Goal: Task Accomplishment & Management: Book appointment/travel/reservation

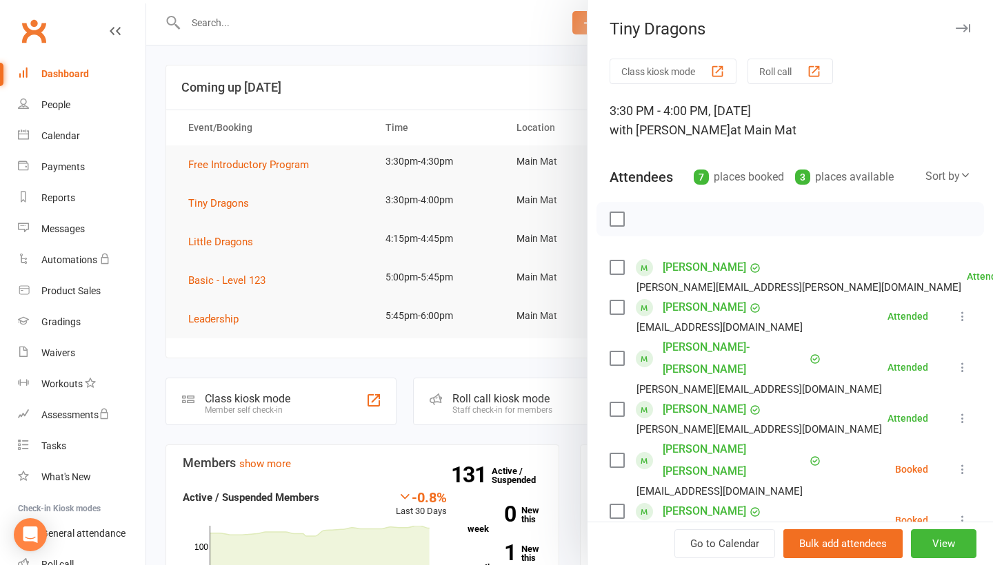
scroll to position [90, 0]
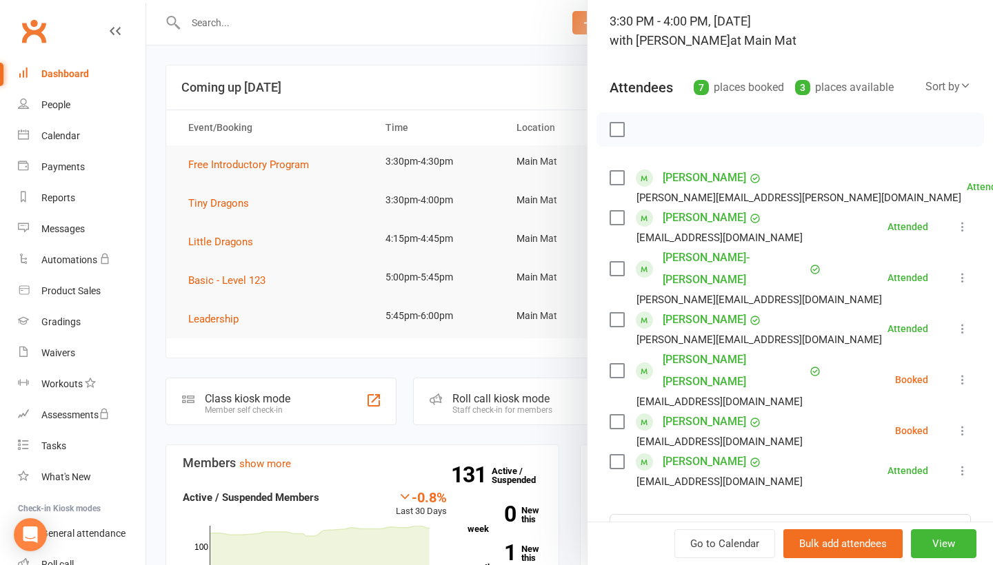
click at [961, 424] on icon at bounding box center [962, 431] width 14 height 14
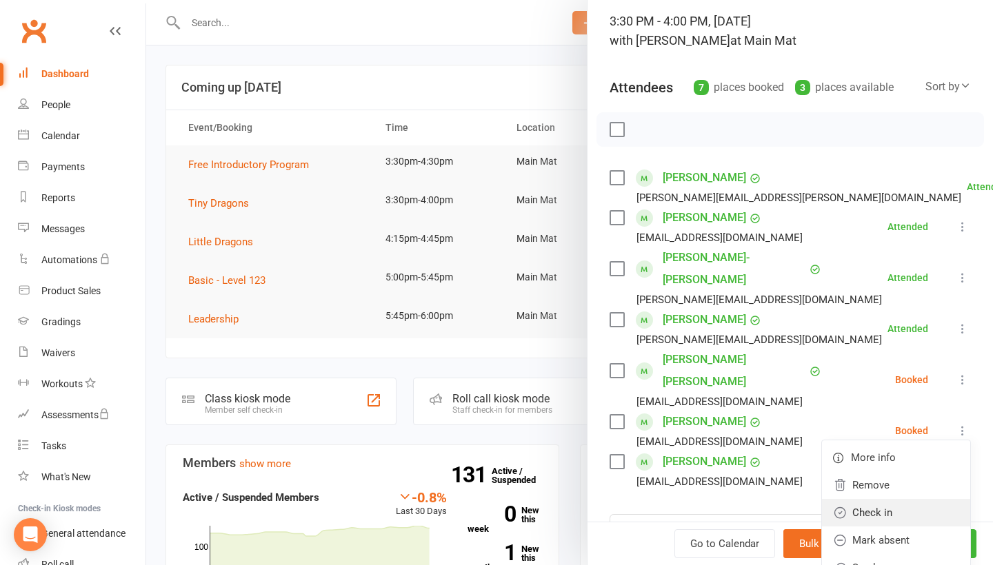
click at [911, 499] on link "Check in" at bounding box center [896, 513] width 148 height 28
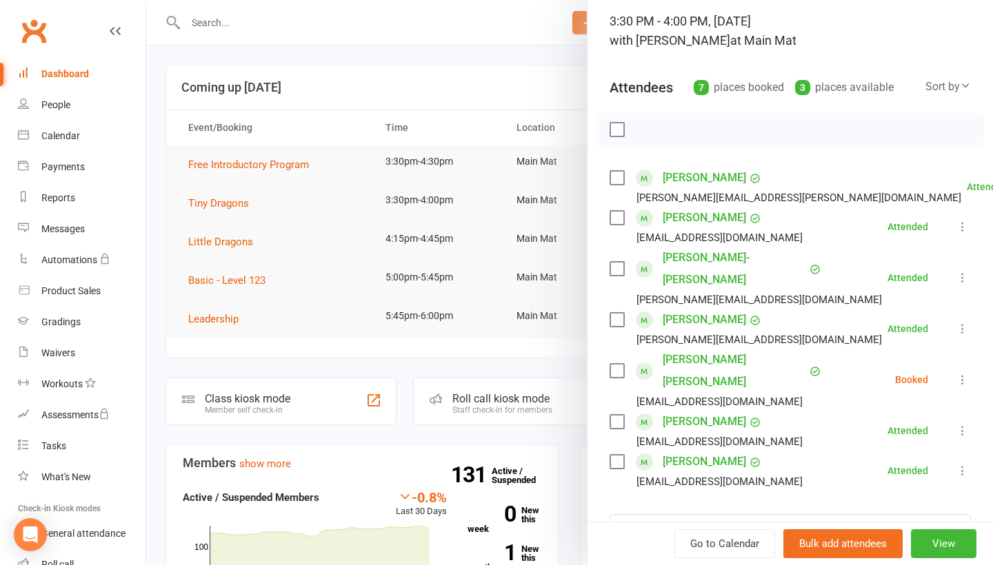
click at [531, 83] on div at bounding box center [569, 282] width 847 height 565
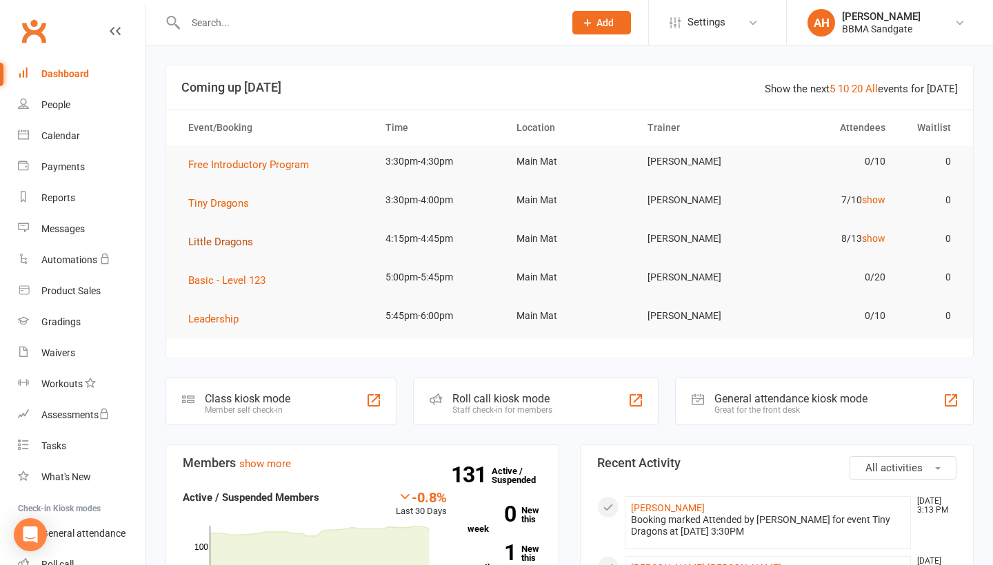
click at [230, 248] on span "Little Dragons" at bounding box center [220, 242] width 65 height 12
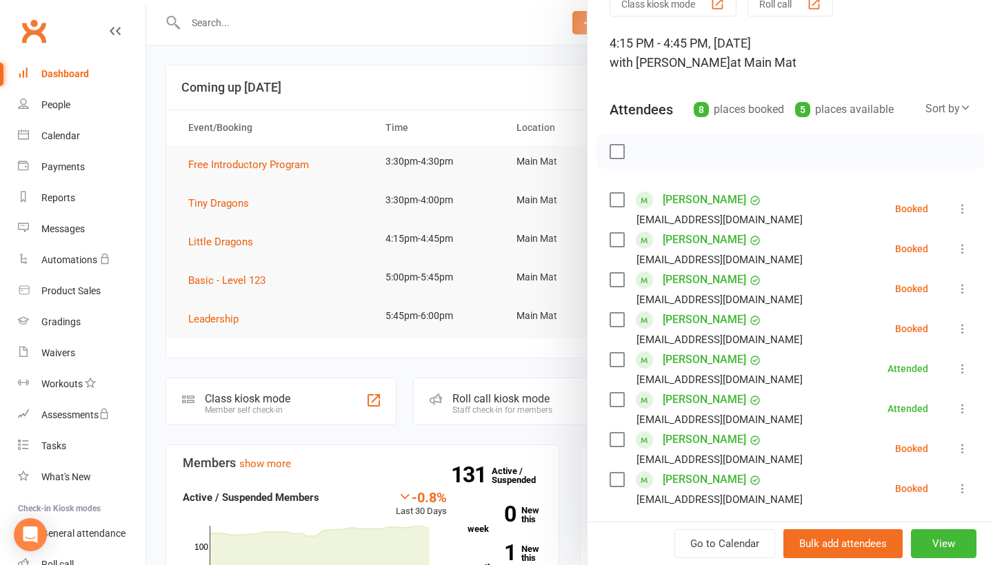
scroll to position [77, 0]
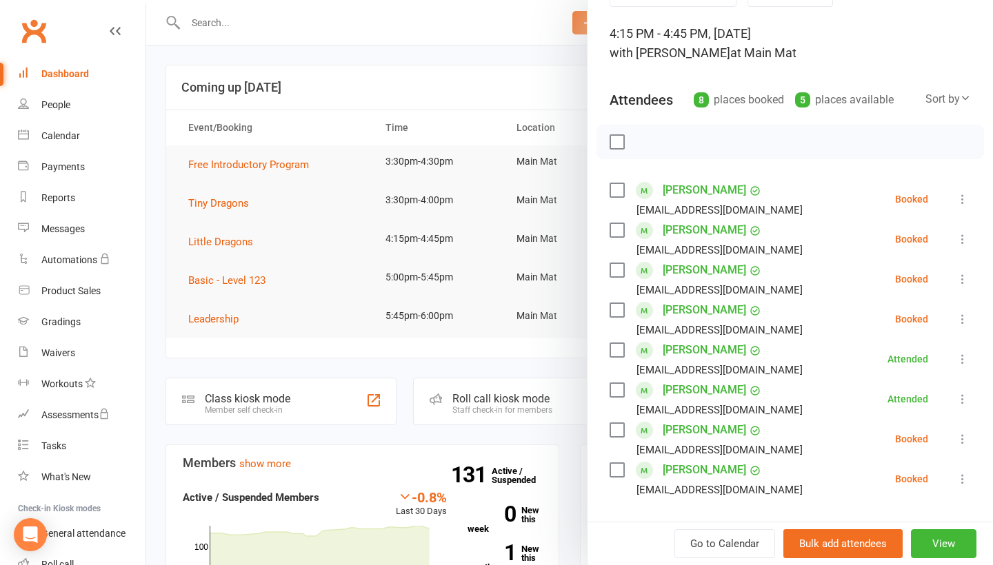
click at [958, 201] on icon at bounding box center [962, 199] width 14 height 14
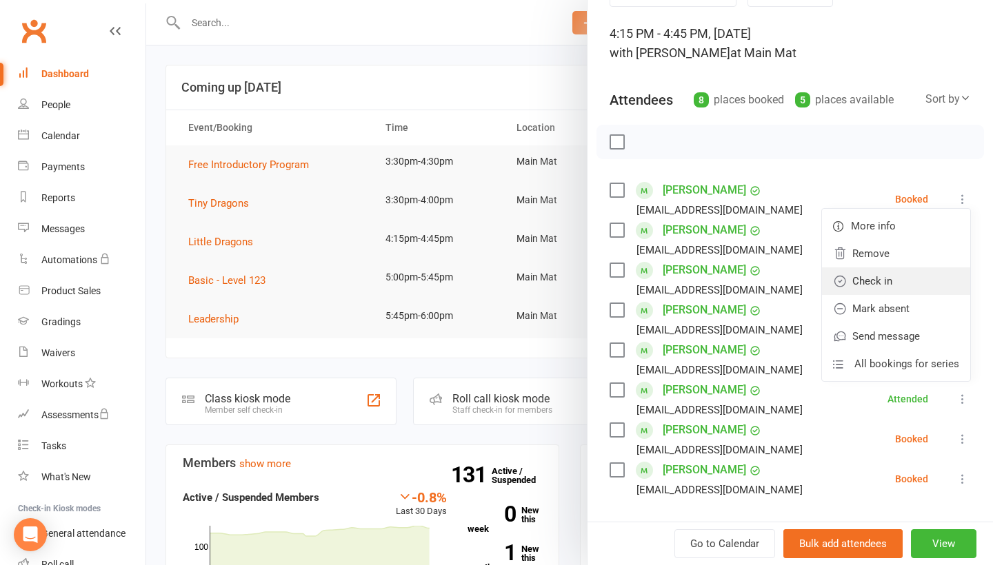
click at [931, 281] on link "Check in" at bounding box center [896, 281] width 148 height 28
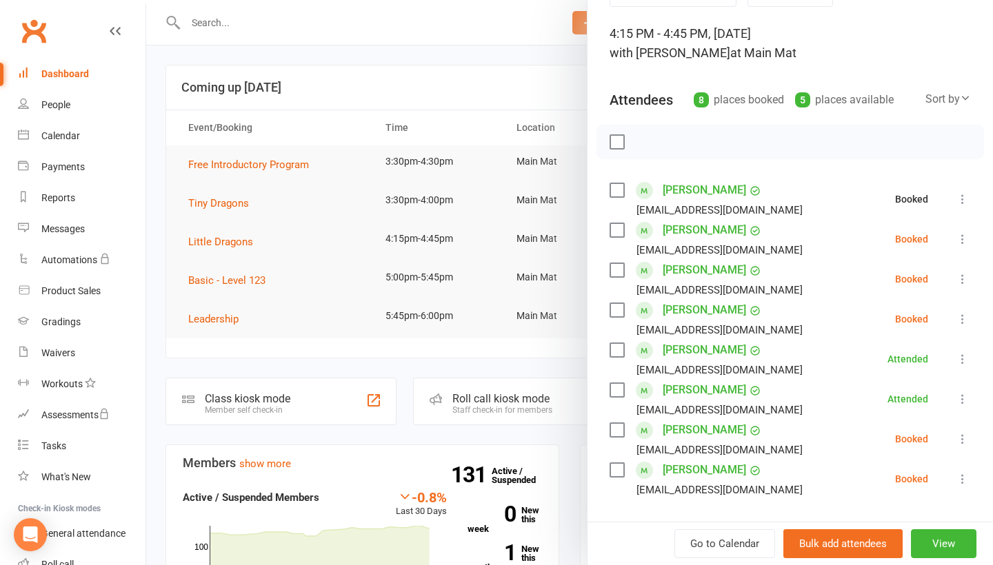
click at [964, 242] on icon at bounding box center [962, 239] width 14 height 14
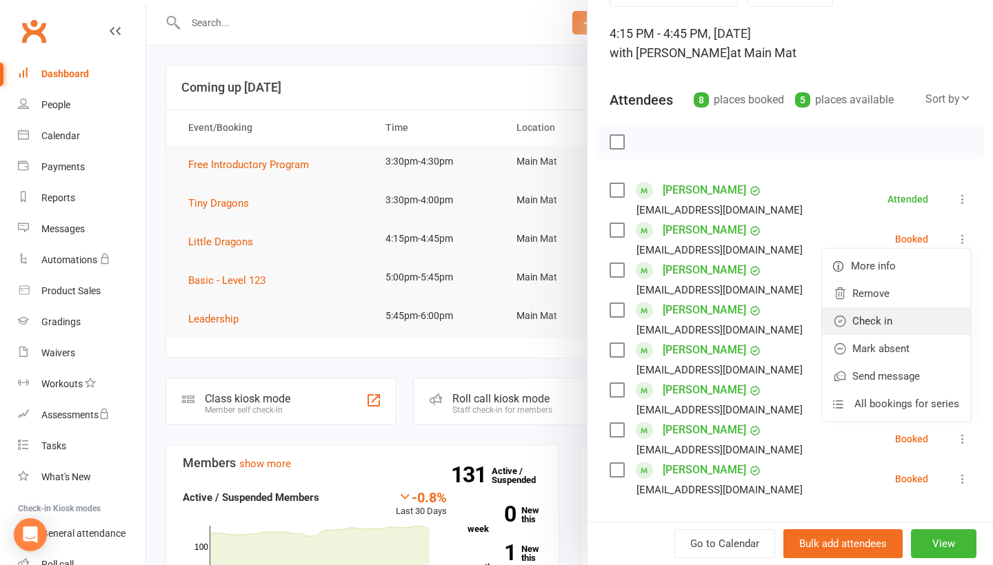
click at [933, 314] on link "Check in" at bounding box center [896, 321] width 148 height 28
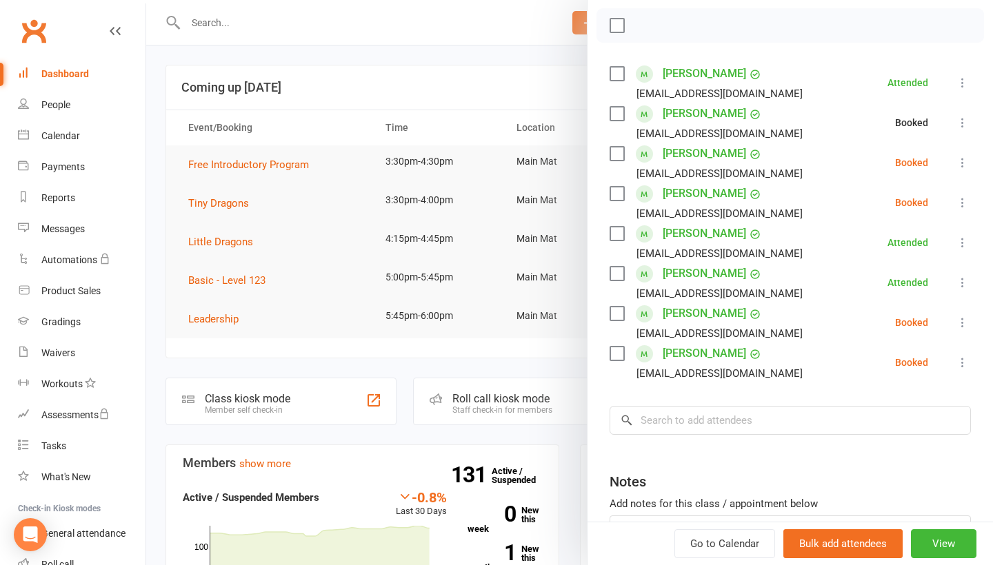
scroll to position [194, 0]
click at [963, 205] on icon at bounding box center [962, 203] width 14 height 14
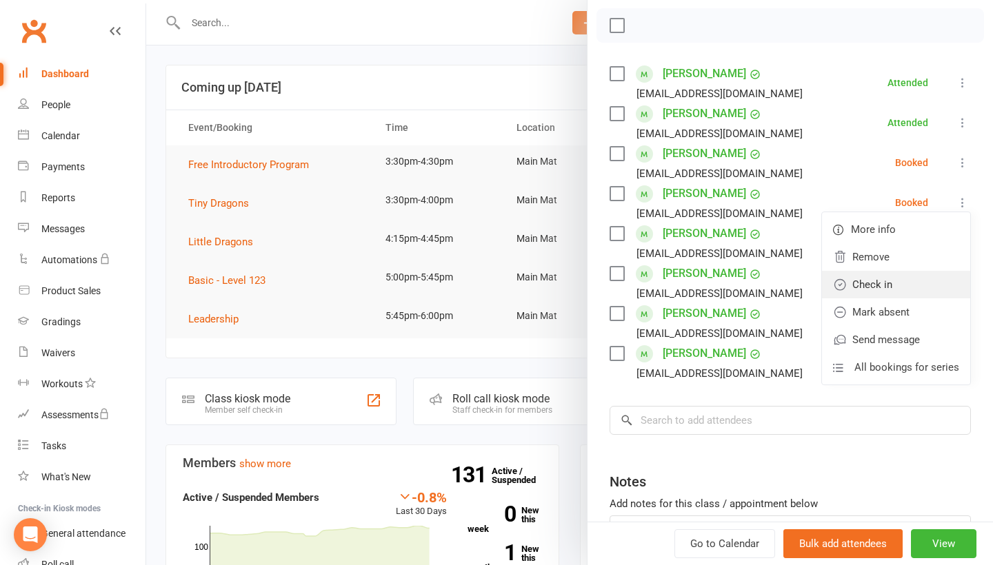
click at [925, 283] on link "Check in" at bounding box center [896, 285] width 148 height 28
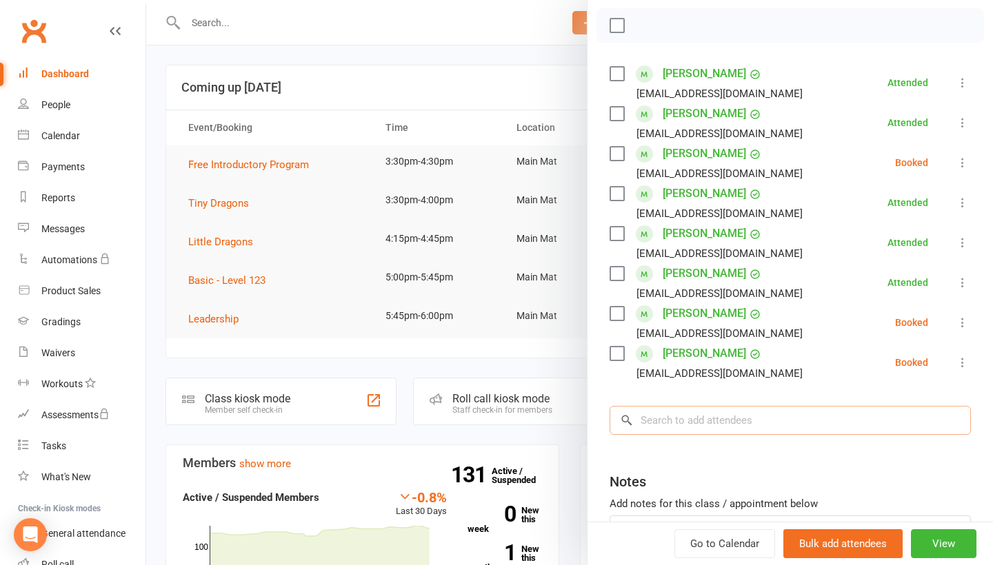
click at [758, 423] on input "search" at bounding box center [789, 420] width 361 height 29
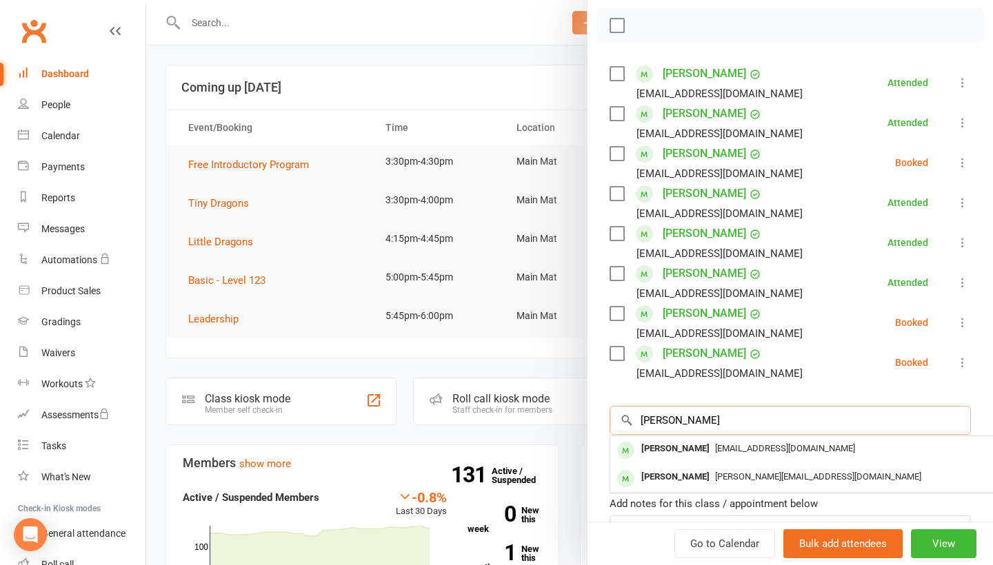
type input "[PERSON_NAME]"
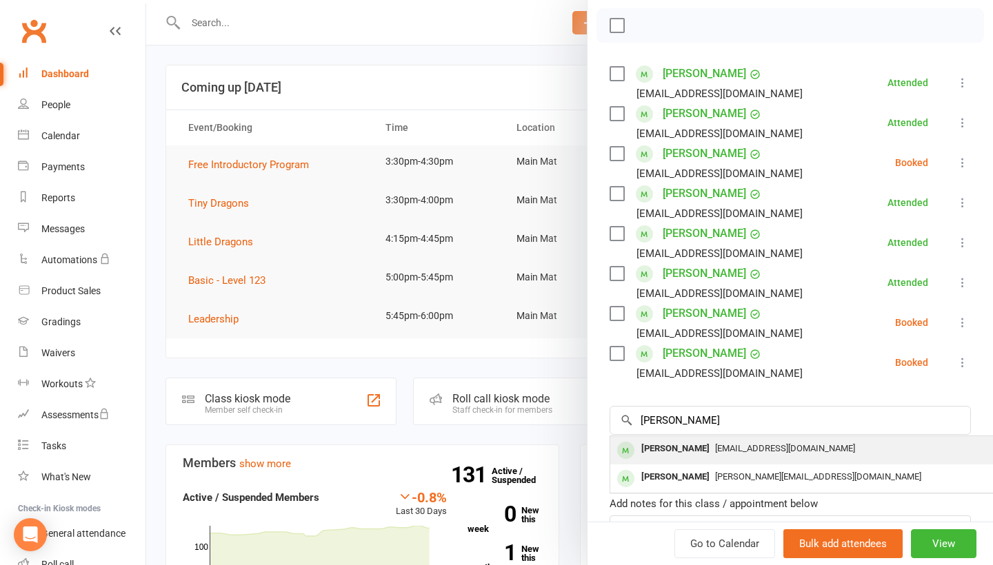
drag, startPoint x: 758, startPoint y: 423, endPoint x: 748, endPoint y: 458, distance: 36.5
click at [748, 458] on div "[EMAIL_ADDRESS][DOMAIN_NAME]" at bounding box center [816, 449] width 401 height 20
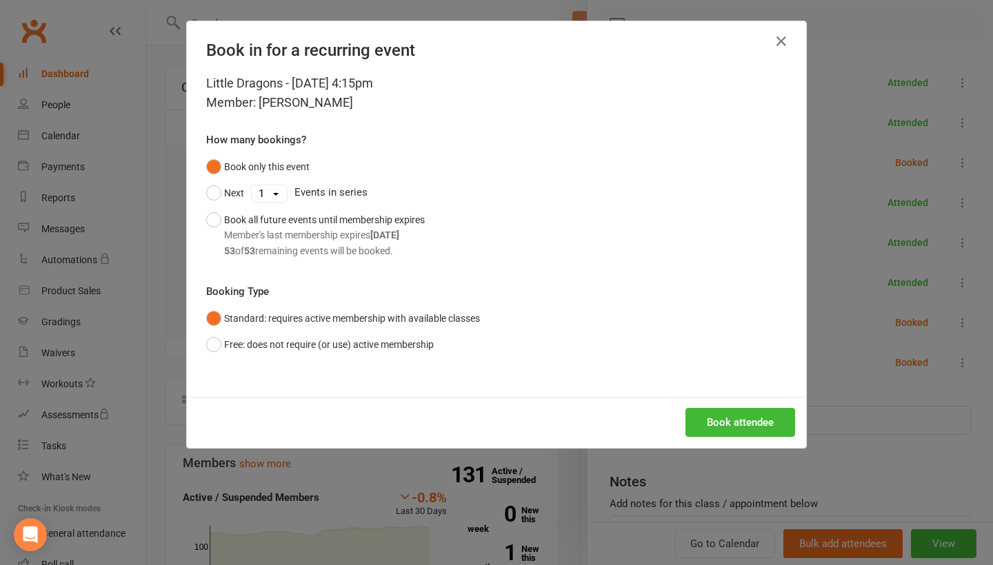
click at [746, 405] on div "Book attendee" at bounding box center [496, 422] width 619 height 51
click at [747, 427] on button "Book attendee" at bounding box center [740, 422] width 110 height 29
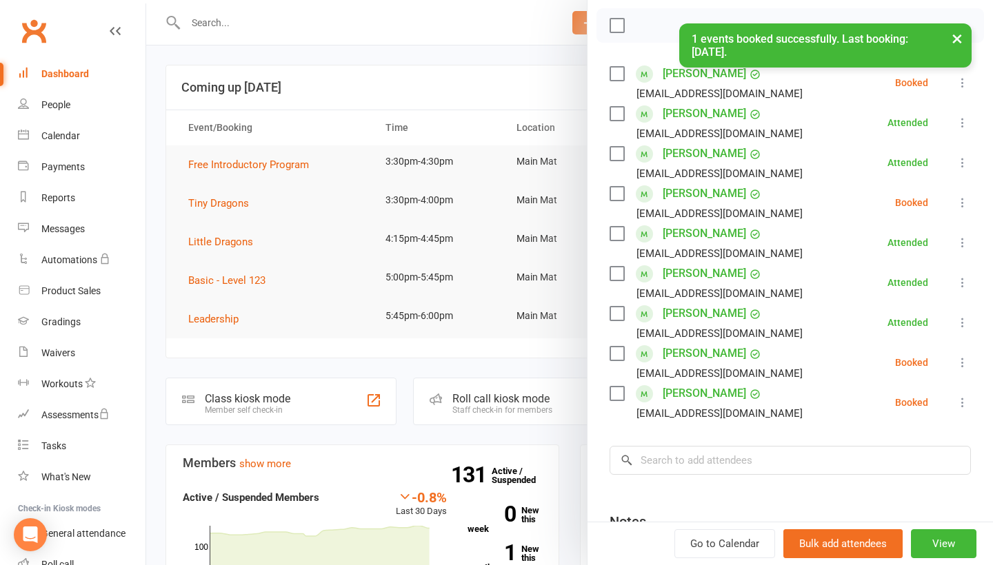
click at [959, 85] on icon at bounding box center [962, 83] width 14 height 14
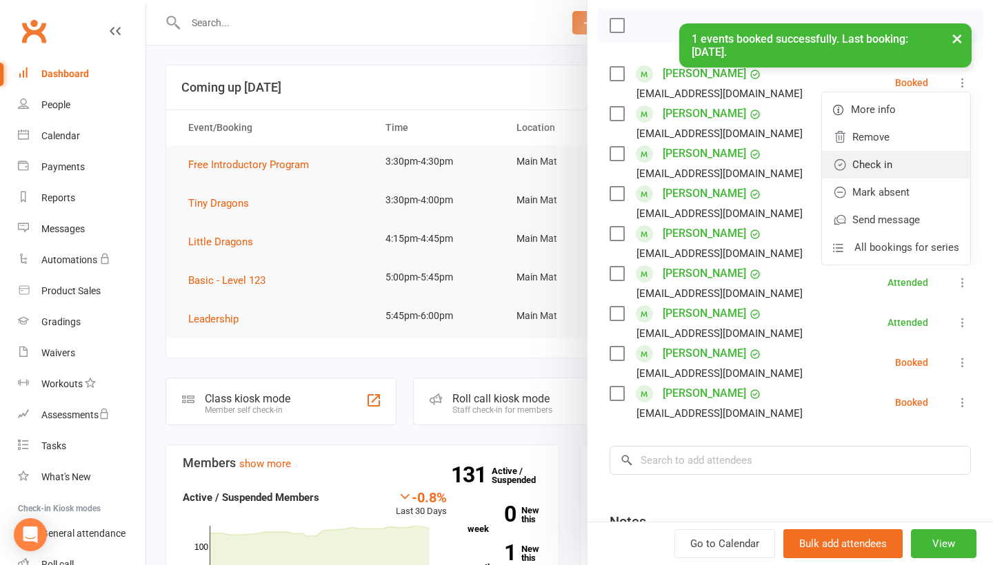
click at [896, 177] on link "Check in" at bounding box center [896, 165] width 148 height 28
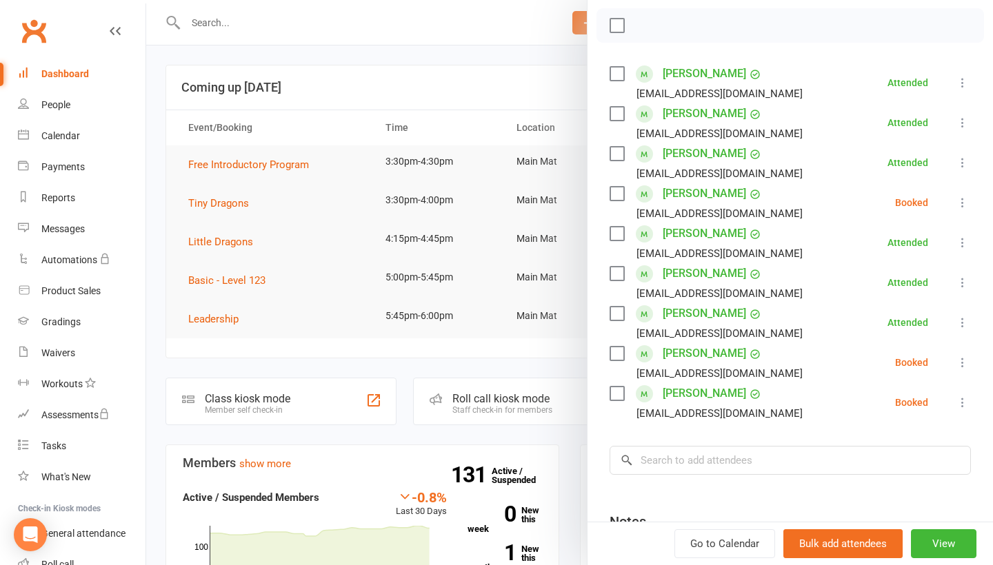
click at [507, 70] on div at bounding box center [569, 282] width 847 height 565
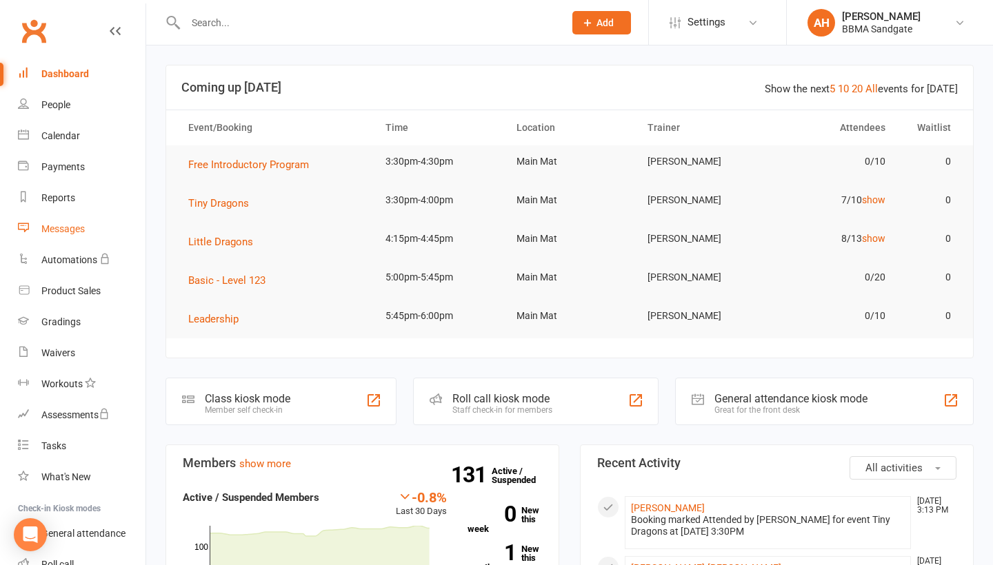
click at [76, 235] on link "Messages" at bounding box center [82, 229] width 128 height 31
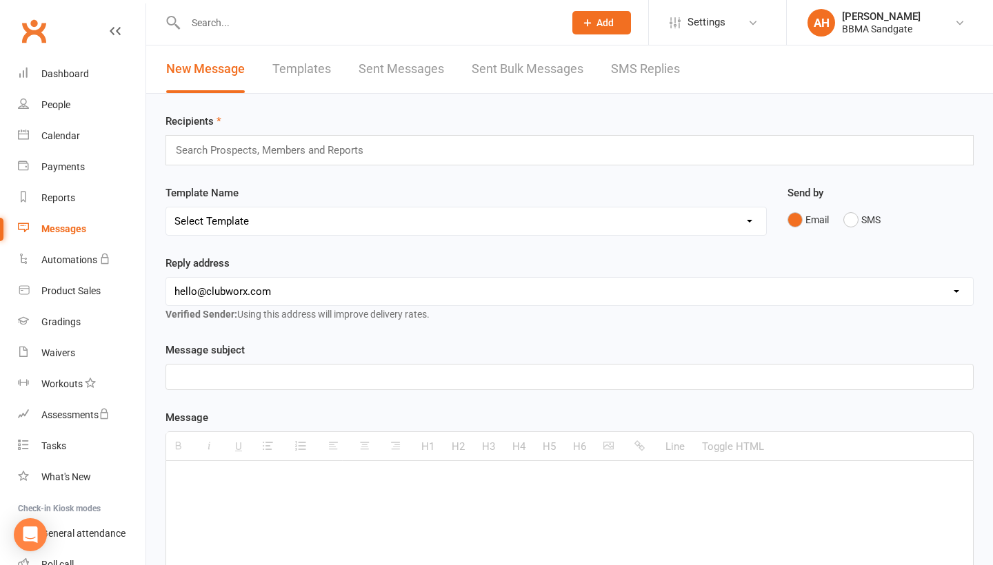
click at [627, 77] on link "SMS Replies" at bounding box center [645, 69] width 69 height 48
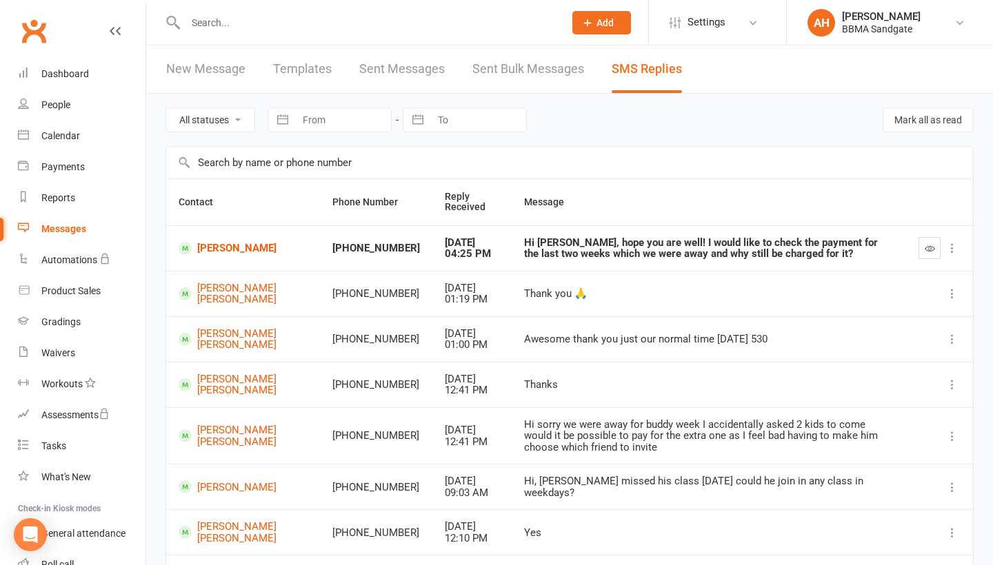
click at [239, 249] on td "[PERSON_NAME]" at bounding box center [243, 247] width 154 height 45
click at [237, 250] on link "[PERSON_NAME]" at bounding box center [243, 248] width 129 height 13
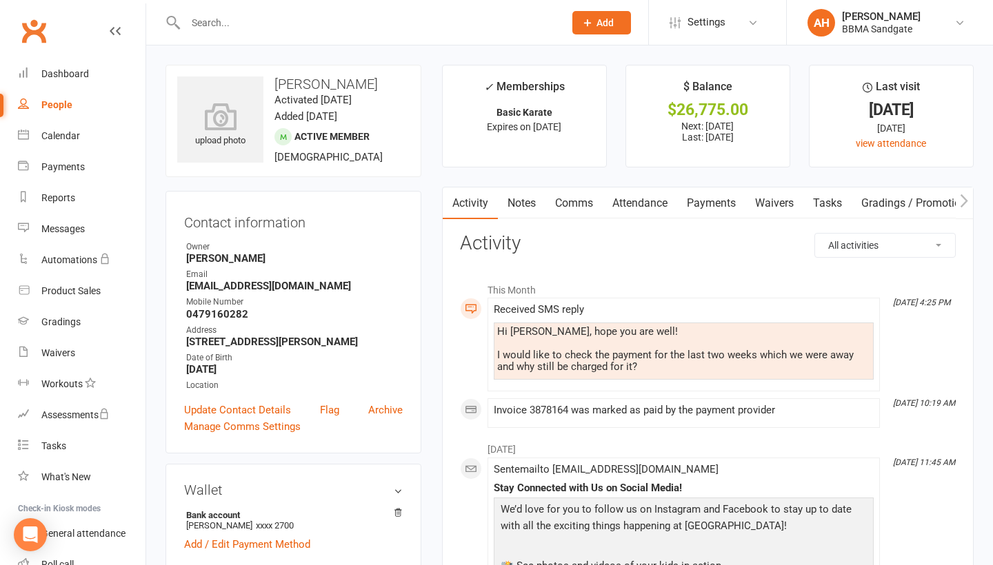
click at [717, 216] on link "Payments" at bounding box center [711, 204] width 68 height 32
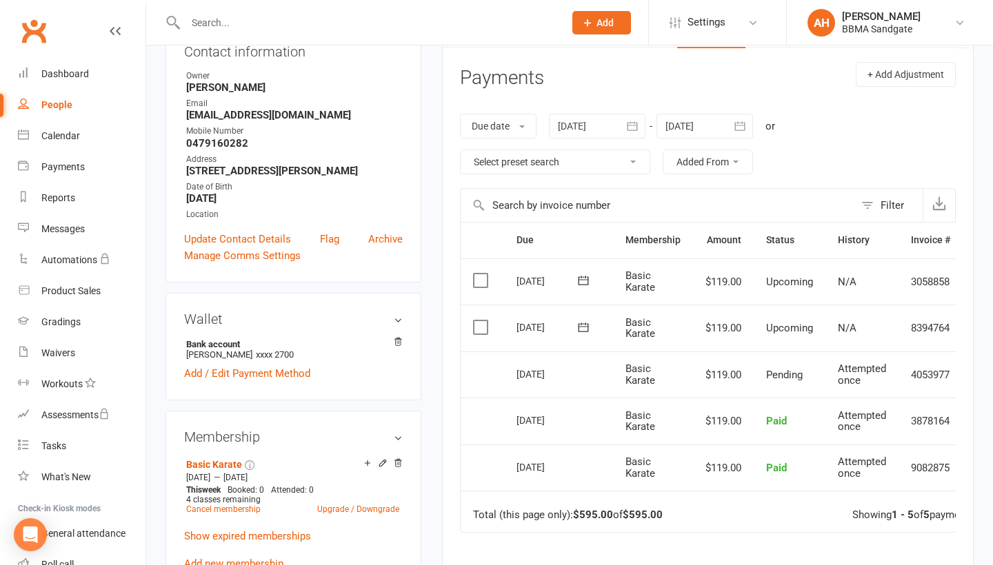
scroll to position [171, 0]
click at [89, 72] on link "Dashboard" at bounding box center [82, 74] width 128 height 31
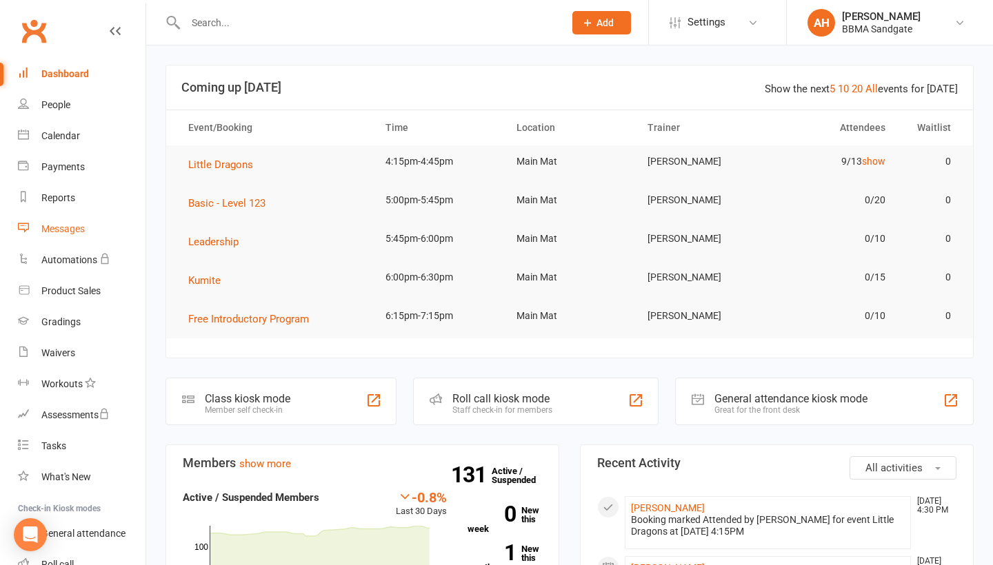
click at [83, 225] on div "Messages" at bounding box center [62, 228] width 43 height 11
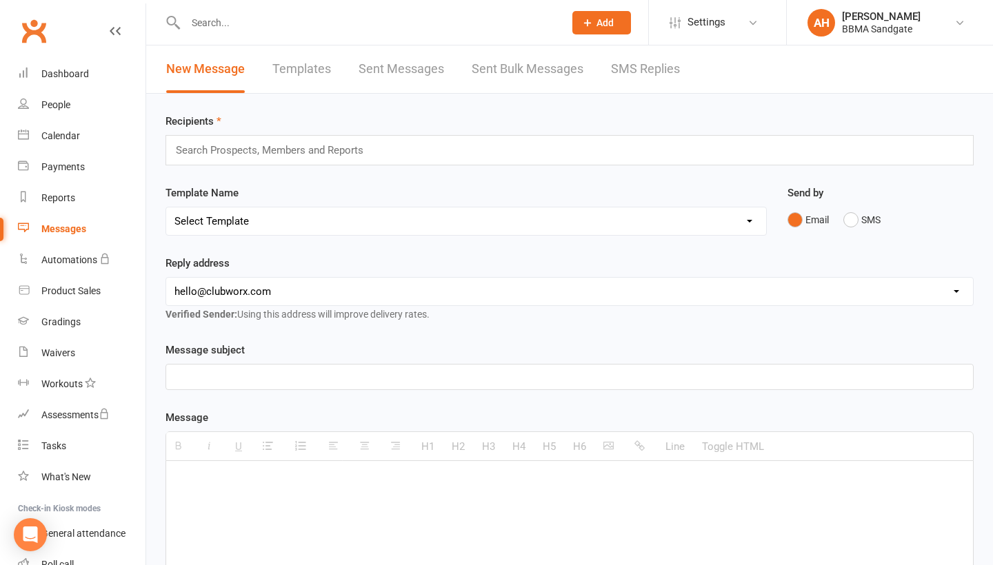
click at [649, 74] on link "SMS Replies" at bounding box center [645, 69] width 69 height 48
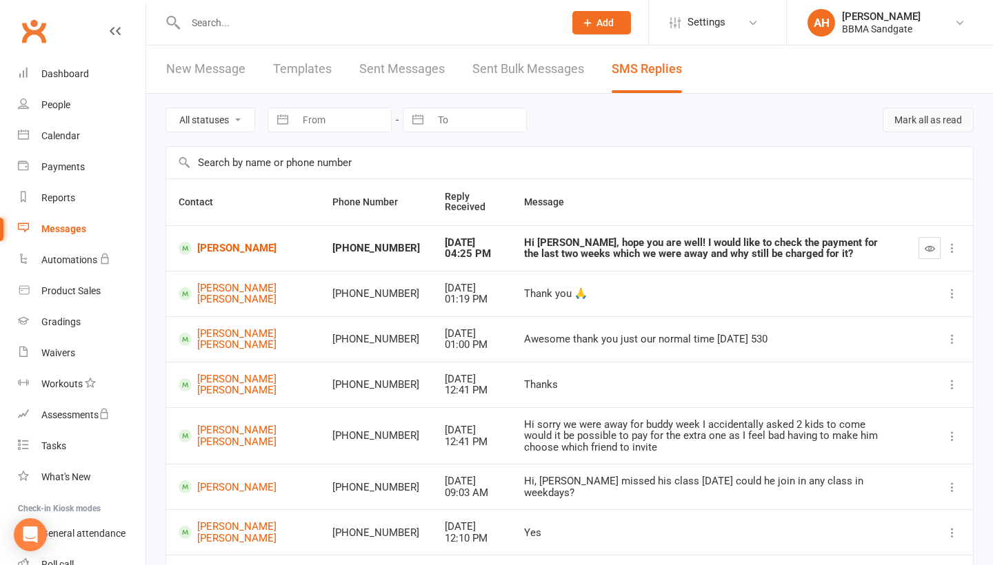
click at [948, 128] on button "Mark all as read" at bounding box center [927, 120] width 91 height 25
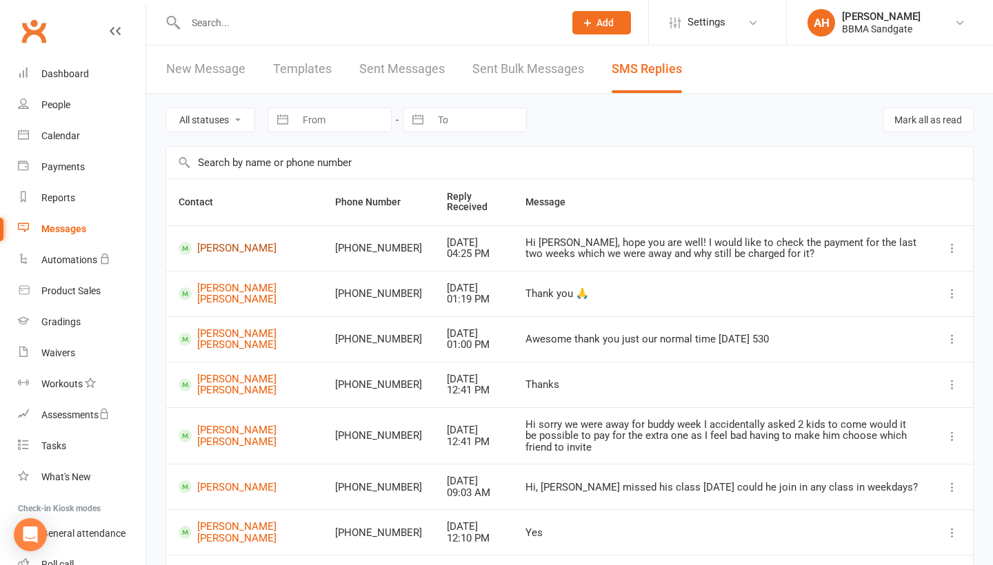
click at [235, 255] on link "[PERSON_NAME]" at bounding box center [245, 248] width 132 height 13
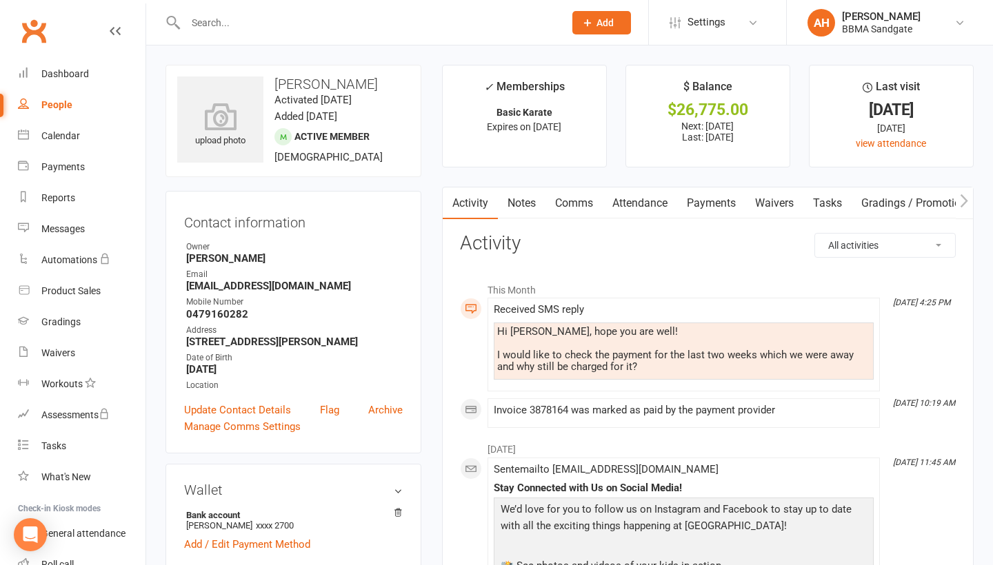
click at [589, 210] on link "Comms" at bounding box center [573, 204] width 57 height 32
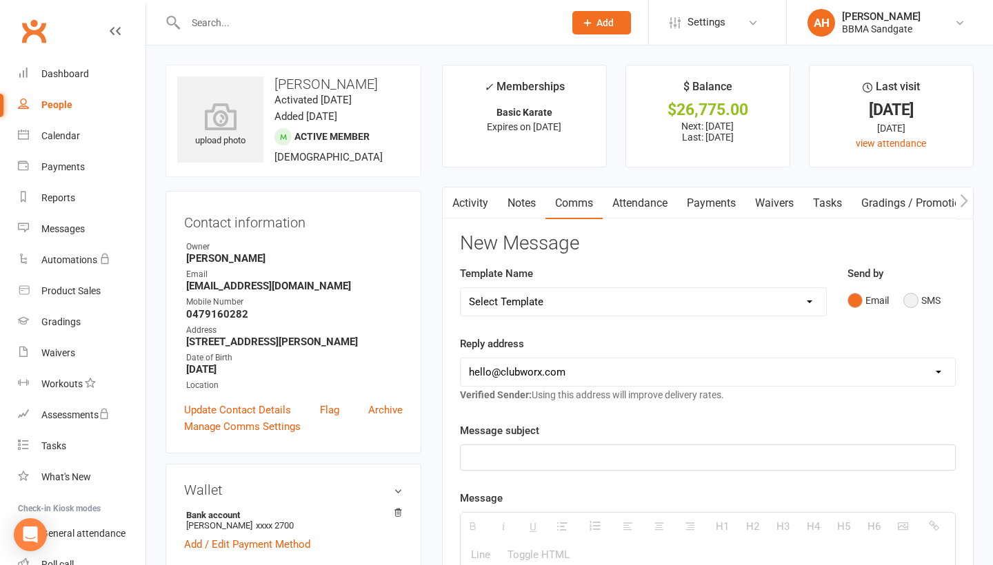
click at [910, 301] on button "SMS" at bounding box center [921, 300] width 37 height 26
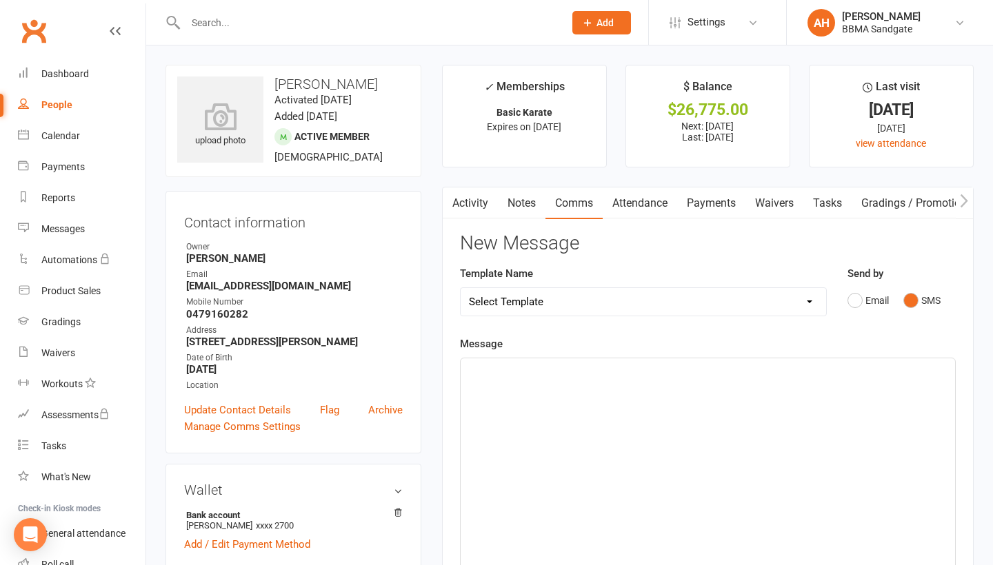
click at [664, 449] on div at bounding box center [707, 461] width 494 height 207
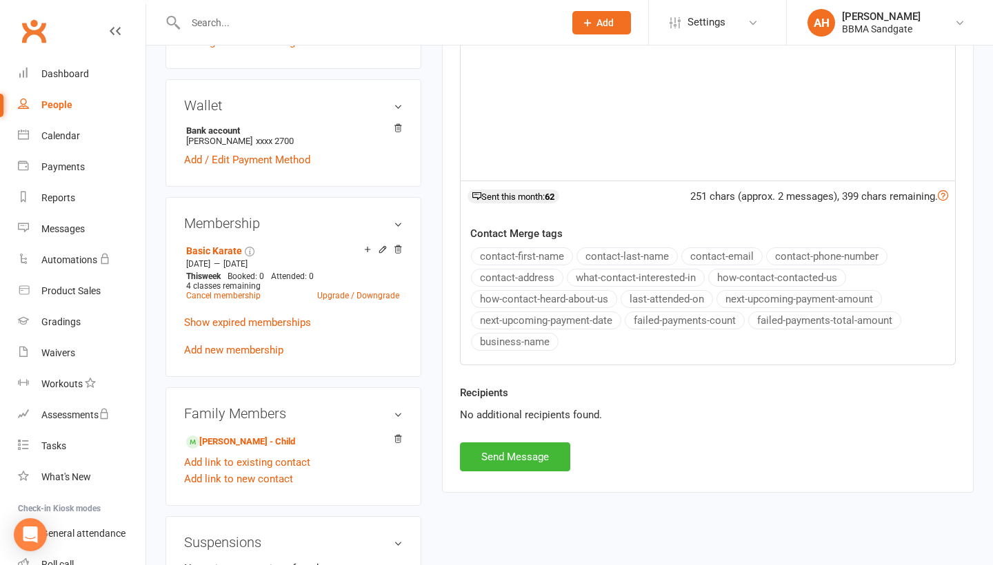
scroll to position [405, 0]
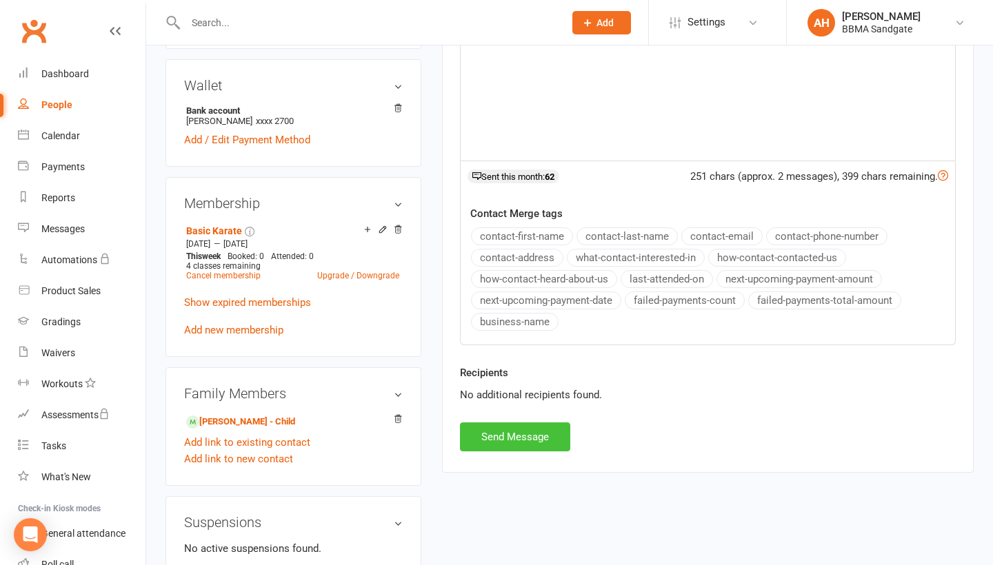
click at [520, 452] on button "Send Message" at bounding box center [515, 437] width 110 height 29
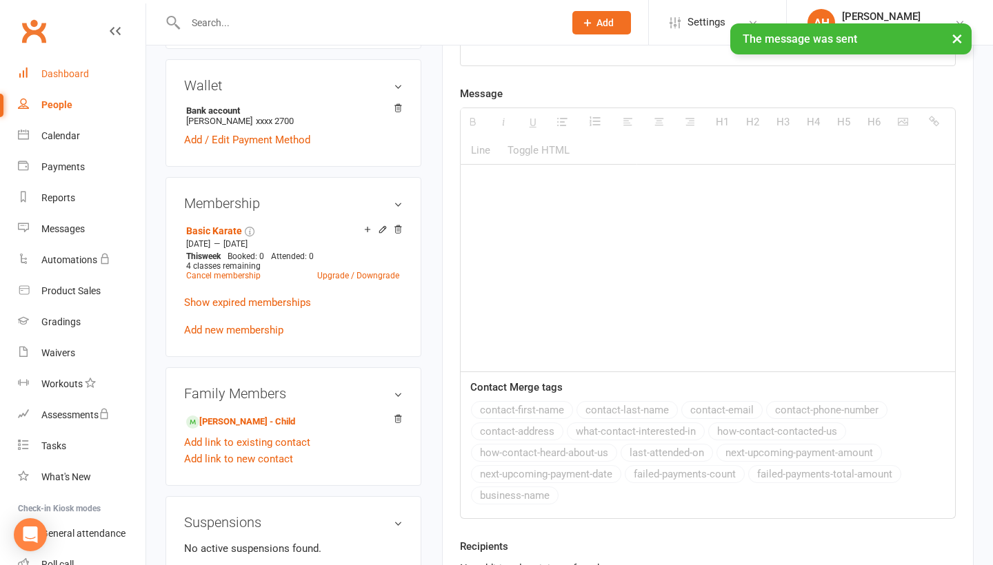
click at [98, 83] on link "Dashboard" at bounding box center [82, 74] width 128 height 31
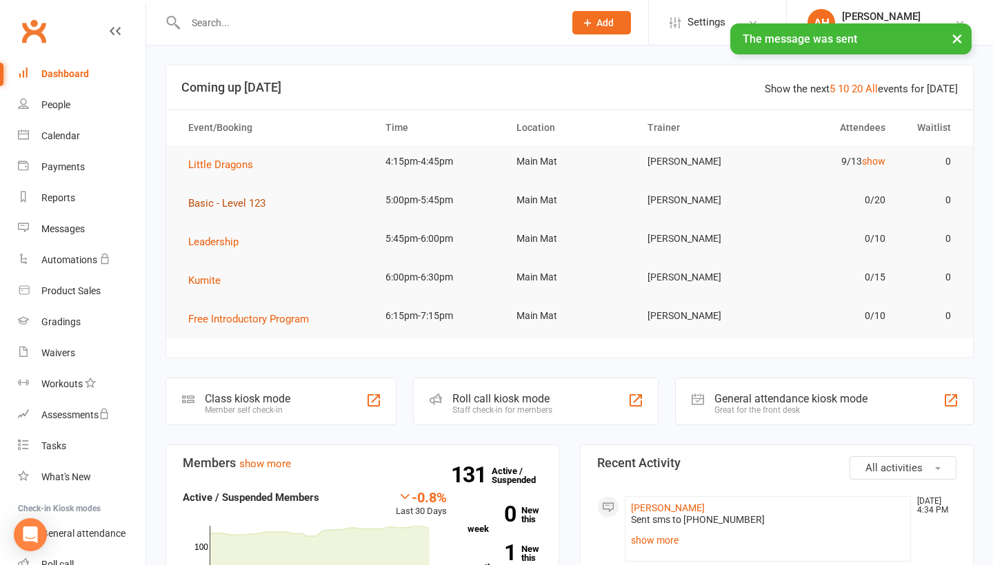
click at [239, 207] on span "Basic - Level 123" at bounding box center [226, 203] width 77 height 12
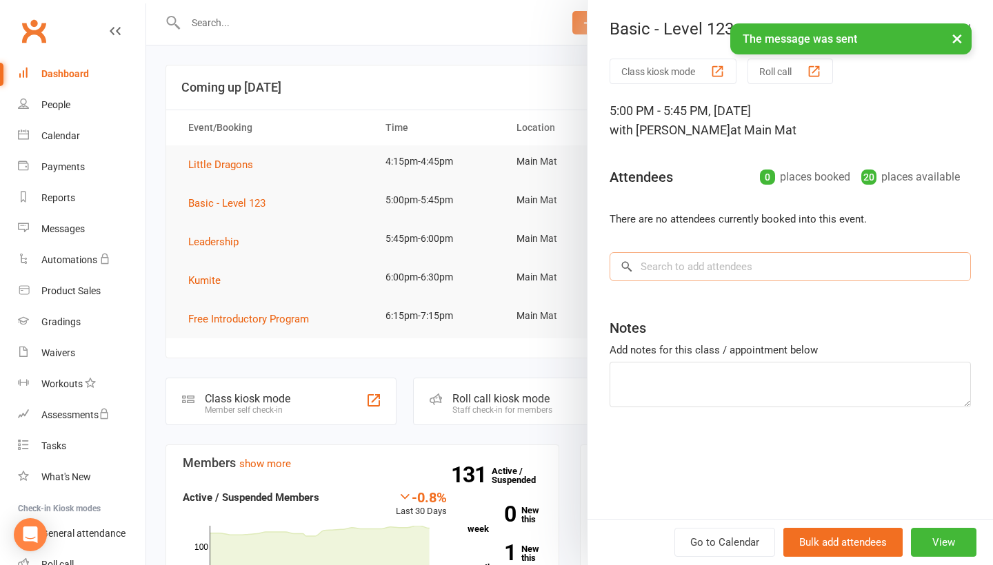
click at [729, 273] on input "search" at bounding box center [789, 266] width 361 height 29
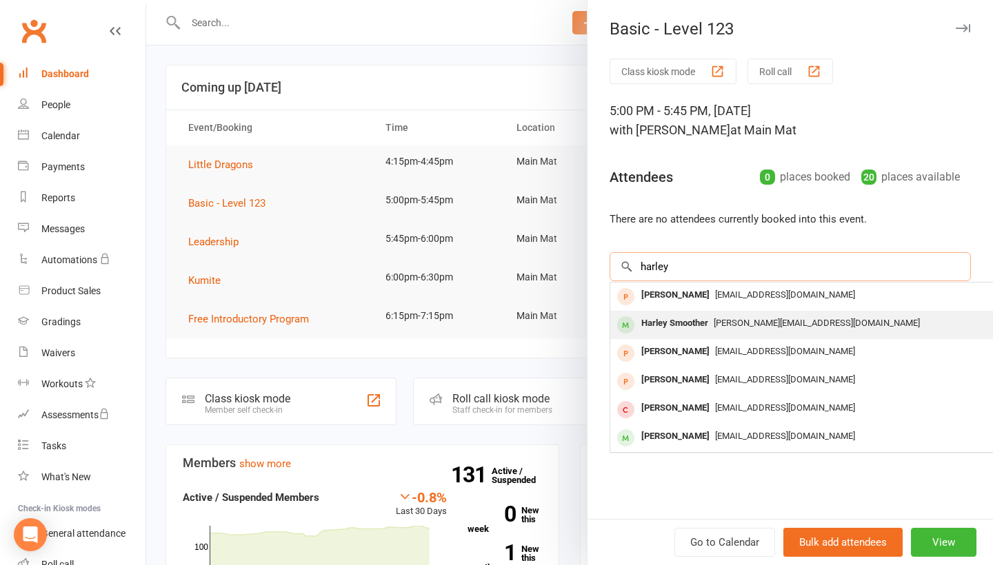
type input "harley"
click at [728, 326] on span "[PERSON_NAME][EMAIL_ADDRESS][DOMAIN_NAME]" at bounding box center [816, 323] width 206 height 10
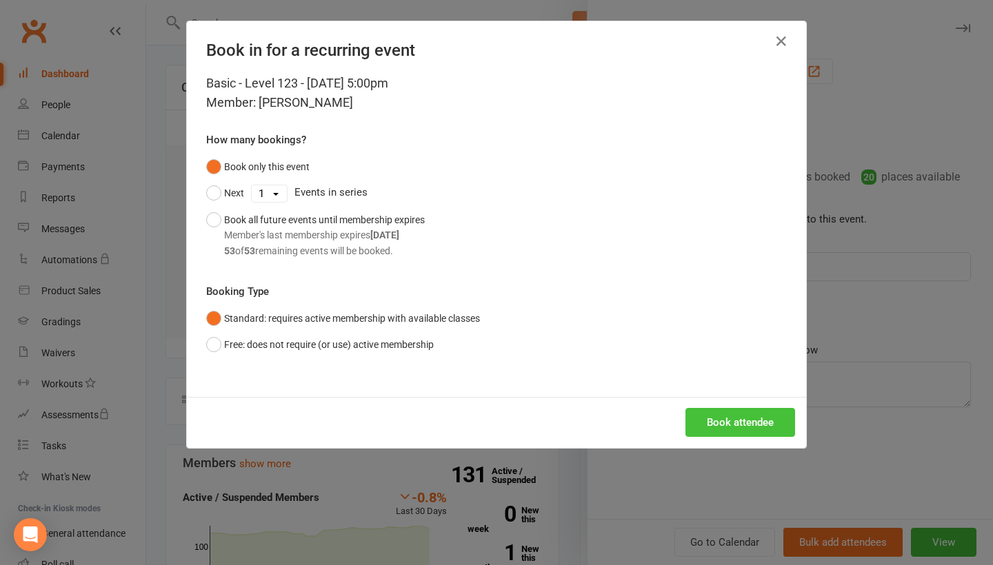
click at [727, 413] on button "Book attendee" at bounding box center [740, 422] width 110 height 29
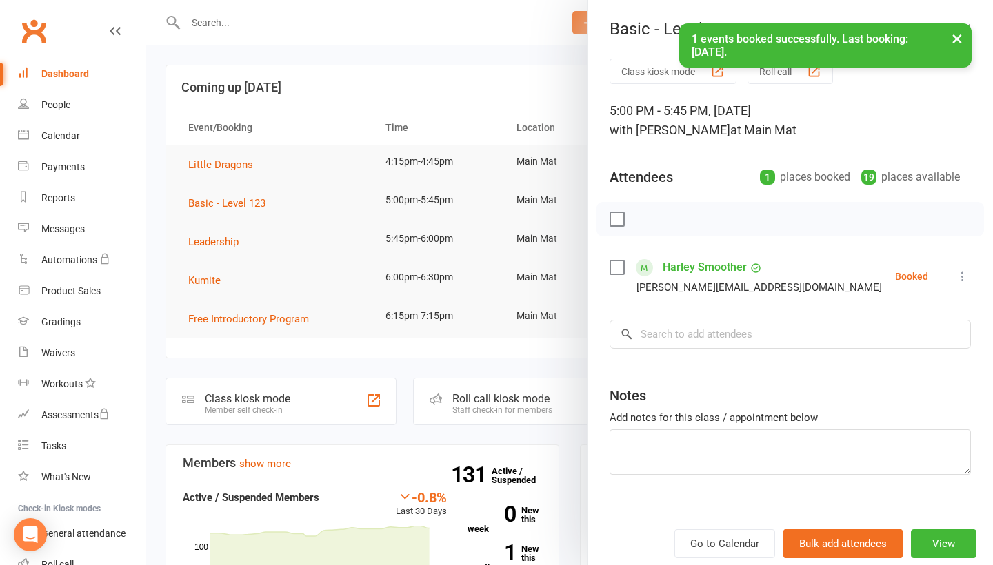
click at [963, 280] on icon at bounding box center [962, 277] width 14 height 14
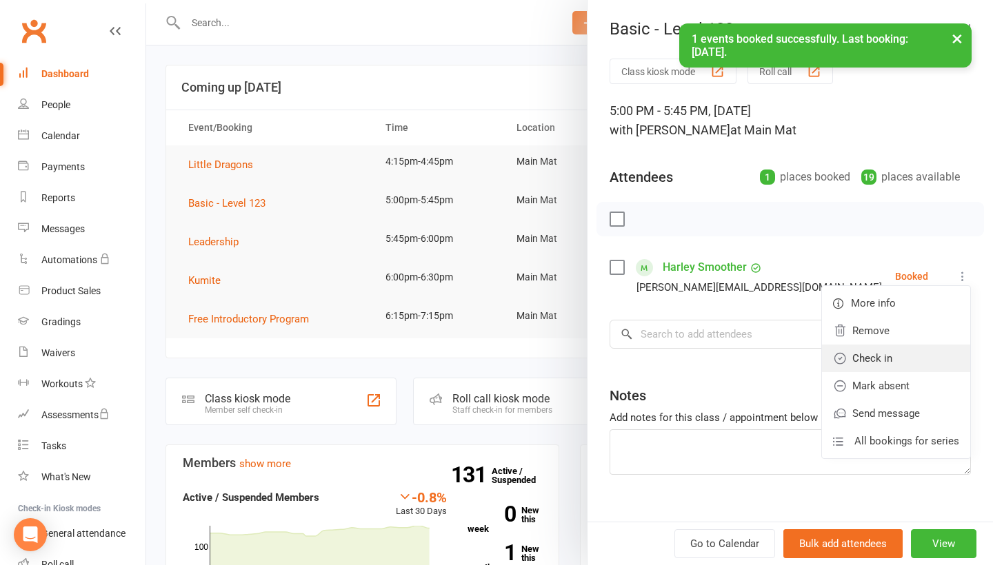
click at [919, 352] on link "Check in" at bounding box center [896, 359] width 148 height 28
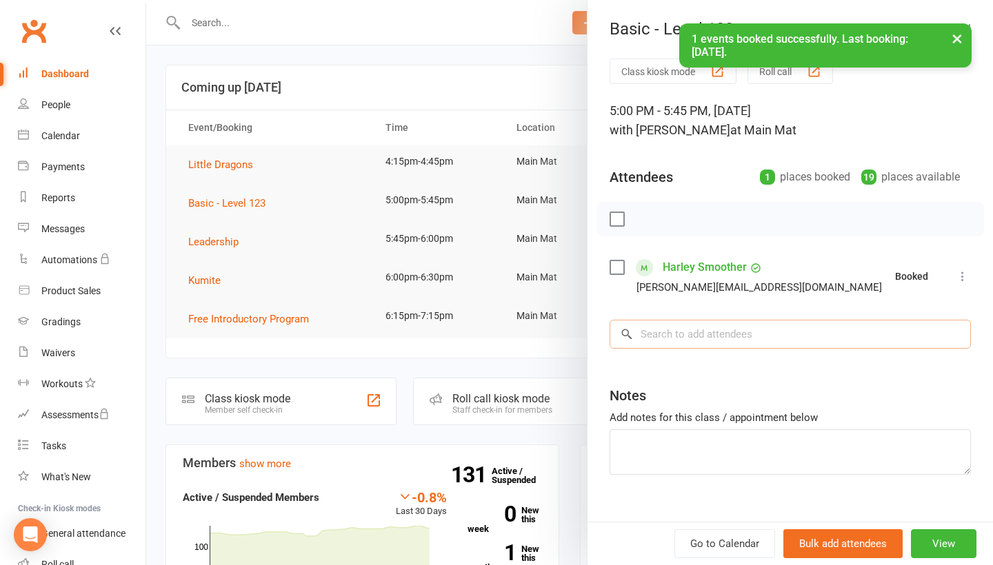
click at [762, 334] on input "search" at bounding box center [789, 334] width 361 height 29
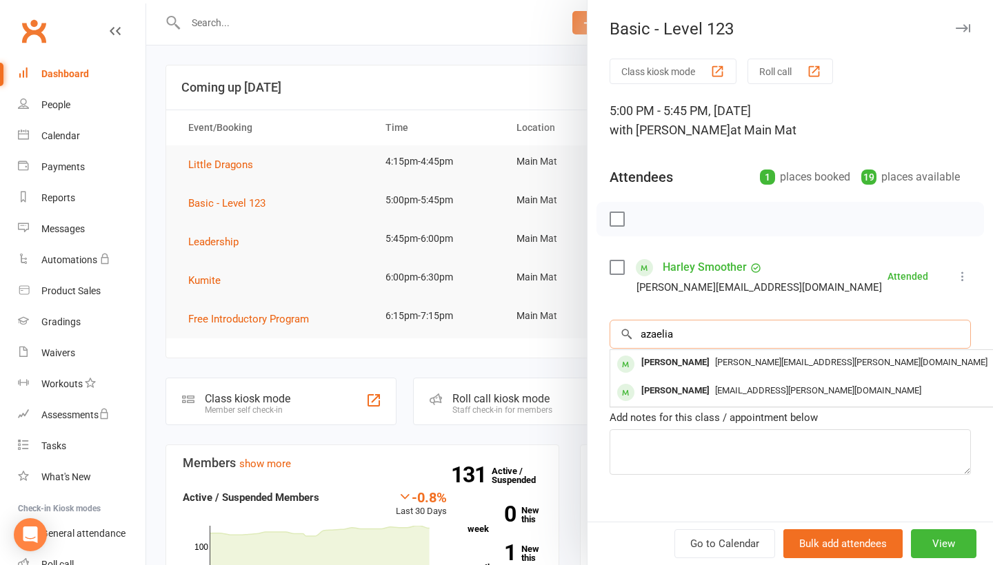
type input "Azaelia"
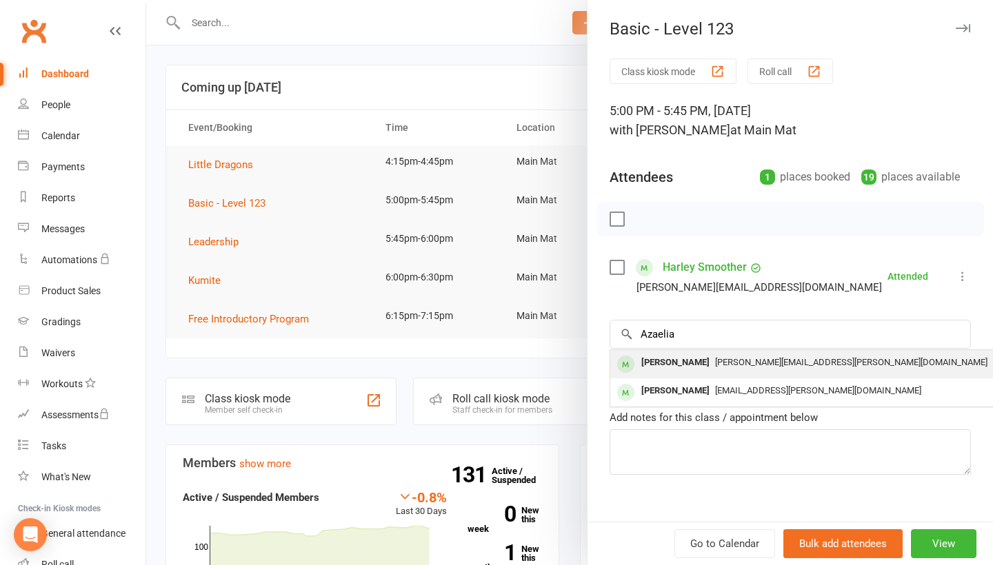
drag, startPoint x: 762, startPoint y: 334, endPoint x: 751, endPoint y: 374, distance: 41.7
click at [751, 373] on div "[PERSON_NAME][EMAIL_ADDRESS][PERSON_NAME][DOMAIN_NAME]" at bounding box center [816, 363] width 401 height 20
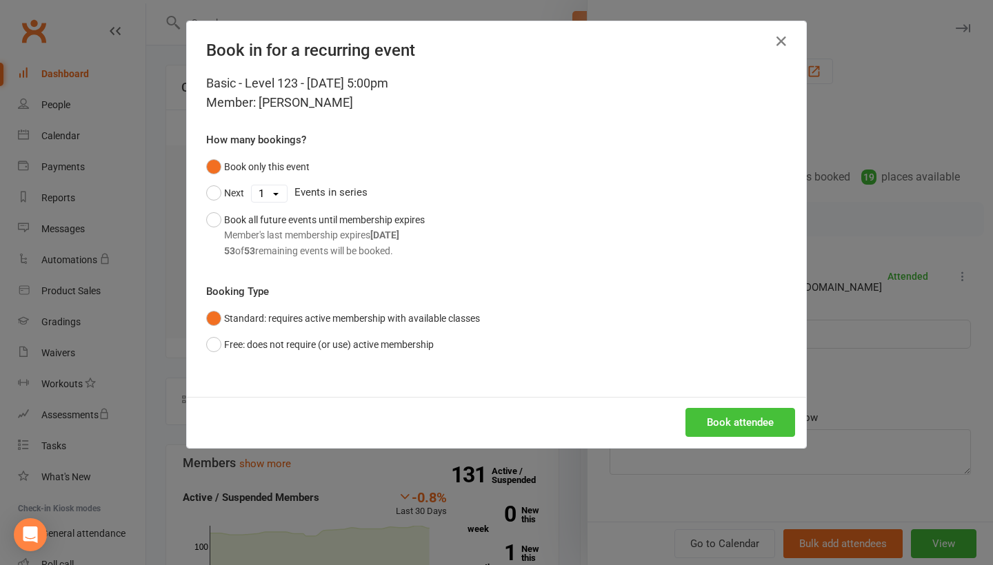
click at [733, 417] on button "Book attendee" at bounding box center [740, 422] width 110 height 29
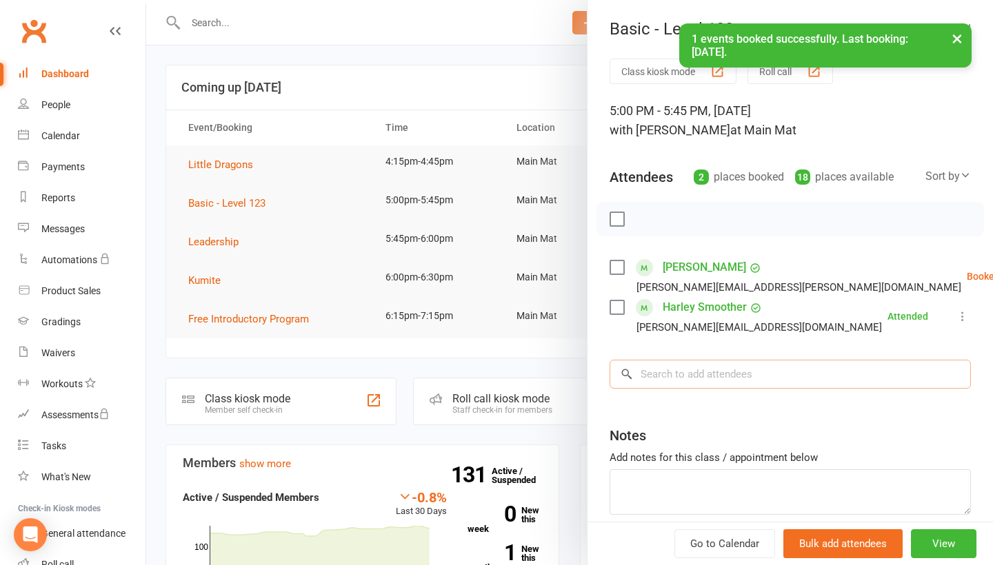
click at [716, 381] on input "search" at bounding box center [789, 374] width 361 height 29
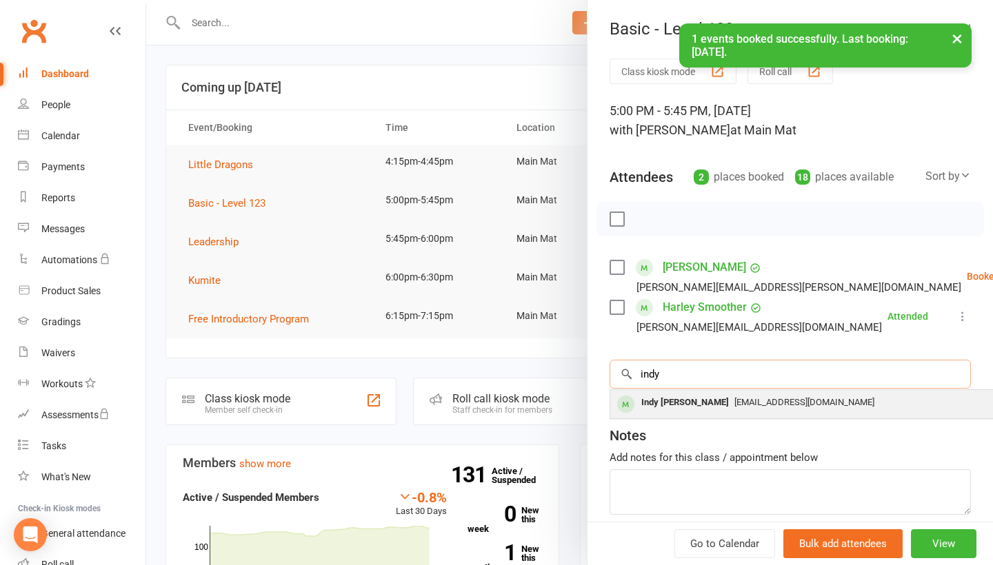
type input "indy"
click at [734, 407] on span "[EMAIL_ADDRESS][DOMAIN_NAME]" at bounding box center [804, 402] width 140 height 10
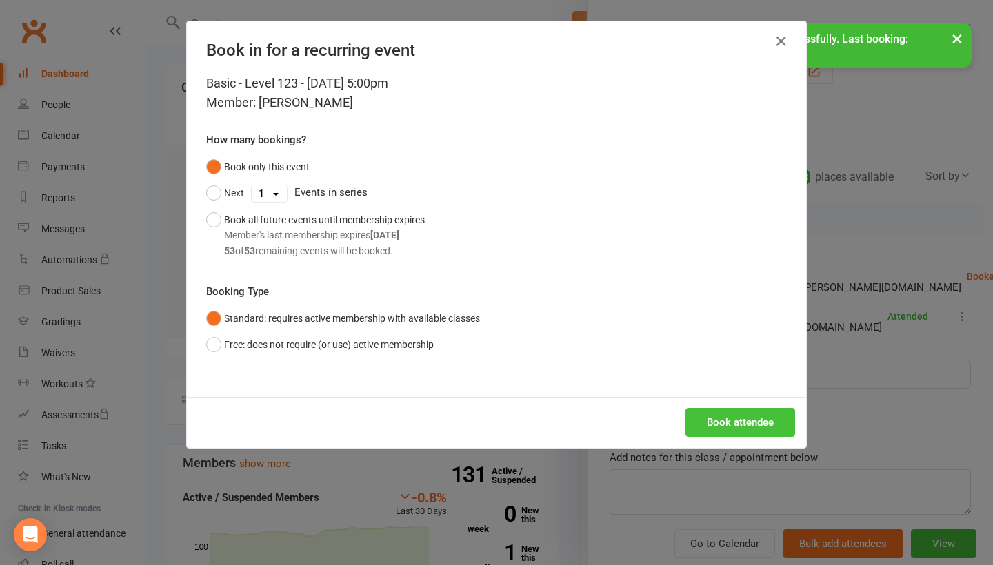
click at [715, 414] on button "Book attendee" at bounding box center [740, 422] width 110 height 29
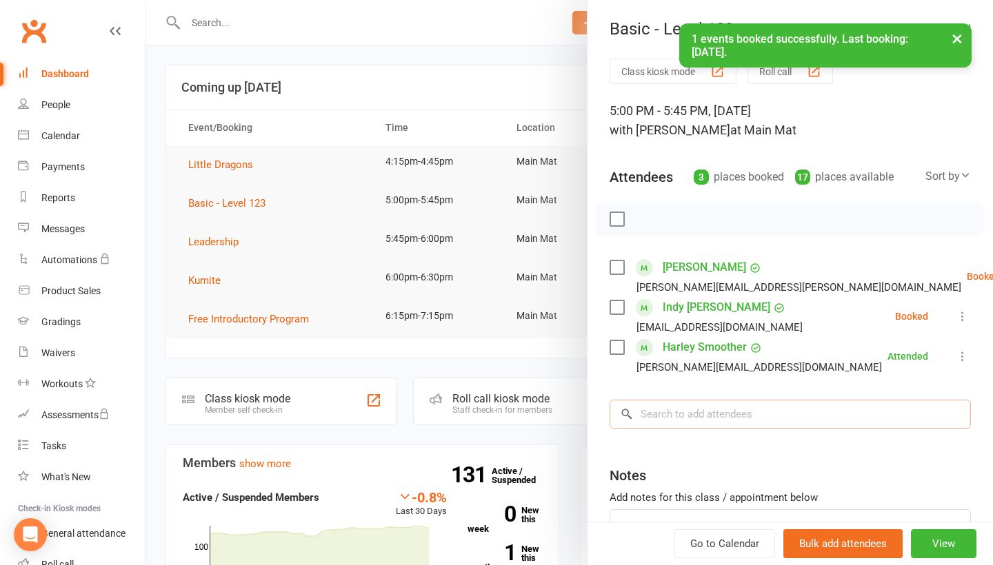
click at [708, 410] on input "search" at bounding box center [789, 414] width 361 height 29
type input "crusty"
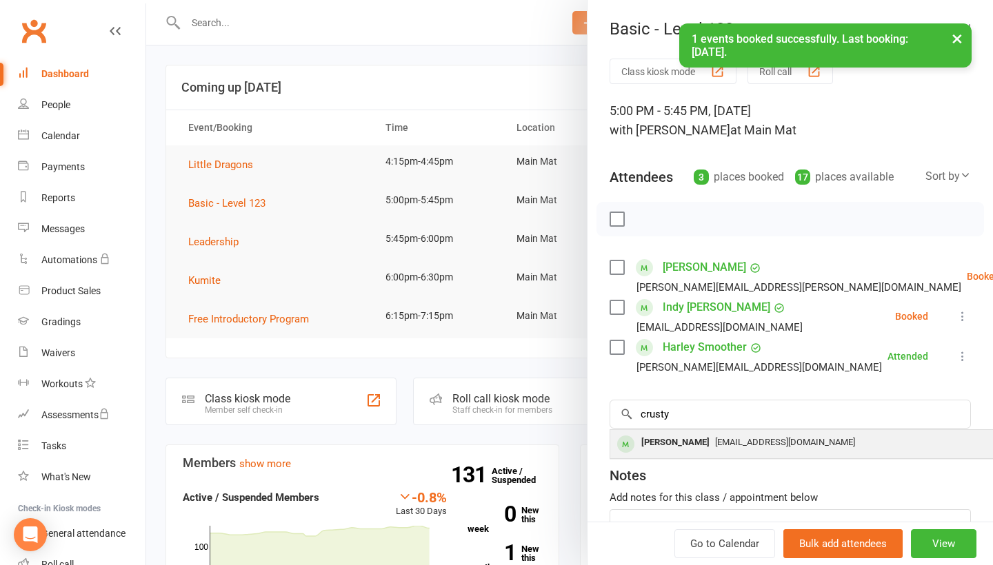
drag, startPoint x: 708, startPoint y: 410, endPoint x: 691, endPoint y: 450, distance: 43.3
click at [691, 450] on div "[PERSON_NAME]" at bounding box center [675, 443] width 79 height 20
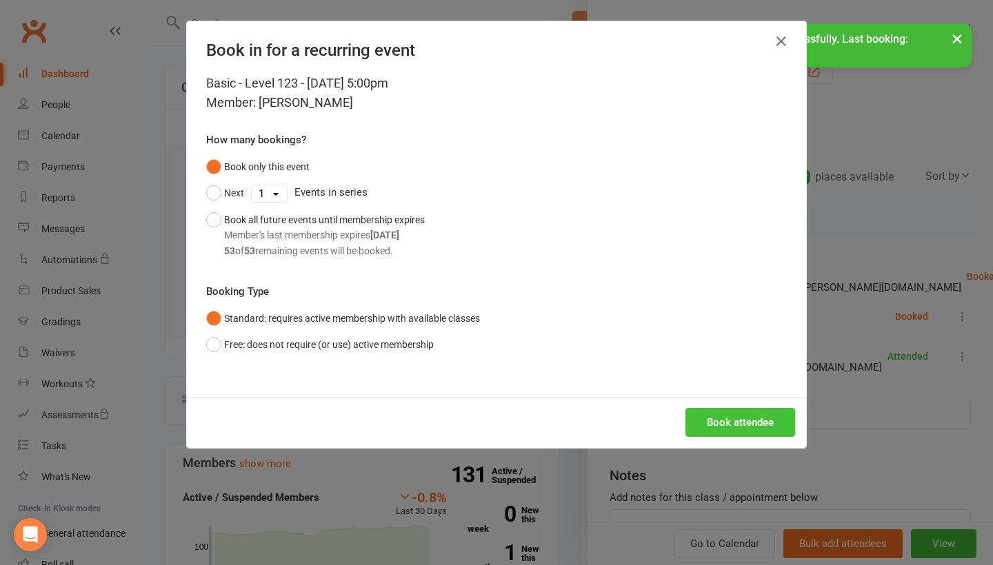
click at [712, 427] on button "Book attendee" at bounding box center [740, 422] width 110 height 29
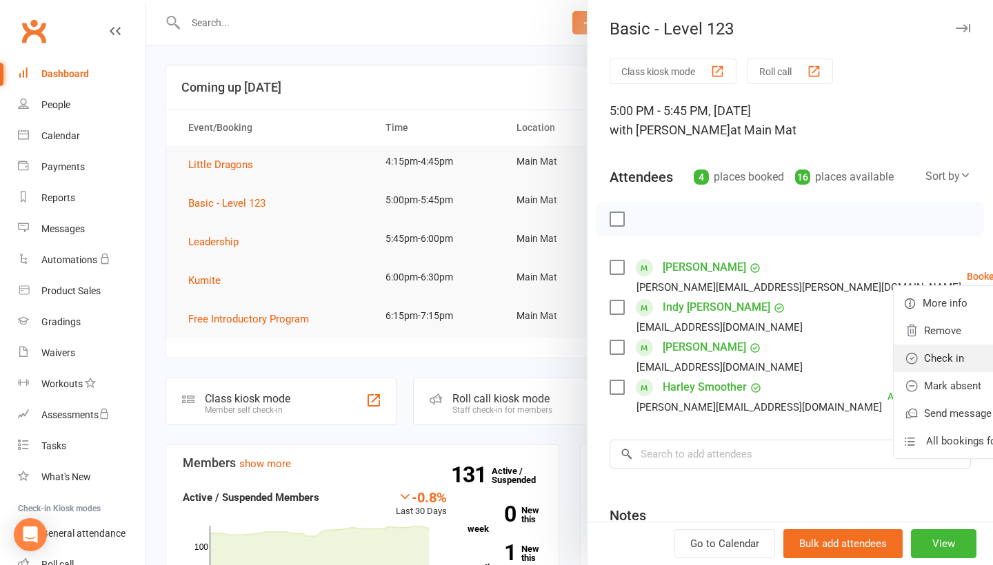
click at [911, 367] on link "Check in" at bounding box center [967, 359] width 148 height 28
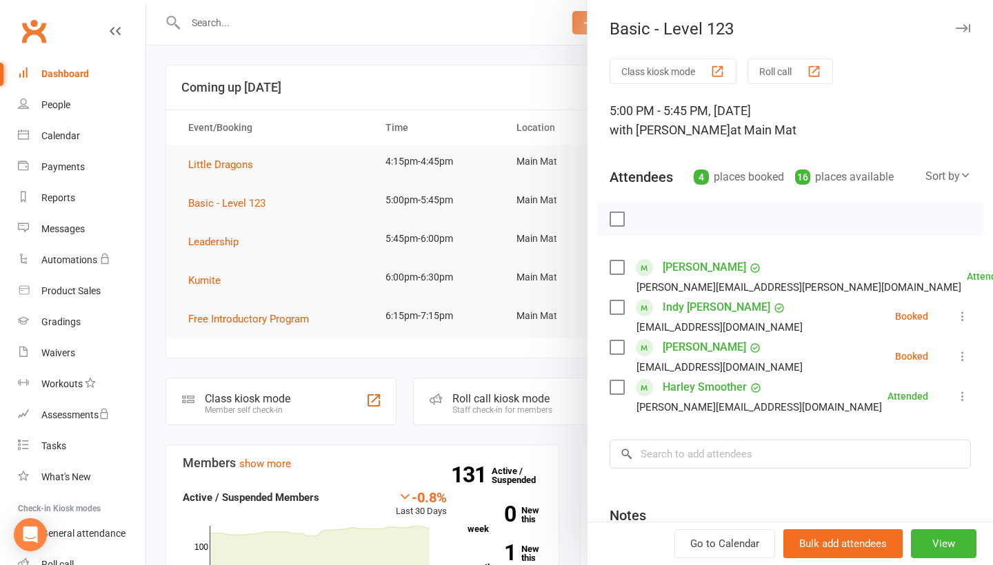
click at [960, 321] on icon at bounding box center [962, 317] width 14 height 14
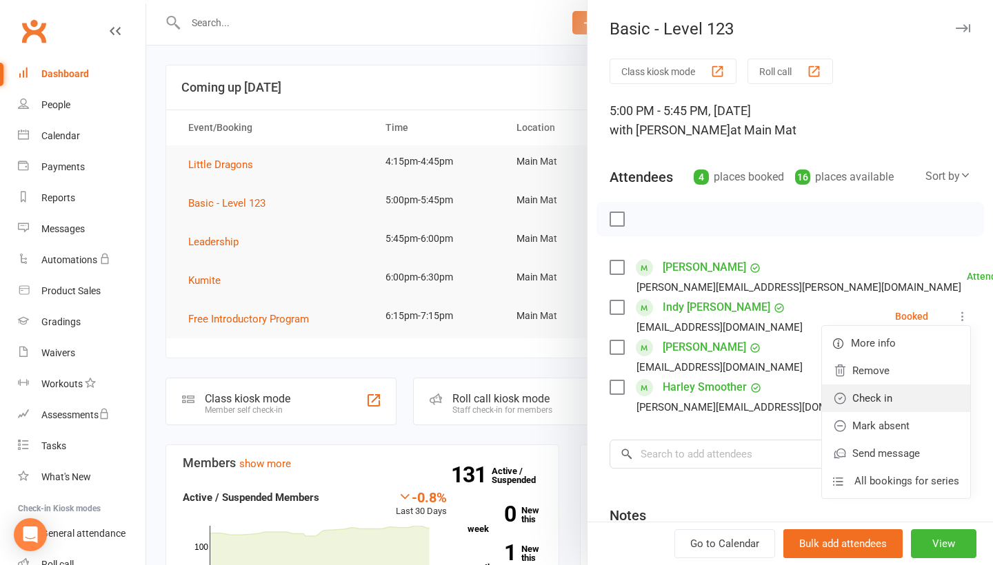
click at [924, 391] on link "Check in" at bounding box center [896, 399] width 148 height 28
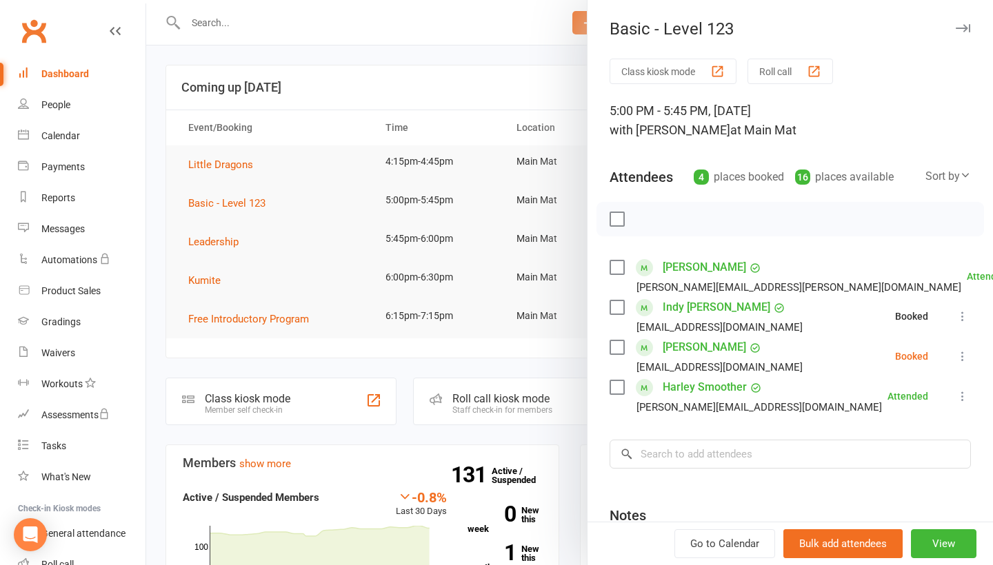
click at [962, 360] on icon at bounding box center [962, 357] width 14 height 14
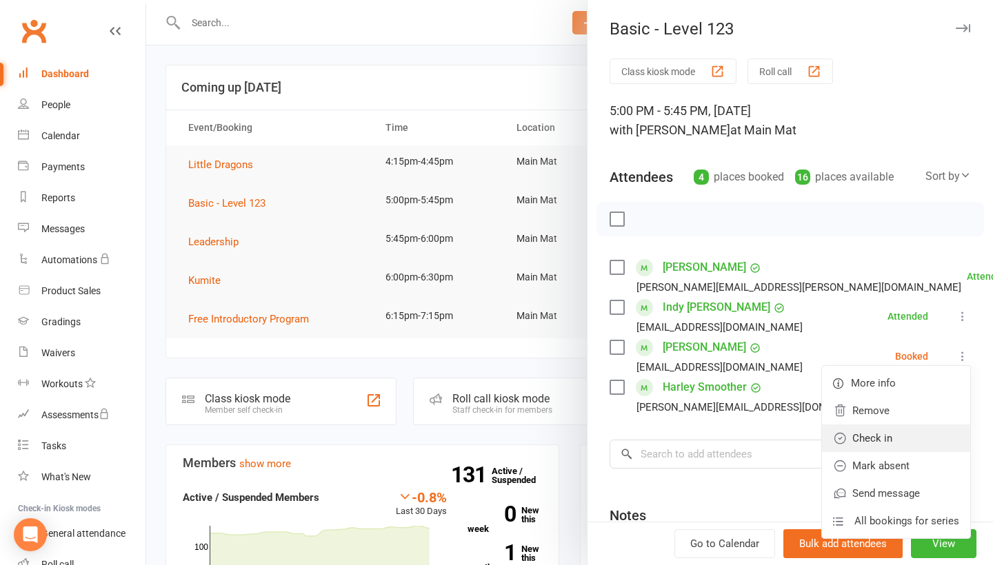
click at [913, 436] on link "Check in" at bounding box center [896, 439] width 148 height 28
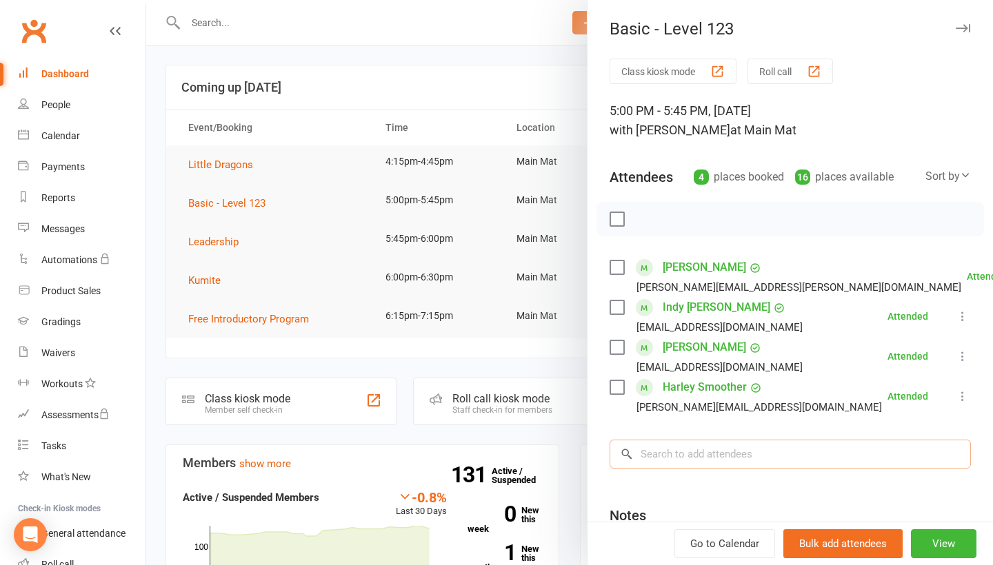
click at [713, 444] on input "search" at bounding box center [789, 454] width 361 height 29
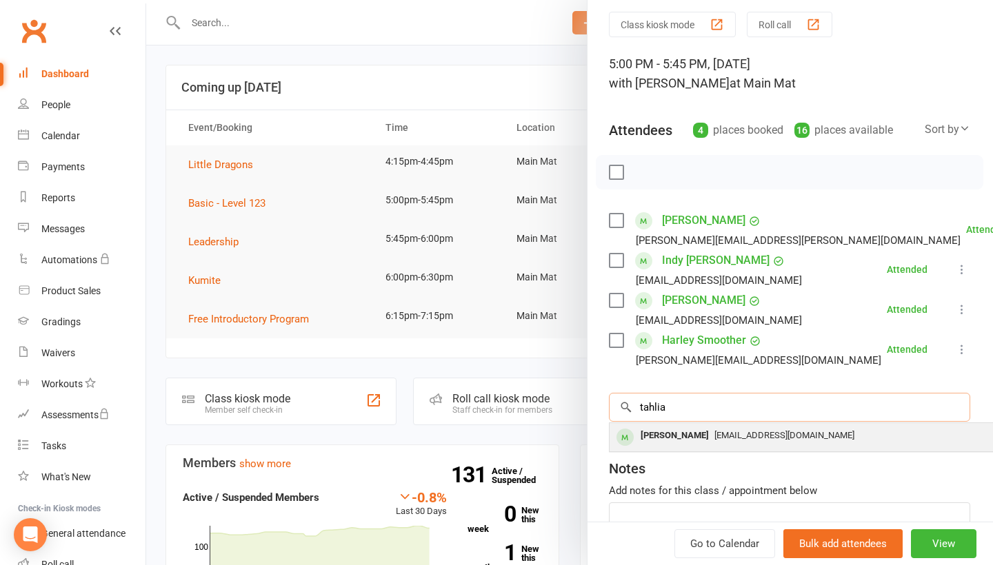
type input "tahlia"
click at [691, 442] on div "[PERSON_NAME]" at bounding box center [674, 436] width 79 height 20
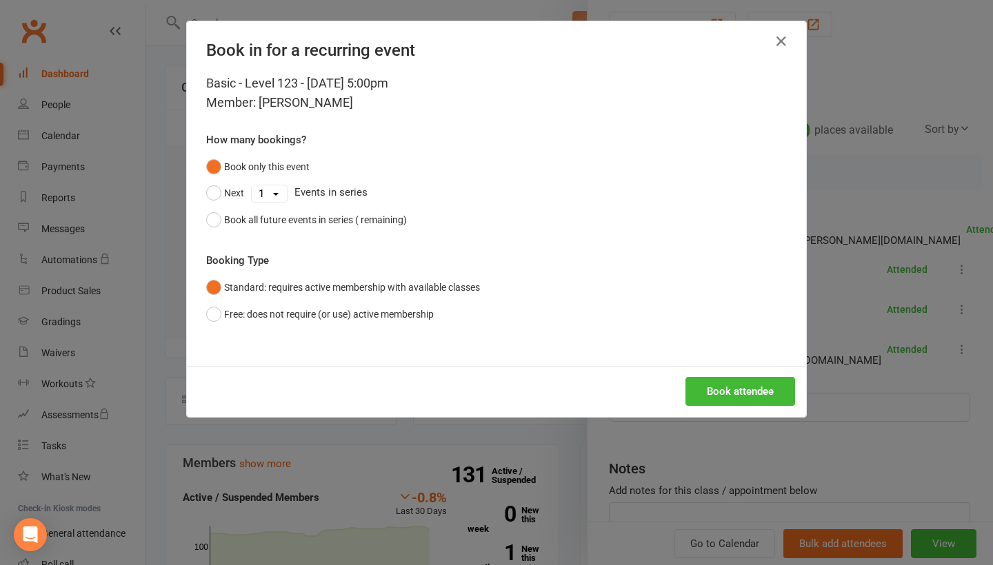
scroll to position [47, 0]
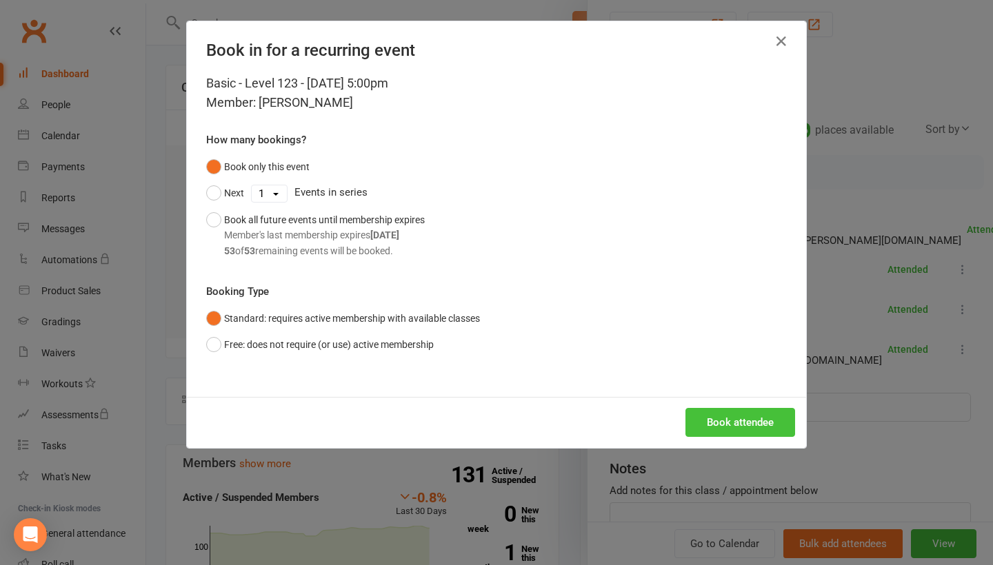
click at [725, 421] on button "Book attendee" at bounding box center [740, 422] width 110 height 29
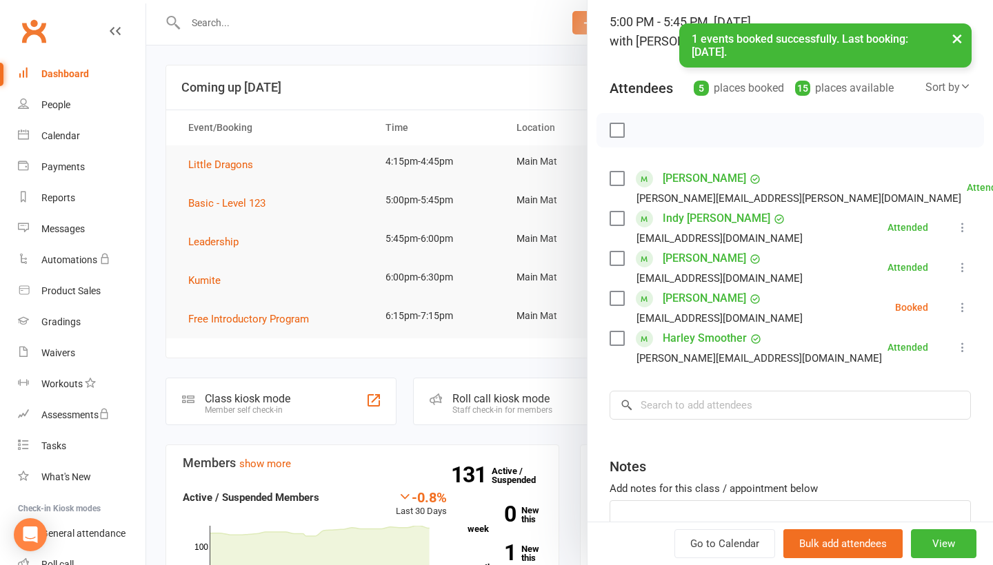
scroll to position [89, 0]
click at [711, 404] on input "search" at bounding box center [789, 405] width 361 height 29
type input "[PERSON_NAME]"
click at [697, 433] on div "[PERSON_NAME]" at bounding box center [675, 434] width 79 height 20
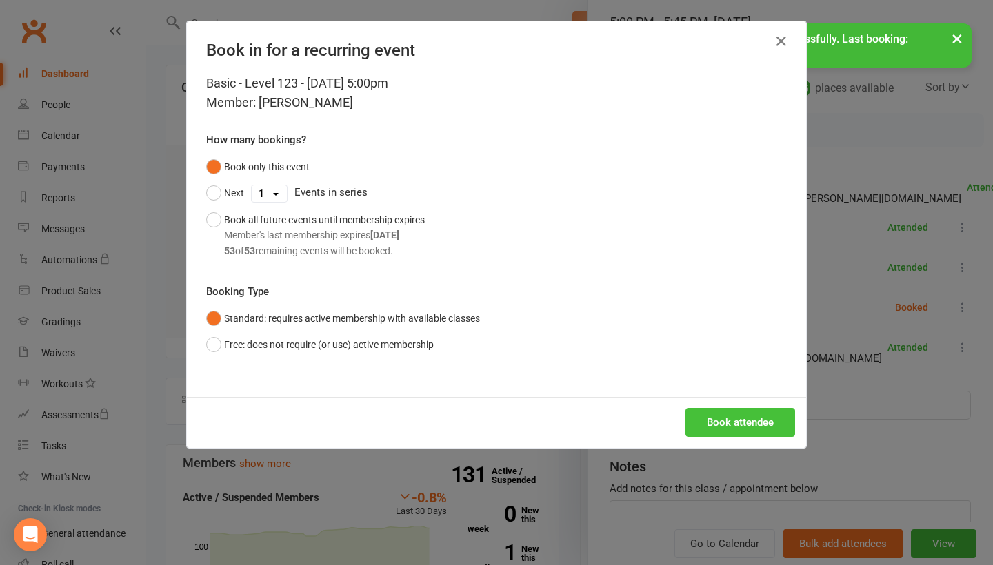
click at [713, 428] on button "Book attendee" at bounding box center [740, 422] width 110 height 29
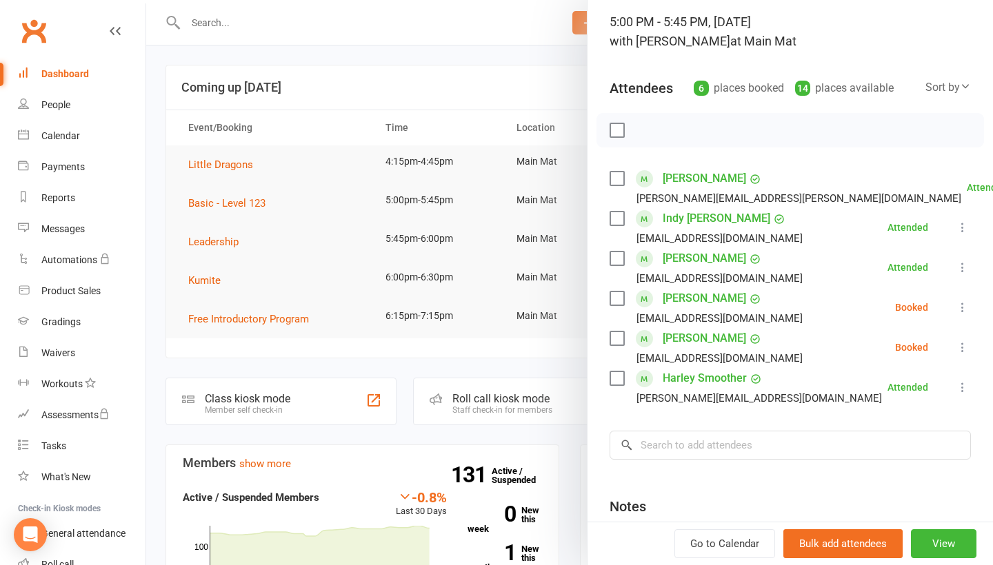
click at [963, 311] on icon at bounding box center [962, 308] width 14 height 14
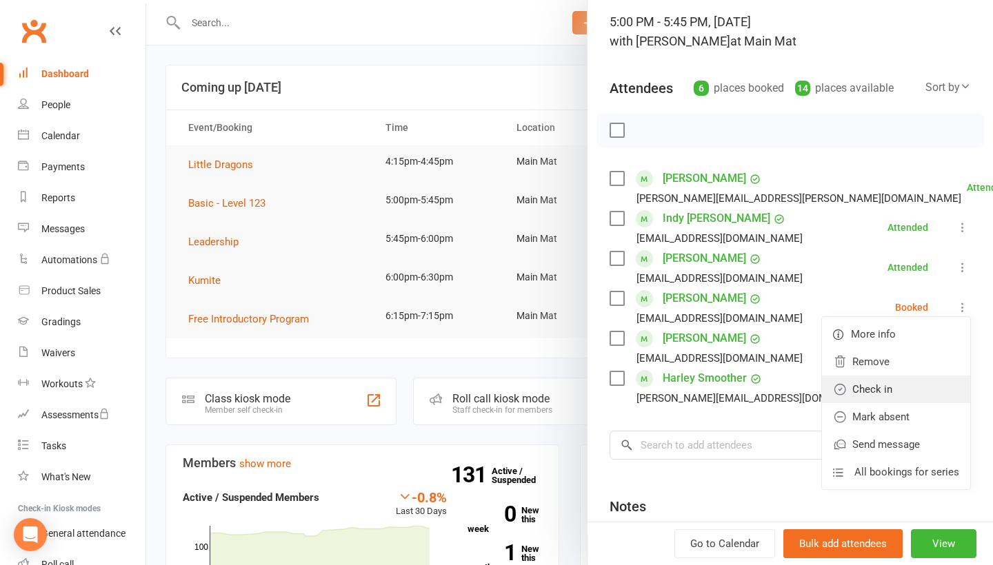
click at [920, 389] on link "Check in" at bounding box center [896, 390] width 148 height 28
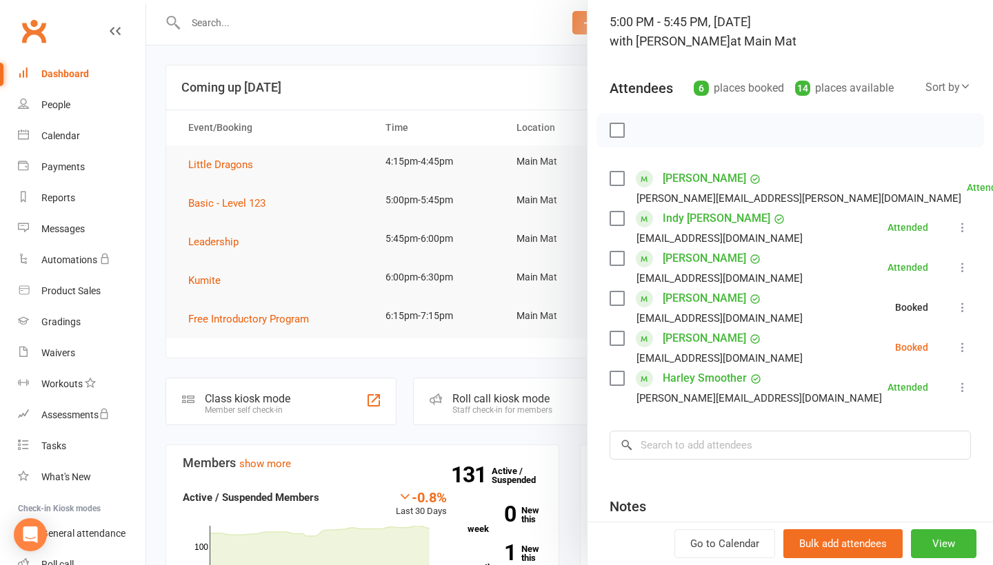
click at [967, 347] on icon at bounding box center [962, 348] width 14 height 14
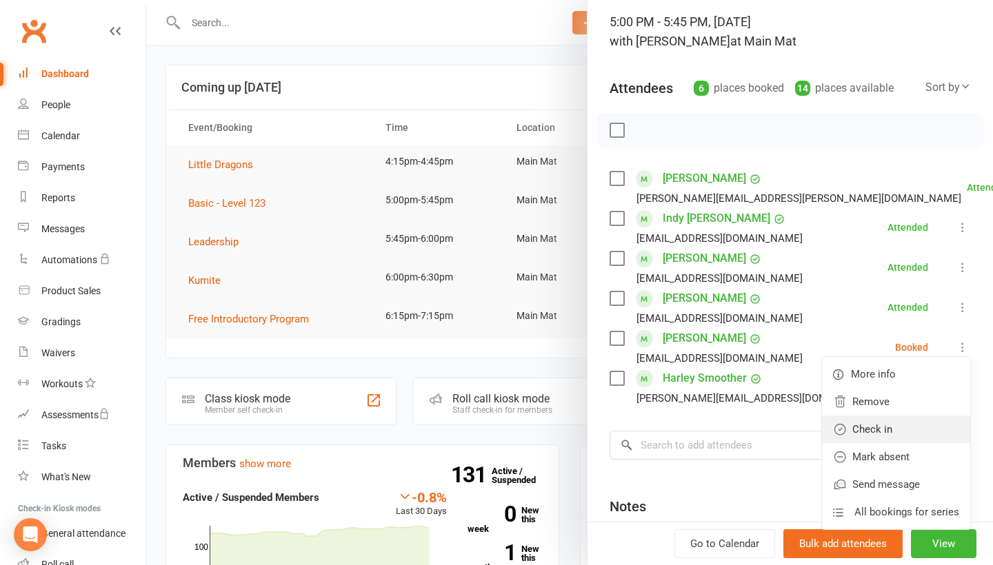
click at [929, 431] on link "Check in" at bounding box center [896, 430] width 148 height 28
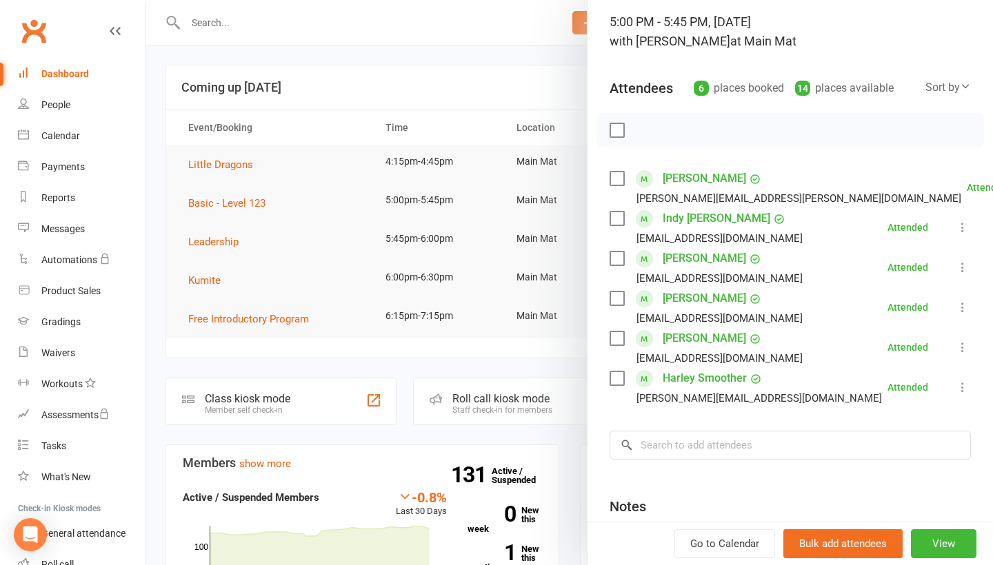
click at [350, 86] on div at bounding box center [569, 282] width 847 height 565
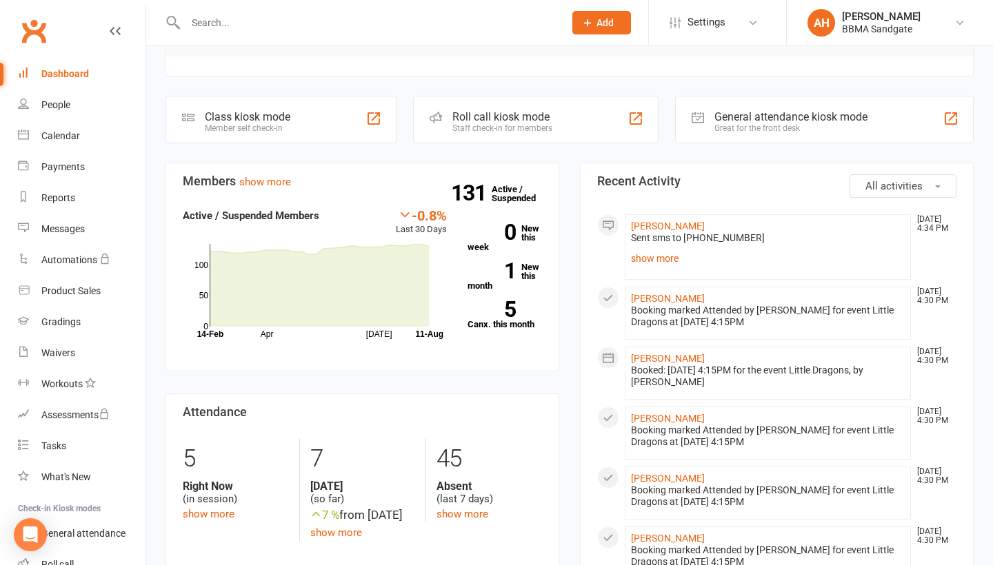
scroll to position [294, 0]
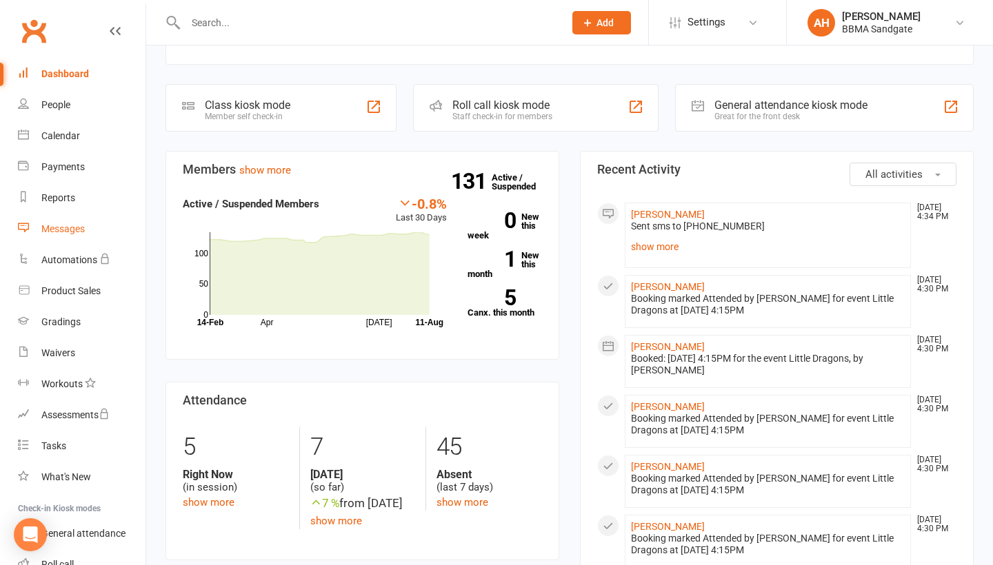
click at [112, 239] on link "Messages" at bounding box center [82, 229] width 128 height 31
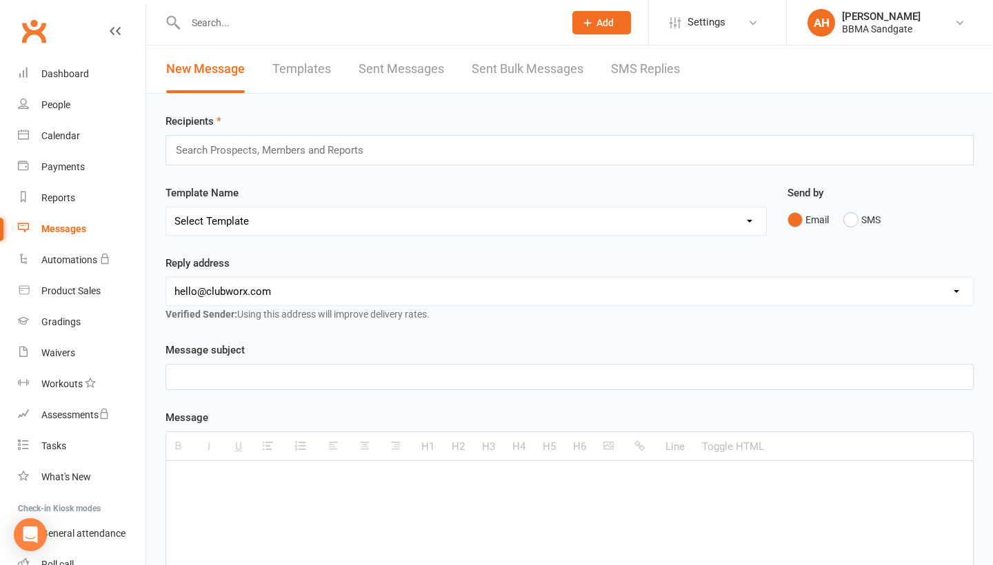
click at [631, 69] on link "SMS Replies" at bounding box center [645, 69] width 69 height 48
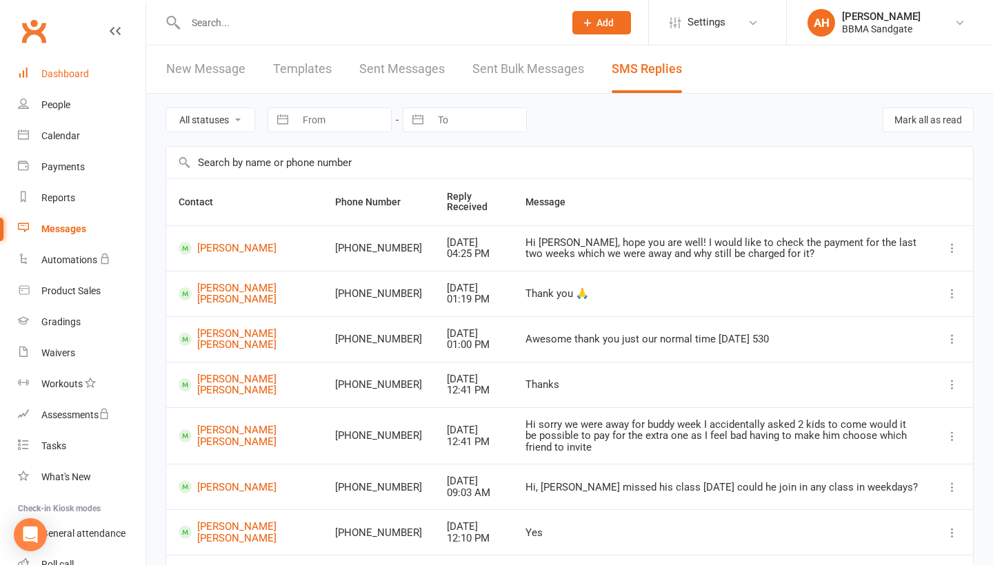
click at [106, 67] on link "Dashboard" at bounding box center [82, 74] width 128 height 31
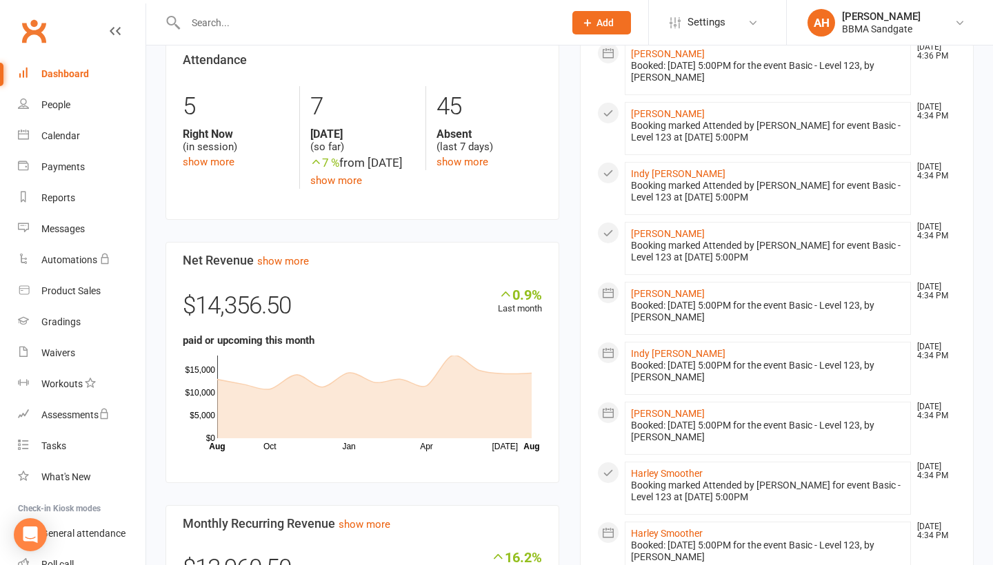
scroll to position [636, 0]
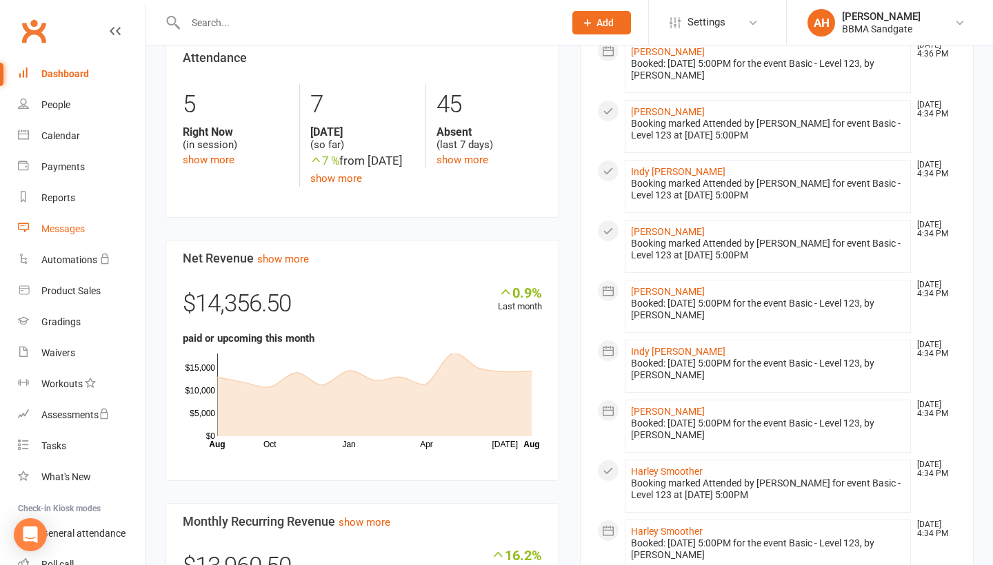
click at [95, 234] on link "Messages" at bounding box center [82, 229] width 128 height 31
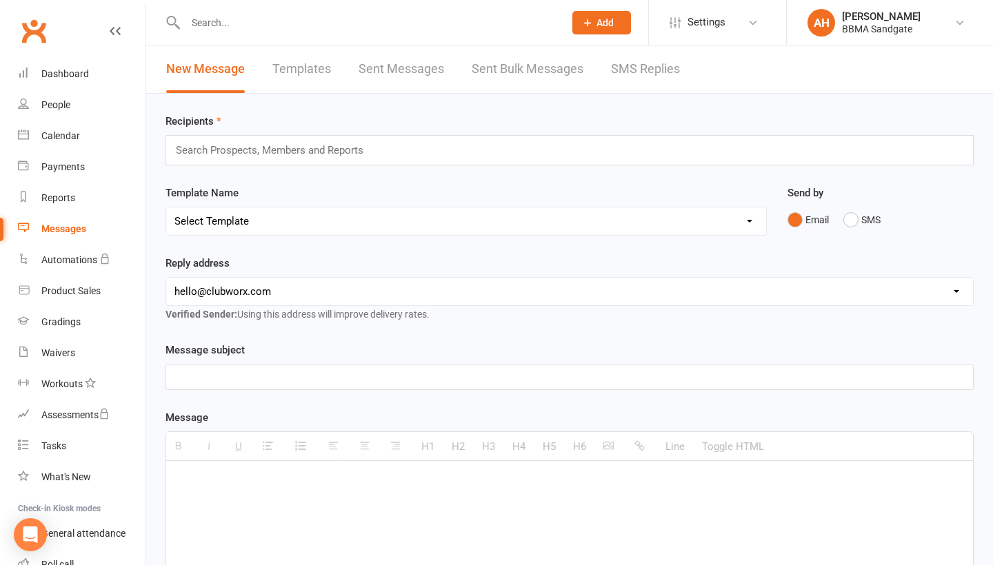
click at [627, 80] on link "SMS Replies" at bounding box center [645, 69] width 69 height 48
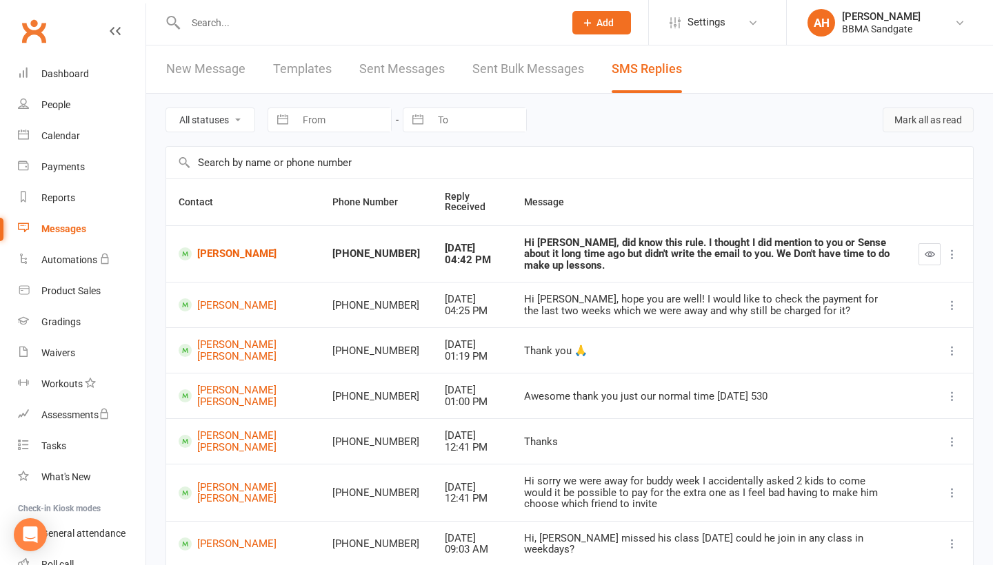
click at [924, 130] on button "Mark all as read" at bounding box center [927, 120] width 91 height 25
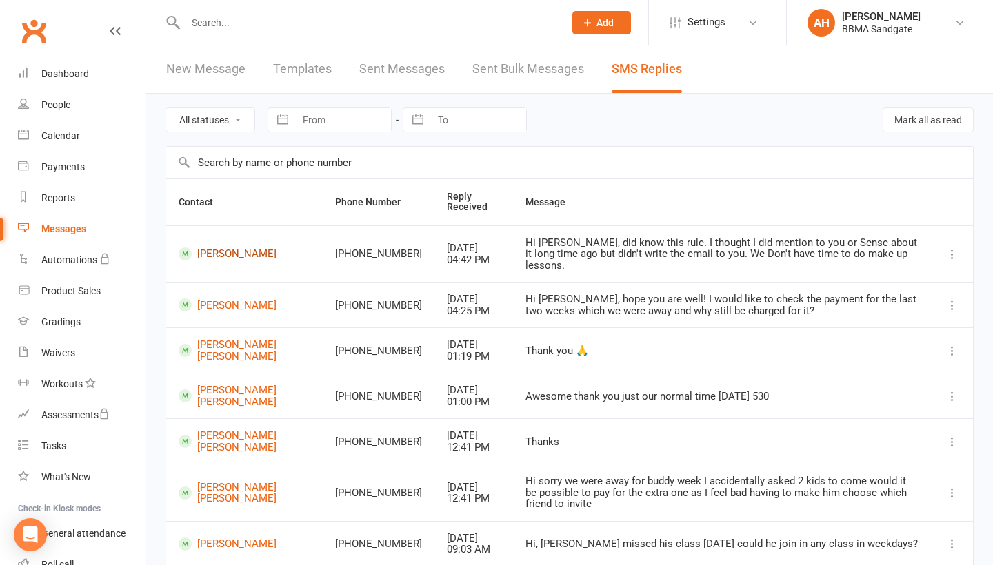
click at [207, 254] on link "[PERSON_NAME]" at bounding box center [245, 253] width 132 height 13
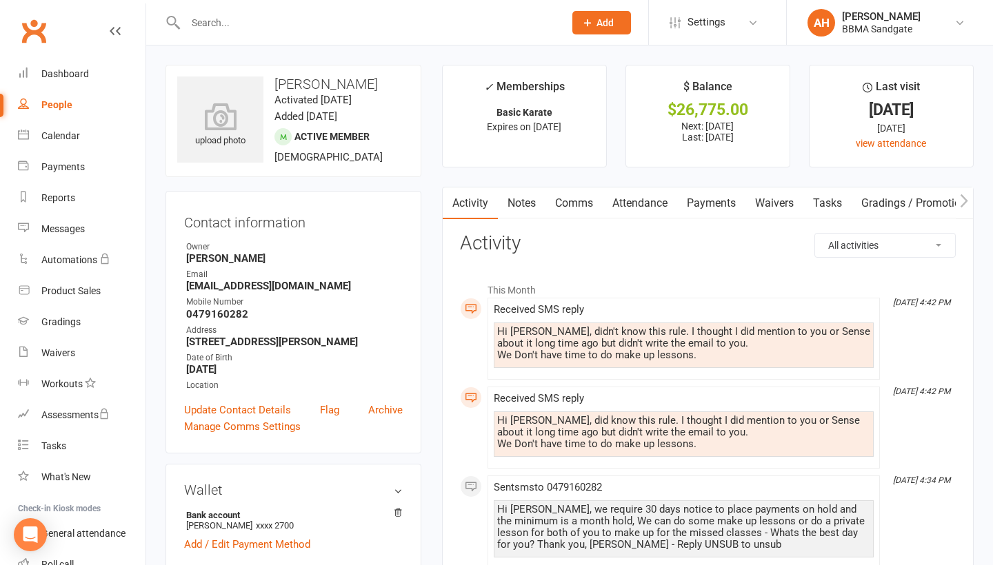
click at [594, 207] on link "Comms" at bounding box center [573, 204] width 57 height 32
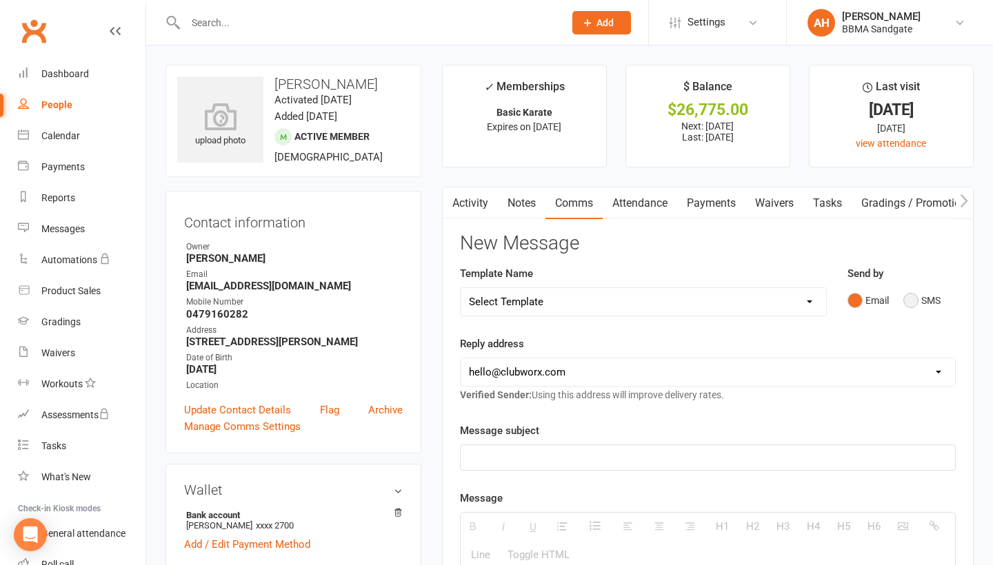
click at [913, 294] on button "SMS" at bounding box center [921, 300] width 37 height 26
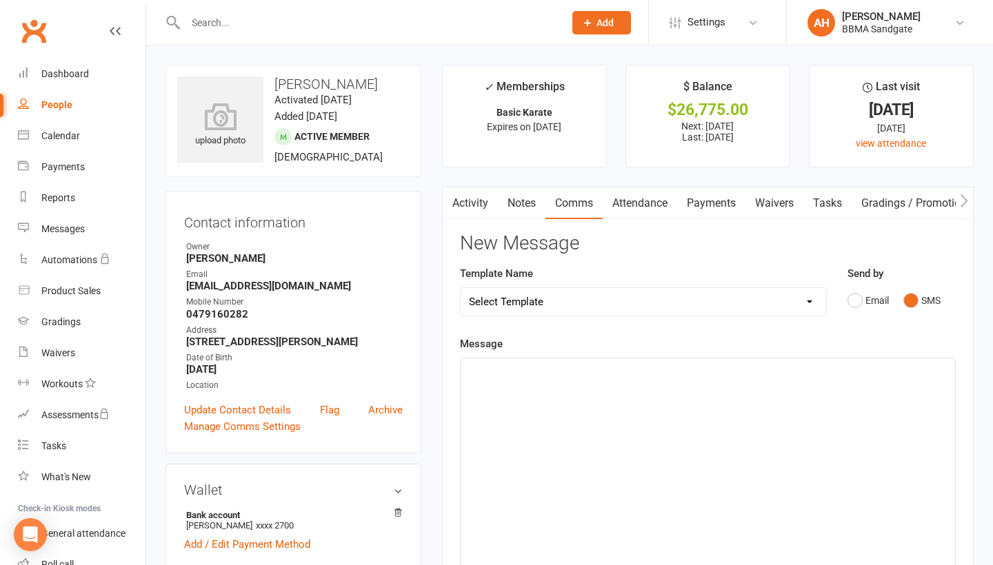
click at [654, 402] on div at bounding box center [707, 461] width 494 height 207
click at [476, 202] on link "Activity" at bounding box center [470, 204] width 55 height 32
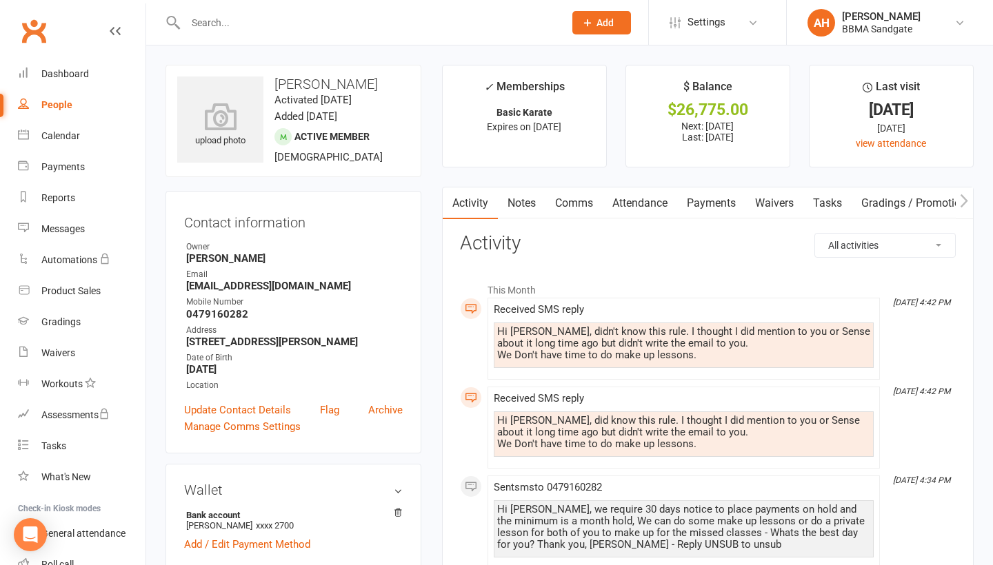
click at [586, 207] on link "Comms" at bounding box center [573, 204] width 57 height 32
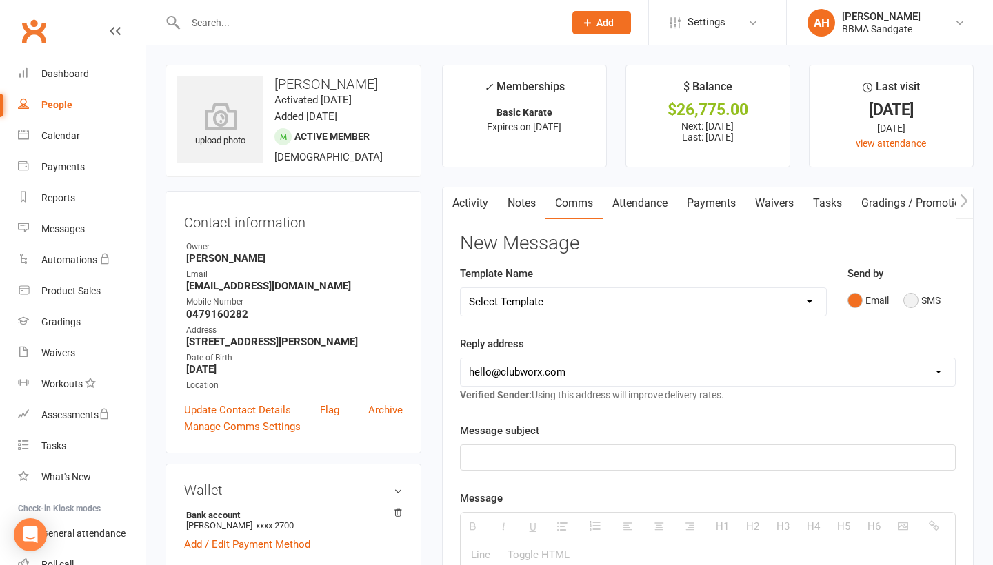
click at [908, 310] on button "SMS" at bounding box center [921, 300] width 37 height 26
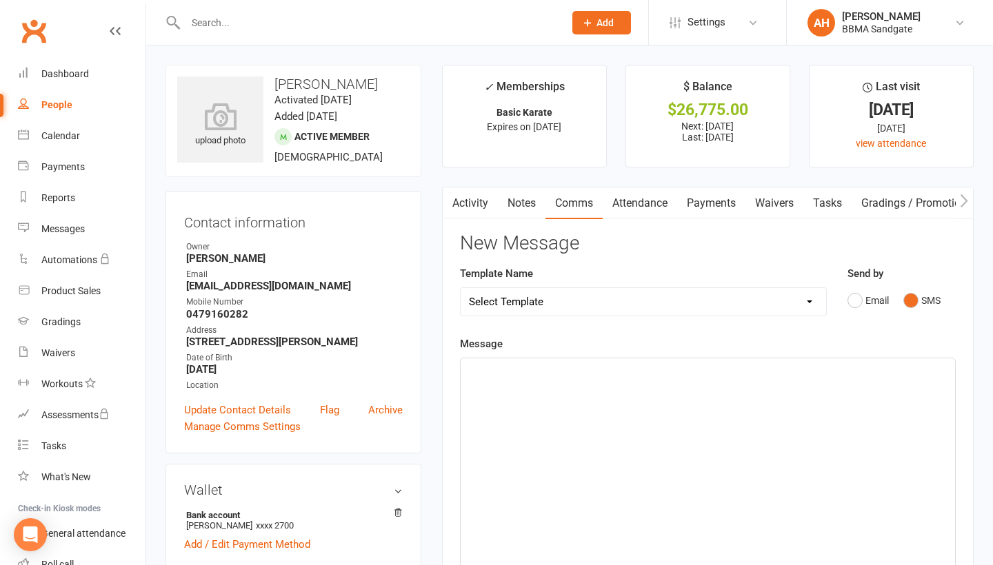
click at [777, 345] on div "Message 0 chars (approx. 1 messages), 650 chars remaining. Sent this month: 64 …" at bounding box center [708, 543] width 496 height 414
click at [636, 443] on div at bounding box center [707, 461] width 494 height 207
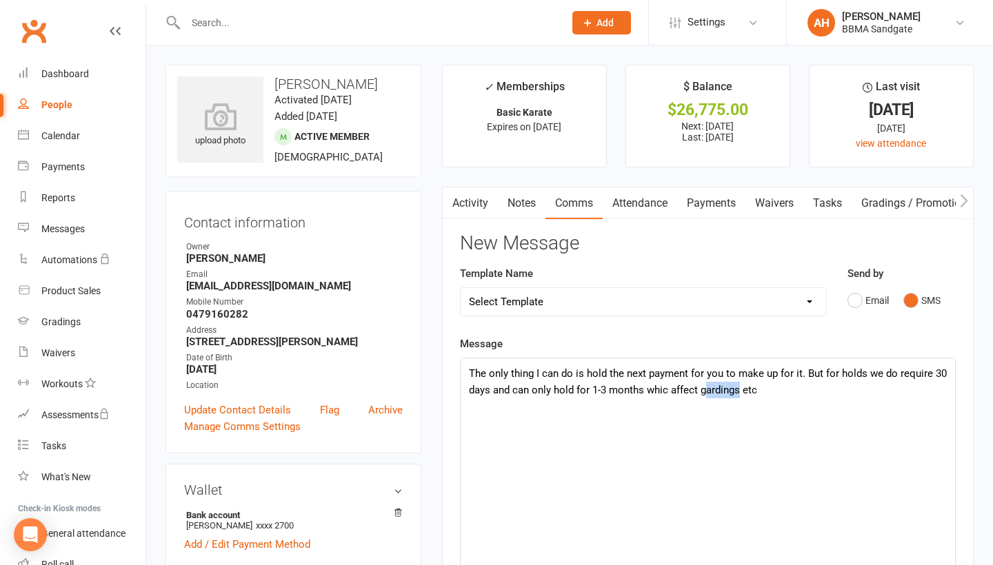
drag, startPoint x: 740, startPoint y: 398, endPoint x: 705, endPoint y: 396, distance: 35.2
click at [705, 396] on p "The only thing I can do is hold the next payment for you to make up for it. But…" at bounding box center [708, 381] width 478 height 33
click at [796, 398] on p "The only thing I can do is hold the next payment for you to make up for it. But…" at bounding box center [708, 381] width 478 height 33
drag, startPoint x: 860, startPoint y: 397, endPoint x: 813, endPoint y: 397, distance: 46.9
click at [813, 397] on p "The only thing I can do is hold the next payment for you to make up for it. But…" at bounding box center [708, 381] width 478 height 33
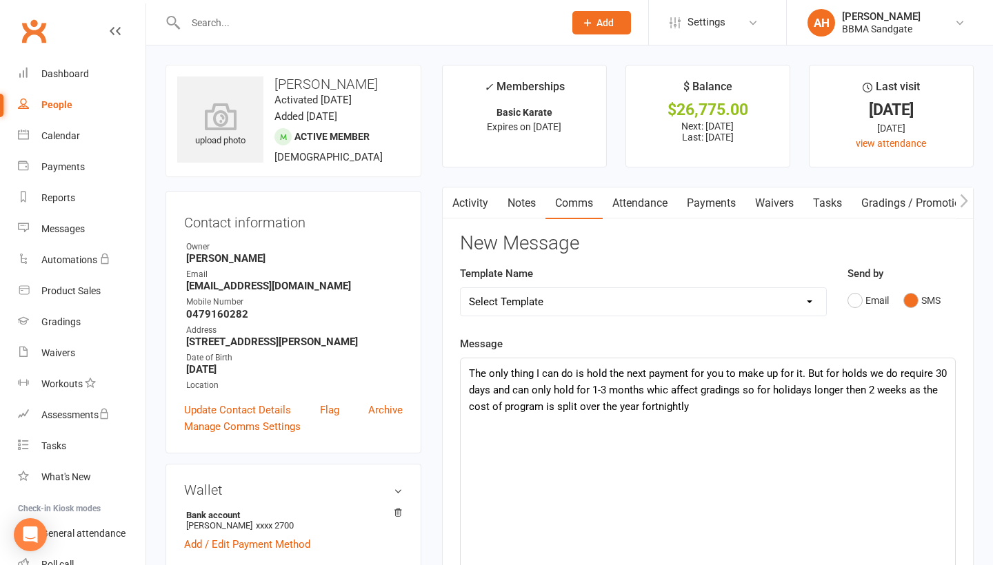
click at [666, 397] on p "The only thing I can do is hold the next payment for you to make up for it. But…" at bounding box center [708, 390] width 478 height 50
click at [715, 415] on p "The only thing I can do is hold the next payment for you to make up for it. But…" at bounding box center [708, 390] width 478 height 50
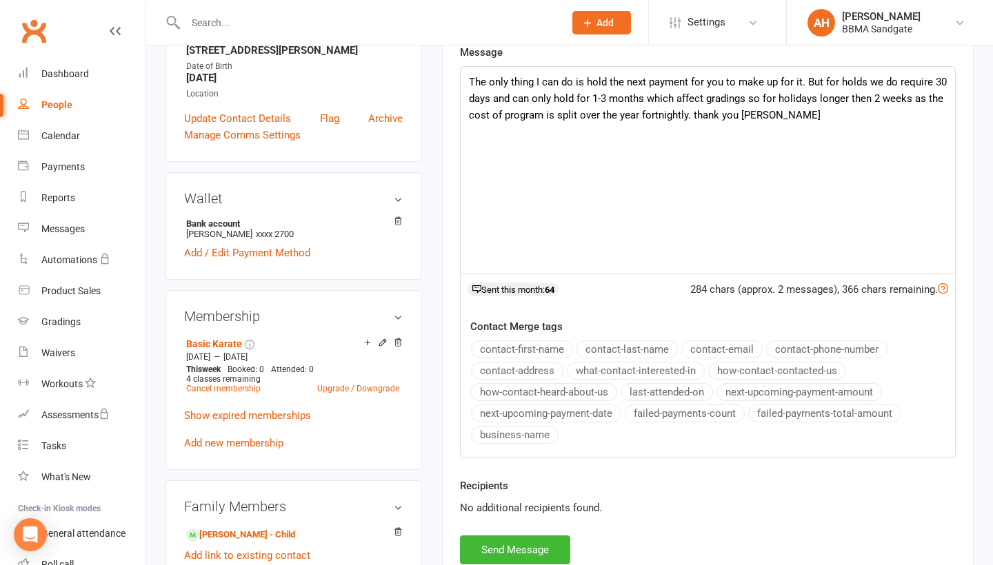
scroll to position [303, 0]
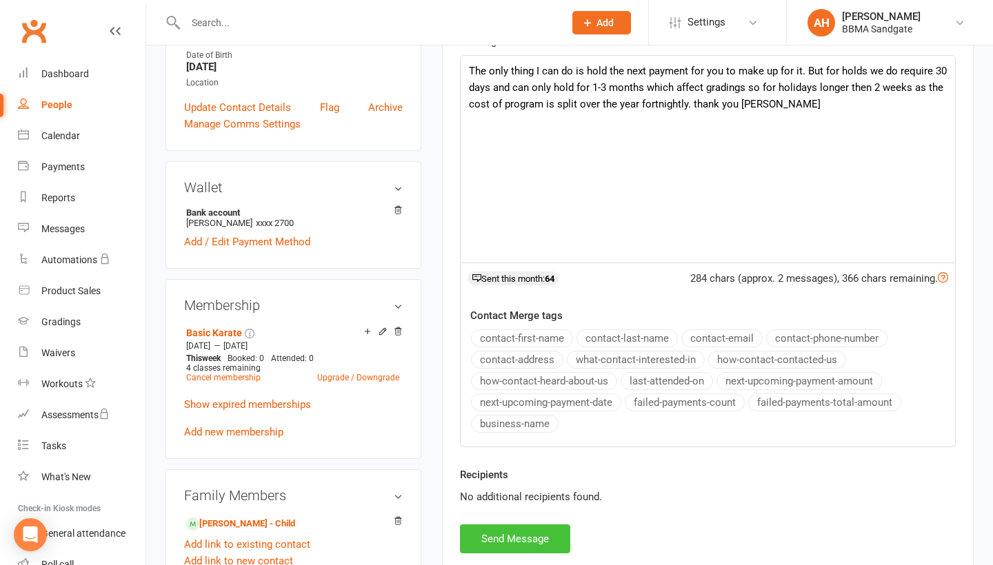
click at [527, 543] on button "Send Message" at bounding box center [515, 539] width 110 height 29
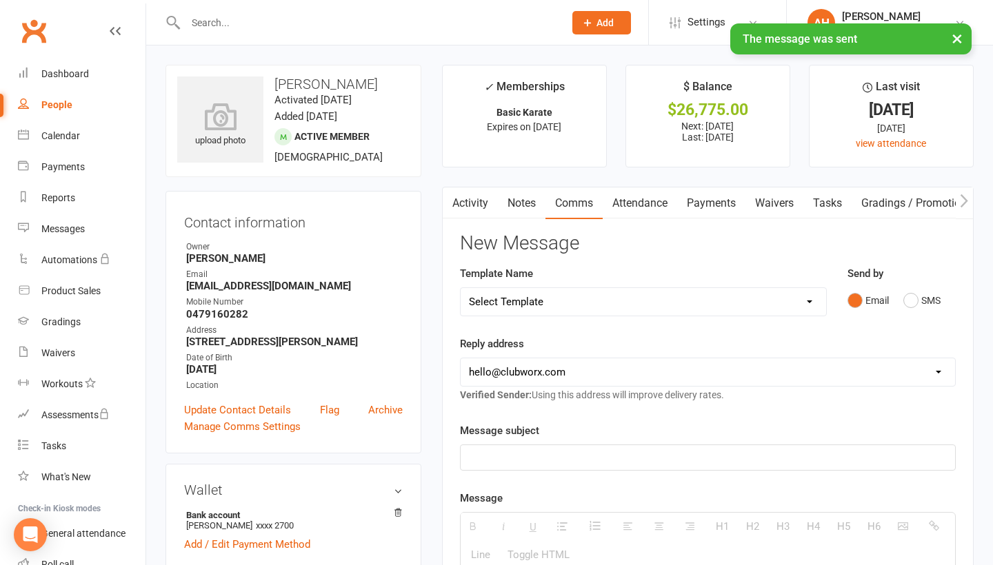
scroll to position [0, 0]
click at [711, 210] on link "Payments" at bounding box center [711, 204] width 68 height 32
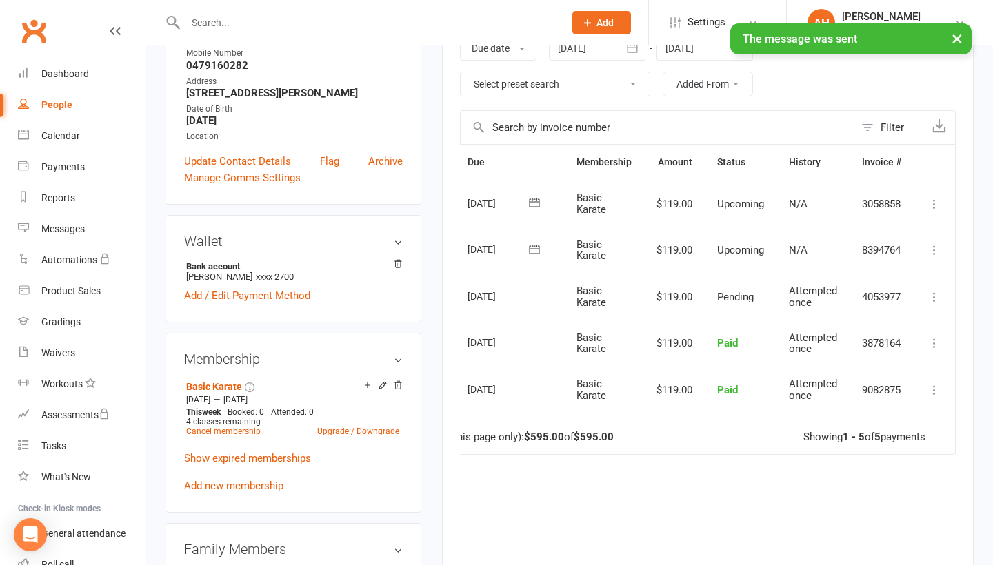
scroll to position [0, 52]
click at [938, 252] on icon at bounding box center [934, 250] width 14 height 14
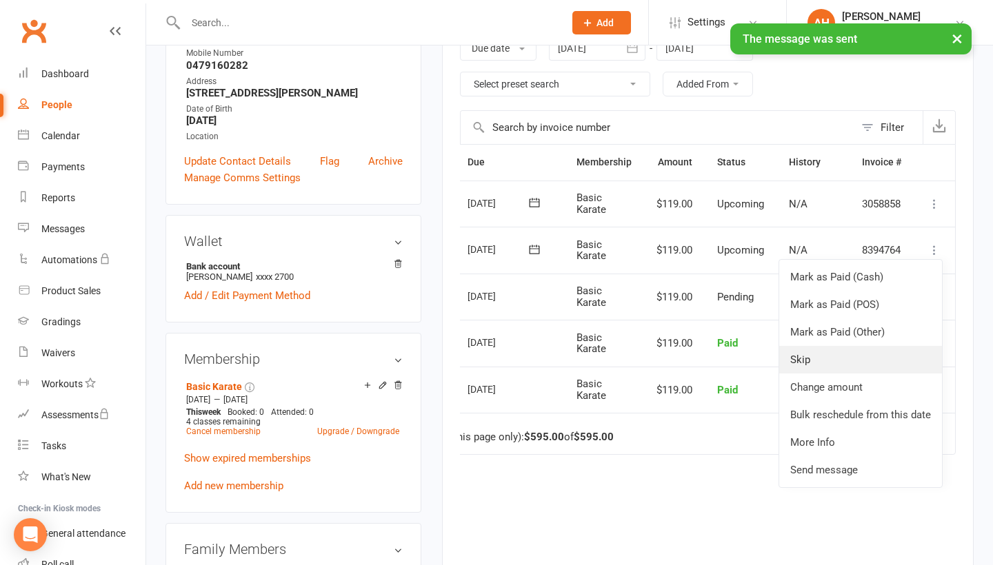
click at [869, 368] on link "Skip" at bounding box center [860, 360] width 163 height 28
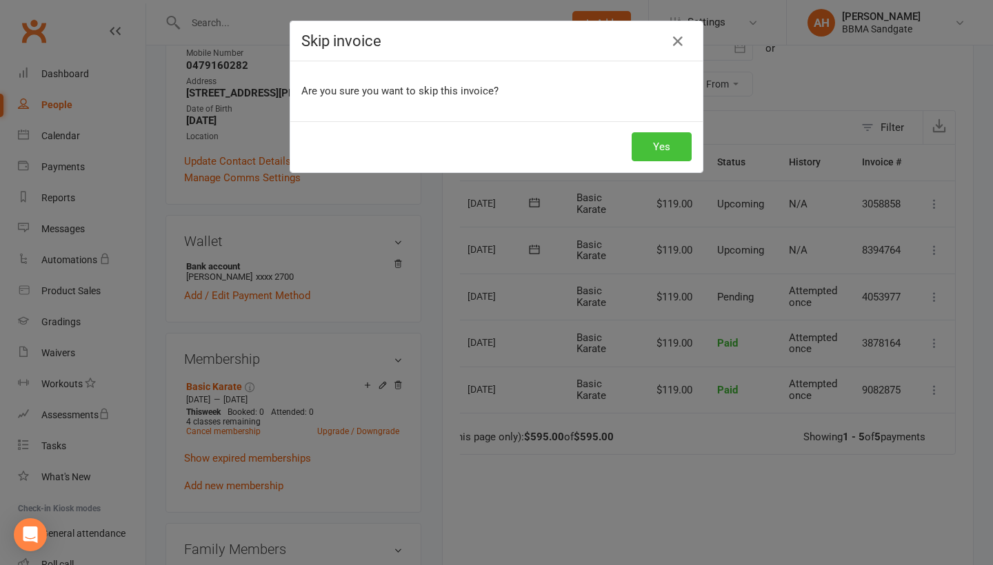
click at [666, 133] on button "Yes" at bounding box center [661, 146] width 60 height 29
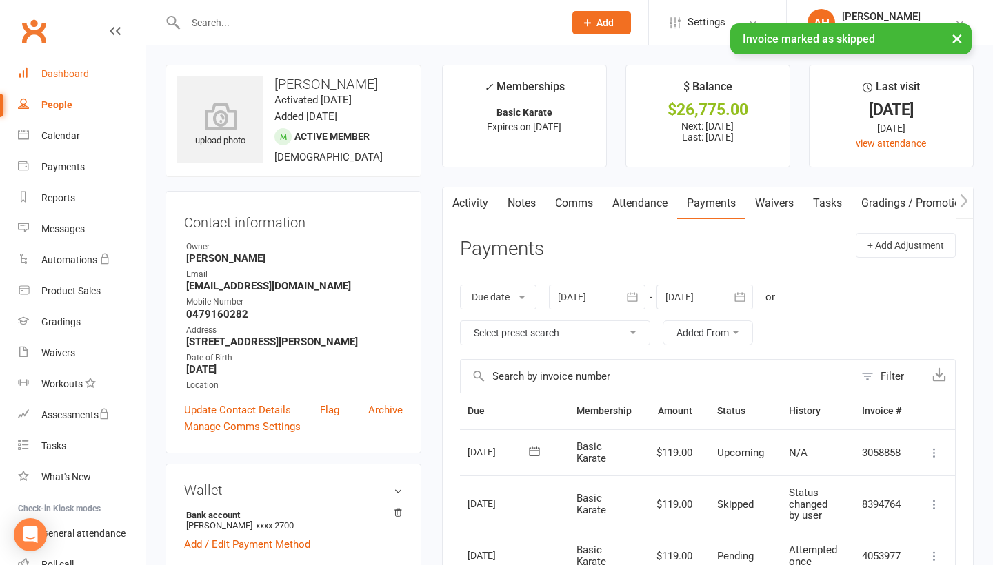
scroll to position [-1, 0]
click at [68, 78] on div "Dashboard" at bounding box center [65, 73] width 48 height 11
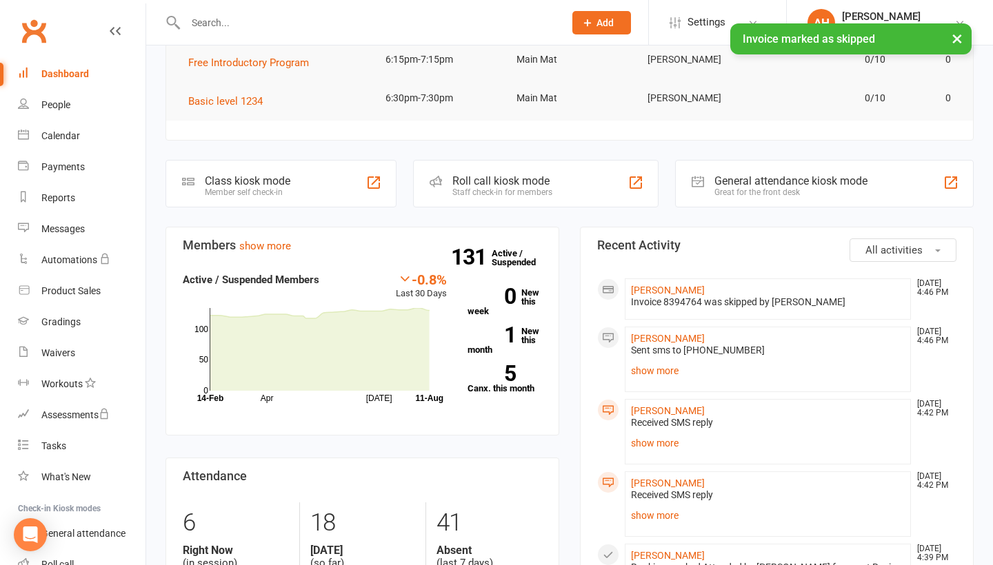
scroll to position [216, 0]
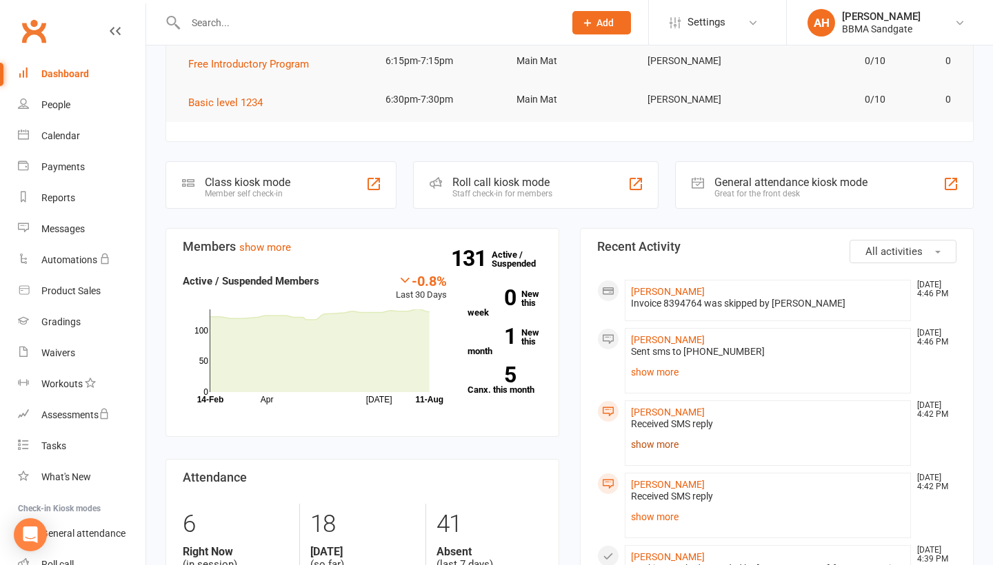
click at [643, 445] on link "show more" at bounding box center [768, 444] width 274 height 19
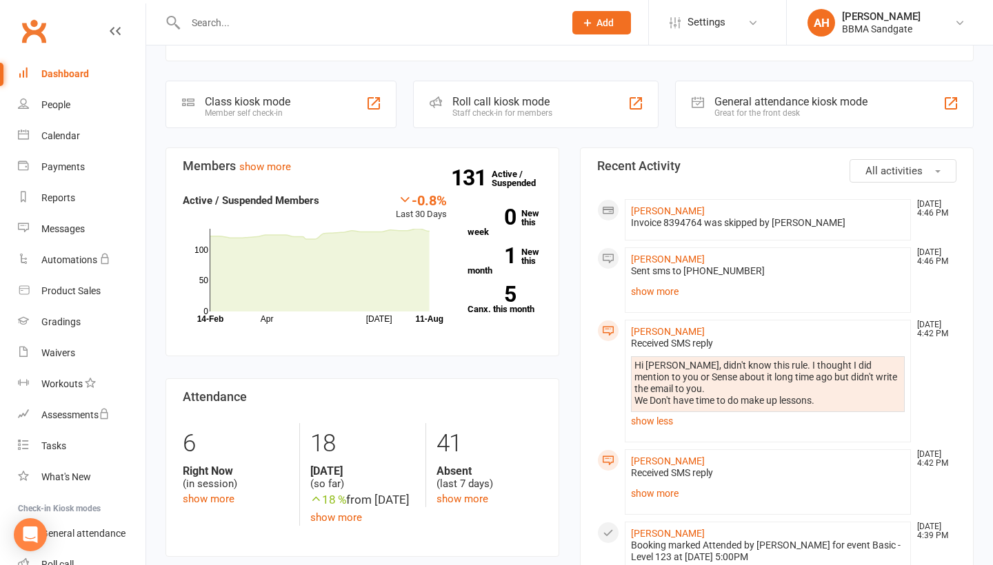
scroll to position [298, 0]
click at [665, 495] on link "show more" at bounding box center [768, 492] width 274 height 19
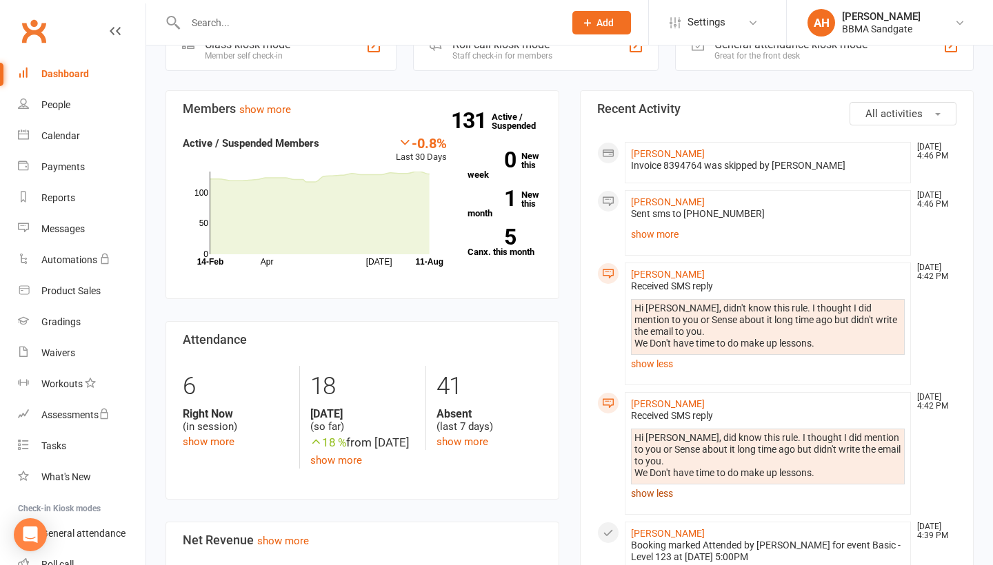
scroll to position [354, 0]
click at [99, 239] on link "Messages" at bounding box center [82, 229] width 128 height 31
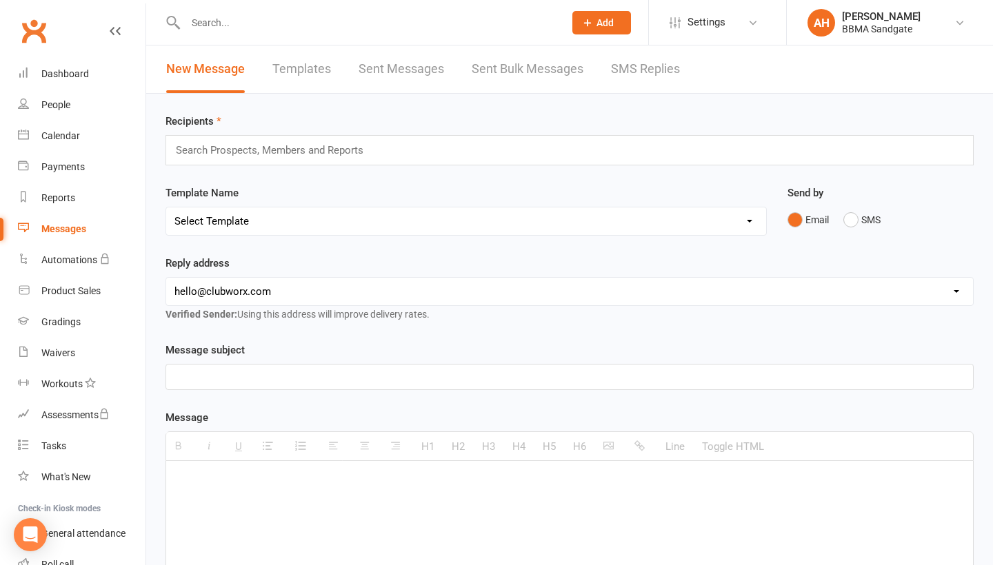
click at [655, 72] on link "SMS Replies" at bounding box center [645, 69] width 69 height 48
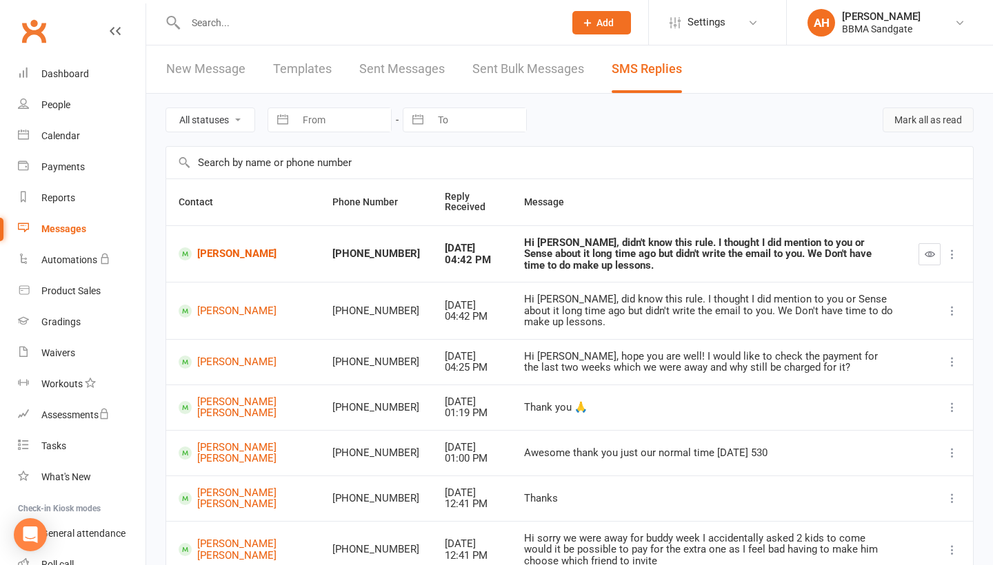
click at [911, 130] on button "Mark all as read" at bounding box center [927, 120] width 91 height 25
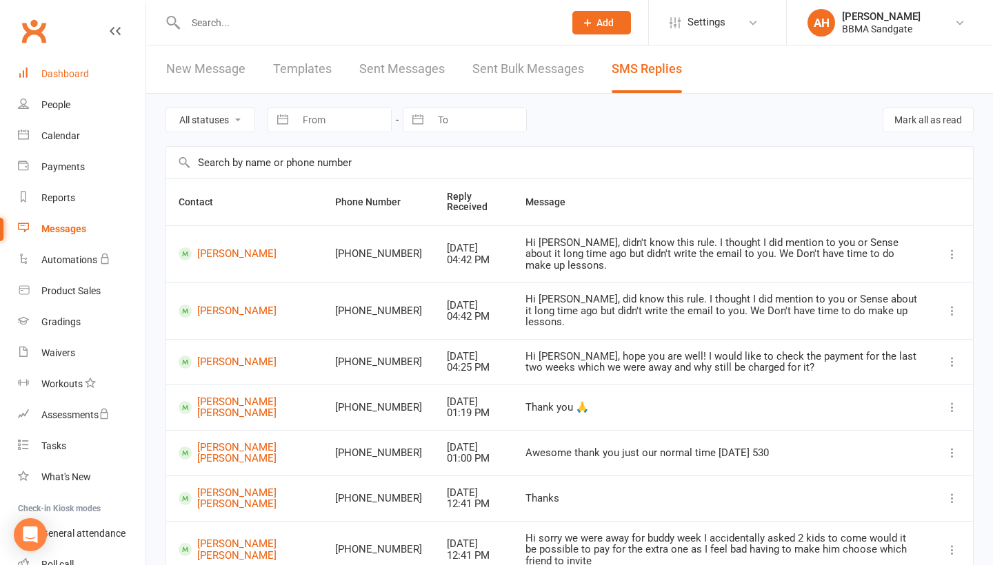
click at [100, 77] on link "Dashboard" at bounding box center [82, 74] width 128 height 31
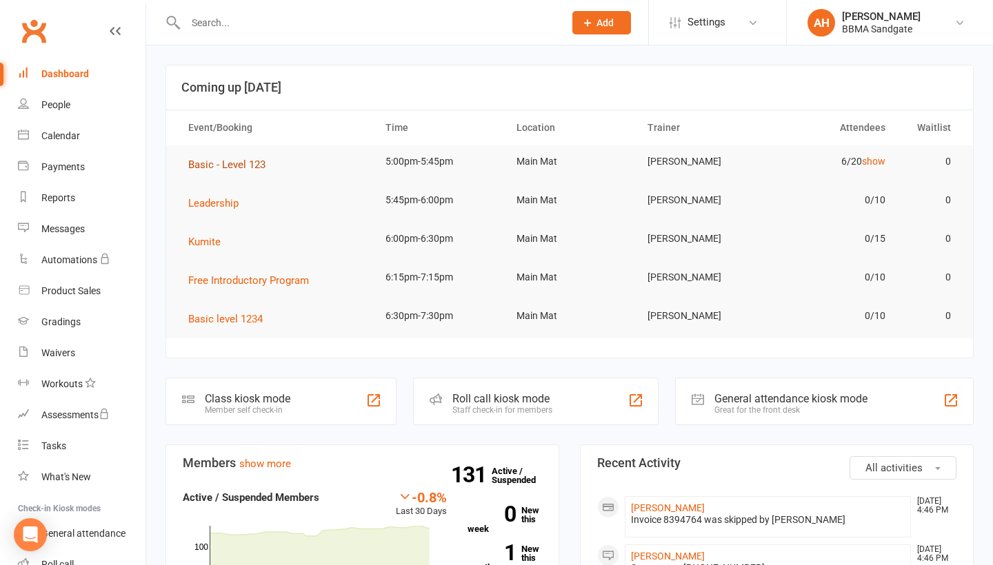
click at [206, 165] on span "Basic - Level 123" at bounding box center [226, 165] width 77 height 12
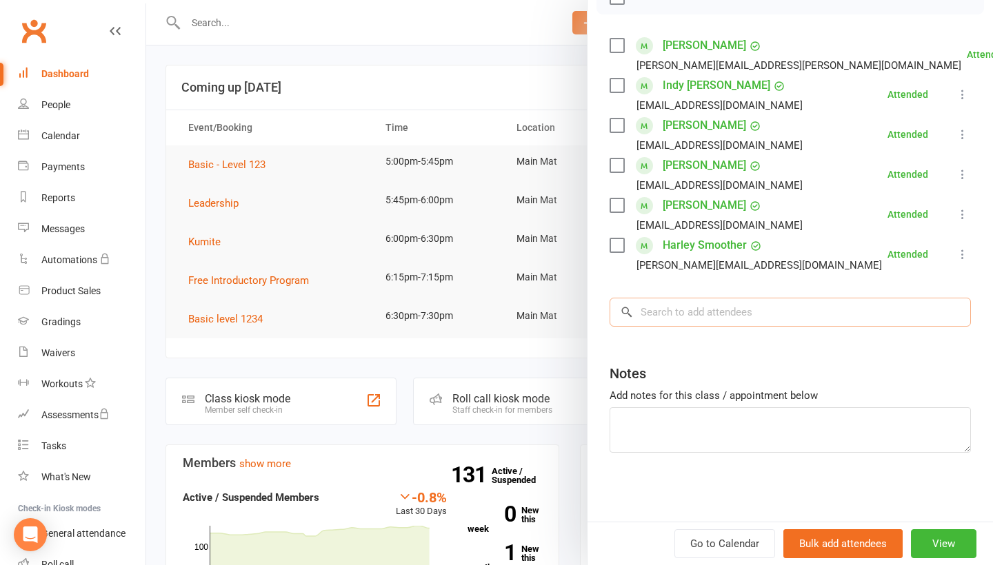
click at [703, 314] on input "search" at bounding box center [789, 312] width 361 height 29
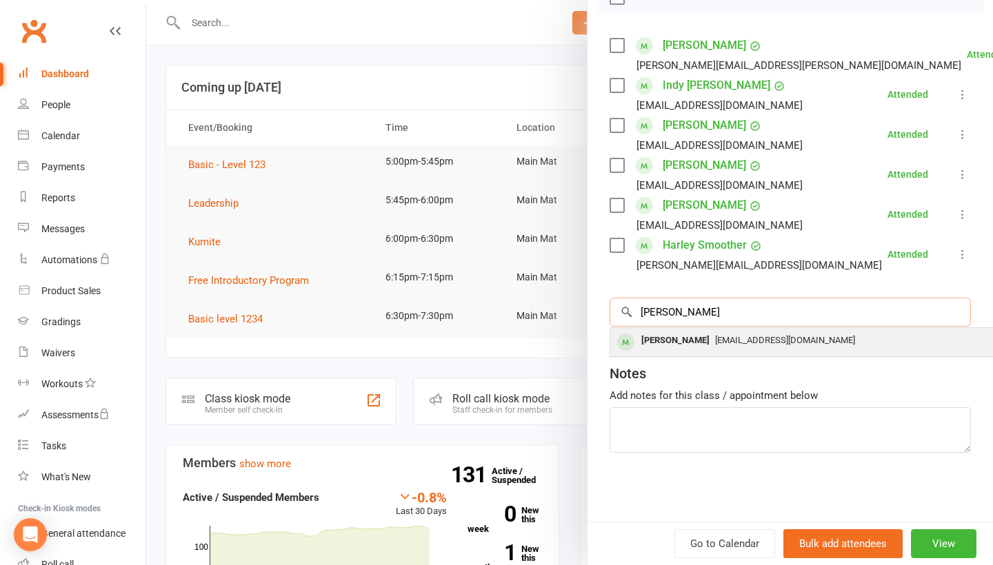
type input "[PERSON_NAME]"
click at [689, 341] on div "[PERSON_NAME]" at bounding box center [675, 341] width 79 height 20
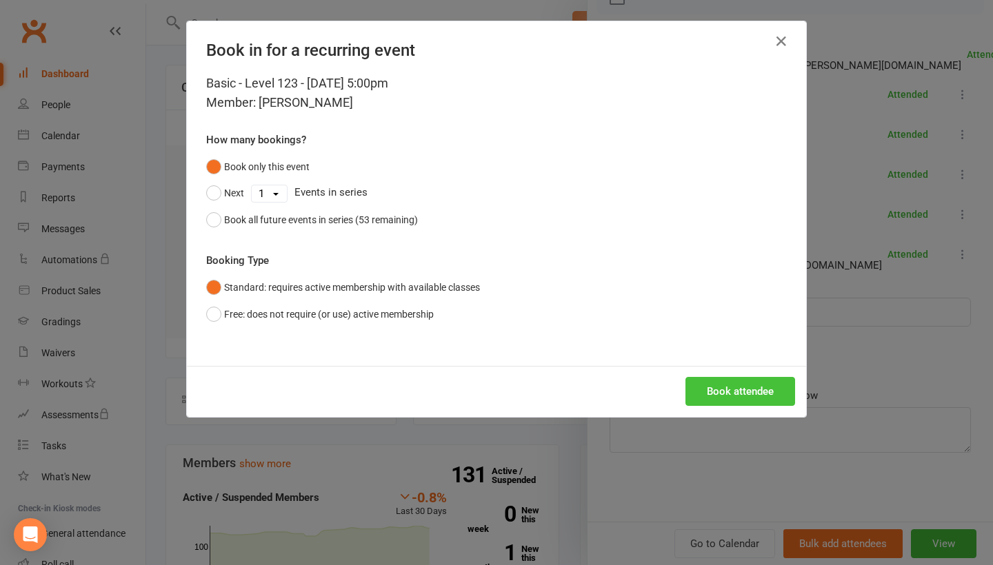
click at [727, 393] on button "Book attendee" at bounding box center [740, 391] width 110 height 29
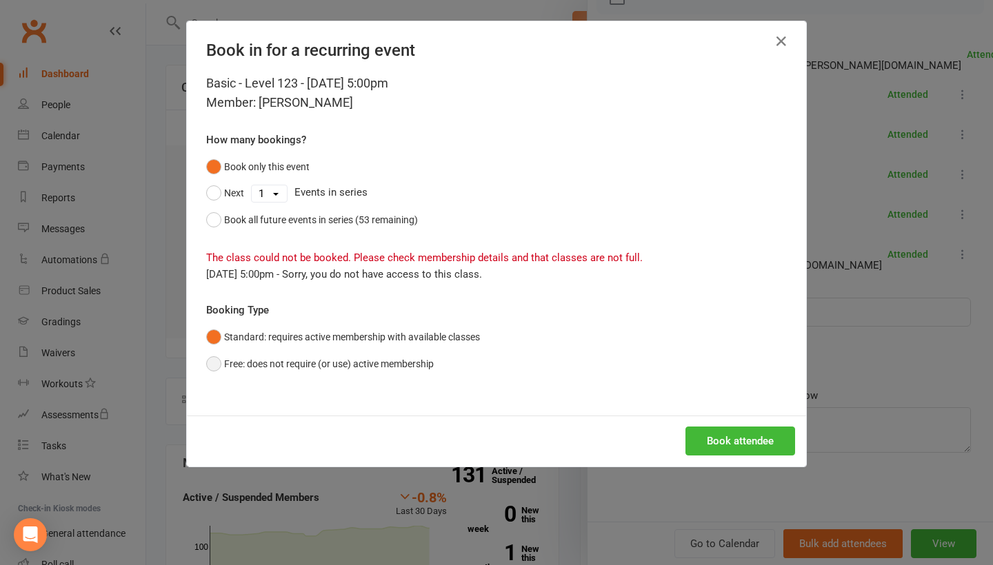
click at [390, 365] on button "Free: does not require (or use) active membership" at bounding box center [319, 364] width 227 height 26
click at [736, 442] on button "Book attendee" at bounding box center [740, 441] width 110 height 29
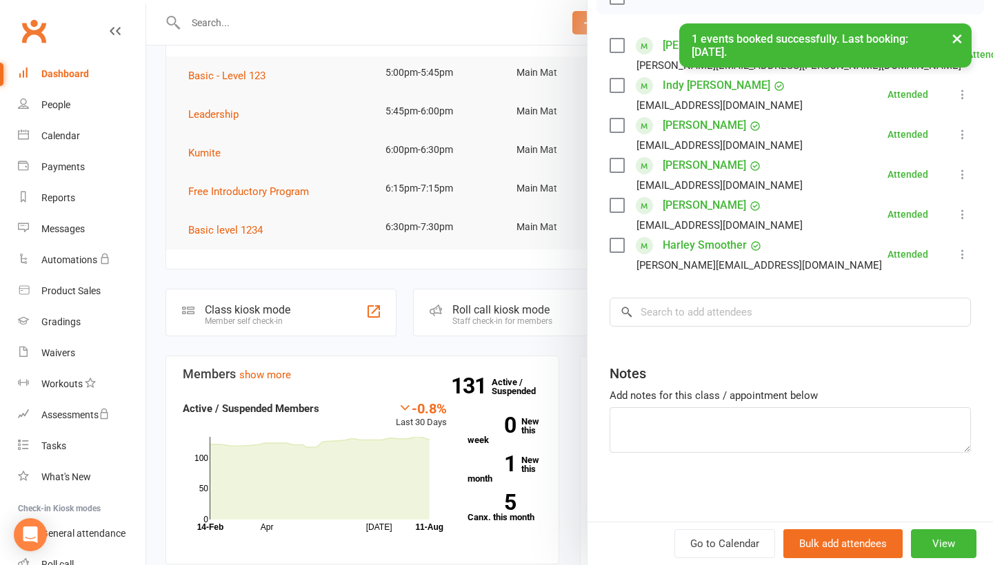
scroll to position [97, 0]
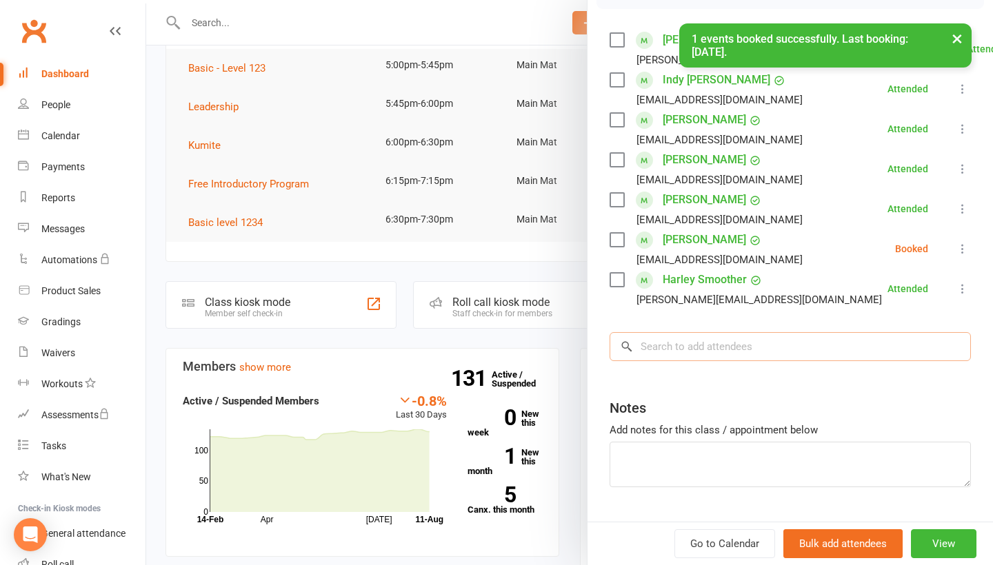
click at [704, 348] on input "search" at bounding box center [789, 346] width 361 height 29
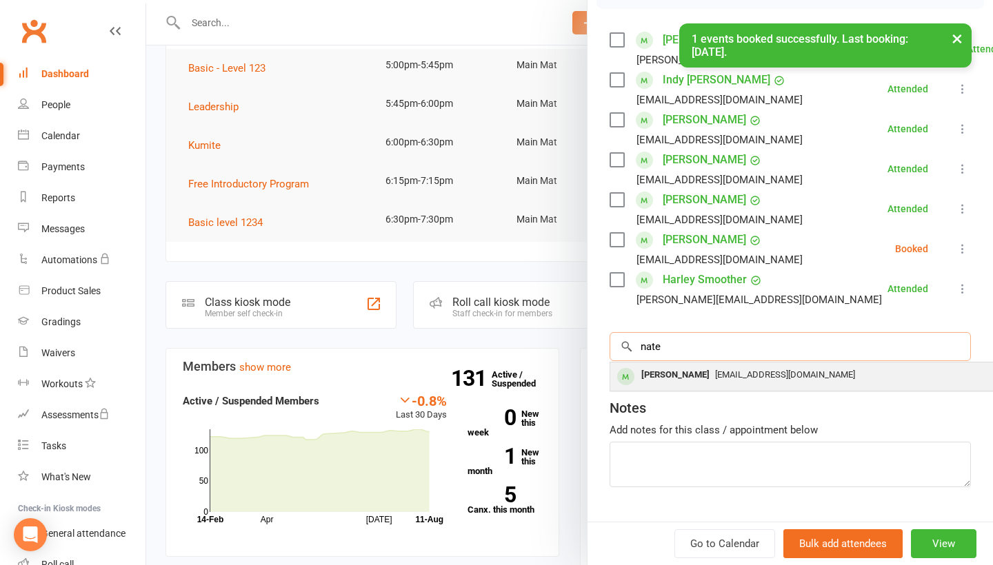
type input "nate"
click at [700, 374] on div "[PERSON_NAME]" at bounding box center [675, 375] width 79 height 20
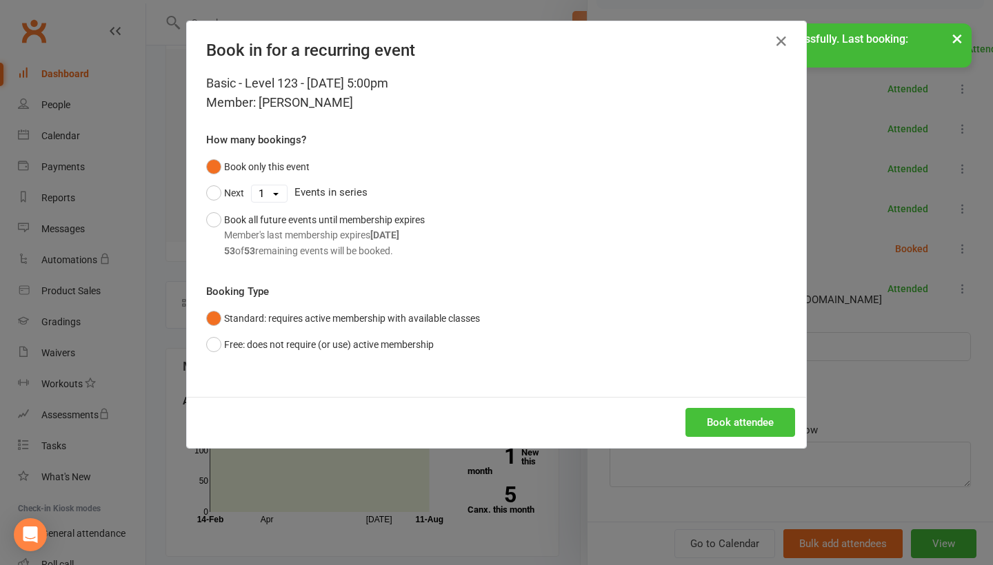
click at [711, 419] on button "Book attendee" at bounding box center [740, 422] width 110 height 29
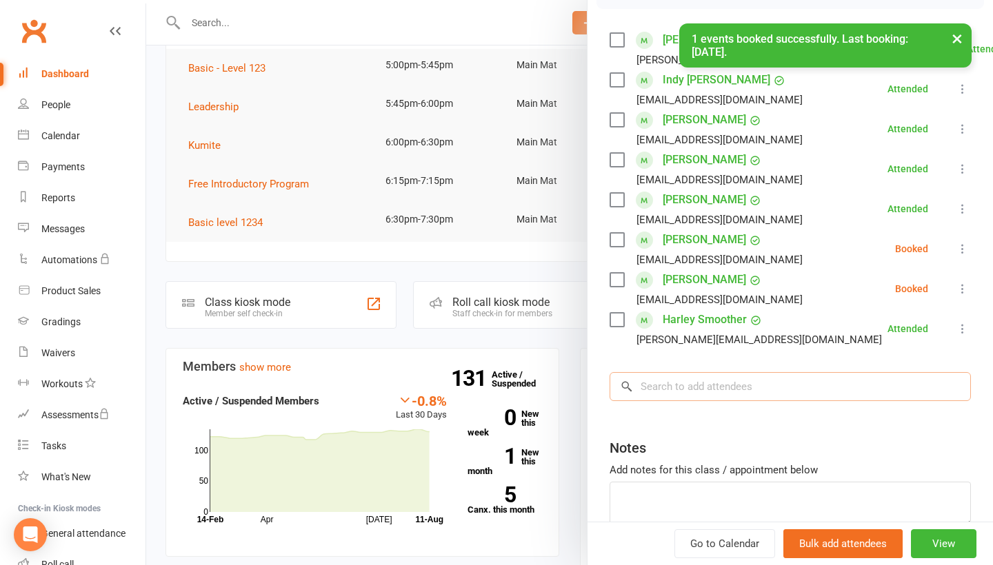
click at [693, 385] on input "search" at bounding box center [789, 386] width 361 height 29
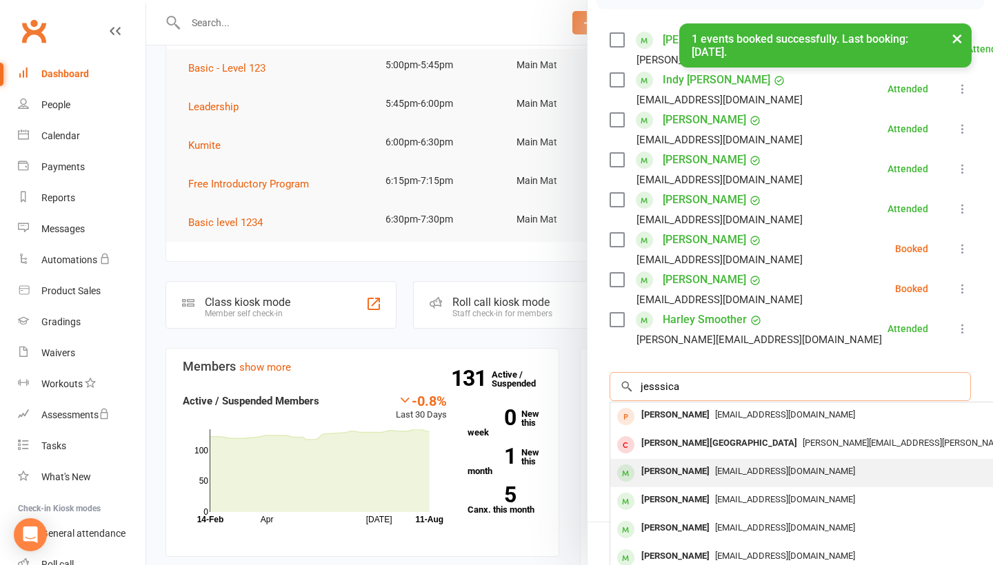
type input "jesssica"
click at [668, 487] on div "[PERSON_NAME] [EMAIL_ADDRESS][DOMAIN_NAME]" at bounding box center [816, 473] width 412 height 28
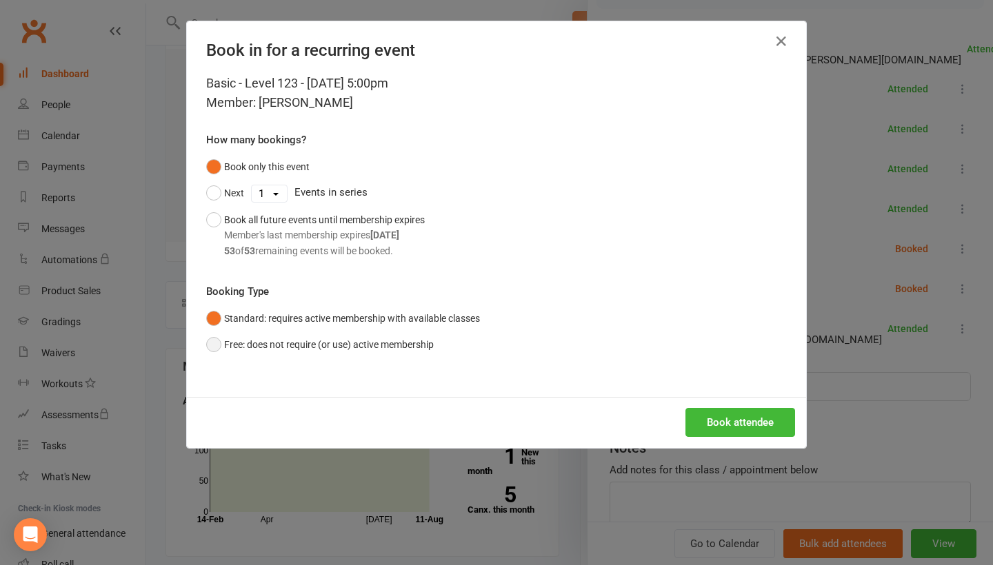
click at [365, 346] on button "Free: does not require (or use) active membership" at bounding box center [319, 345] width 227 height 26
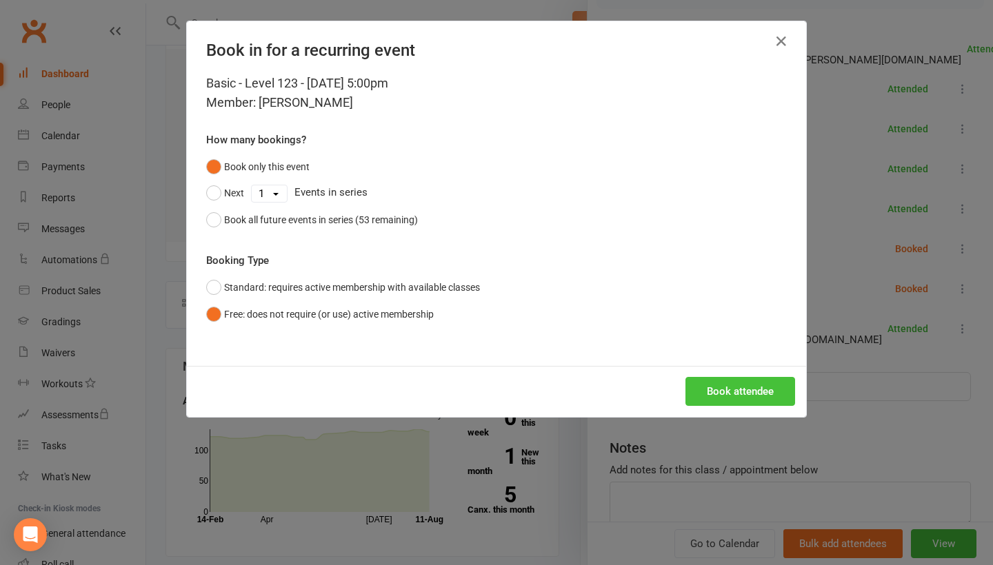
click at [727, 383] on button "Book attendee" at bounding box center [740, 391] width 110 height 29
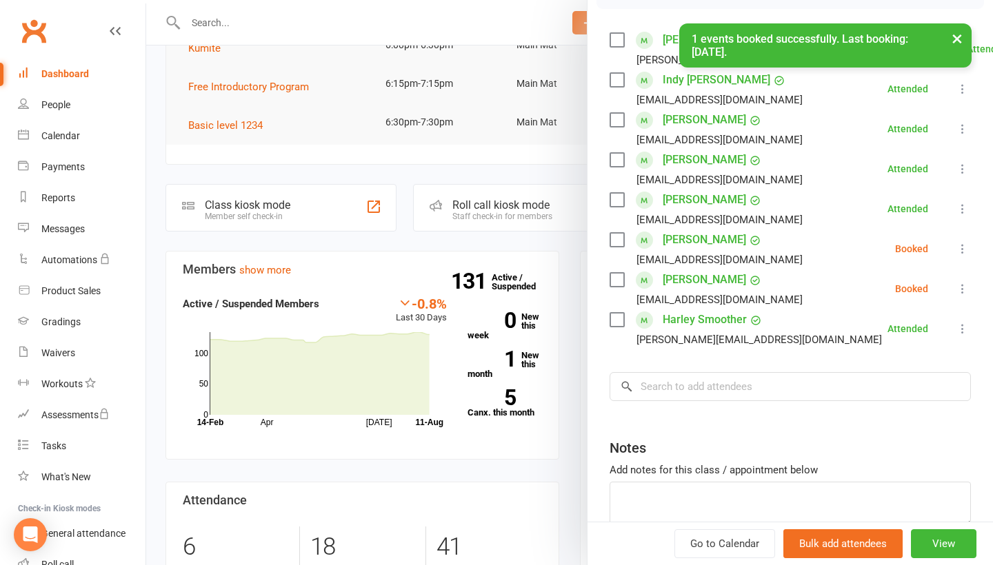
scroll to position [195, 0]
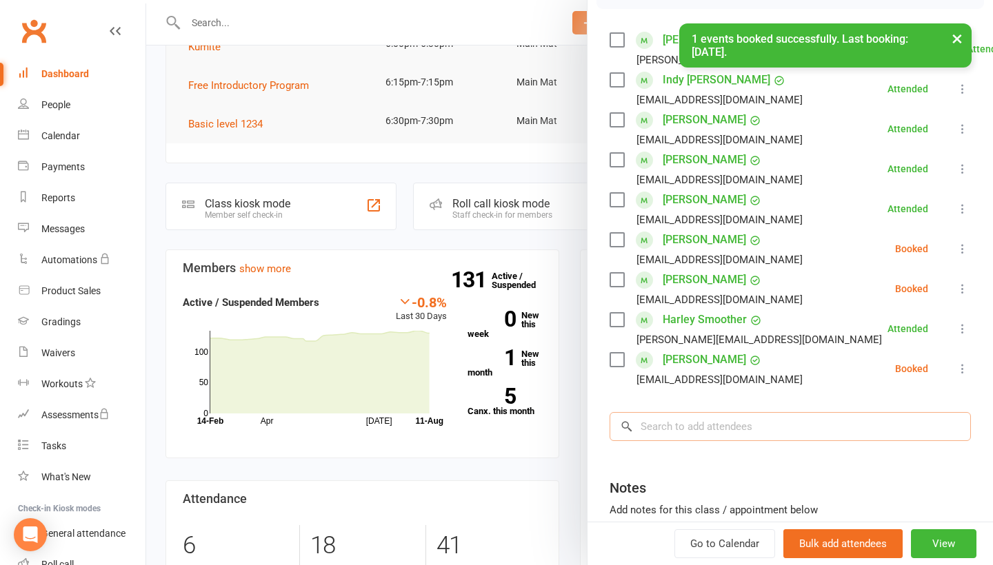
click at [718, 437] on input "search" at bounding box center [789, 426] width 361 height 29
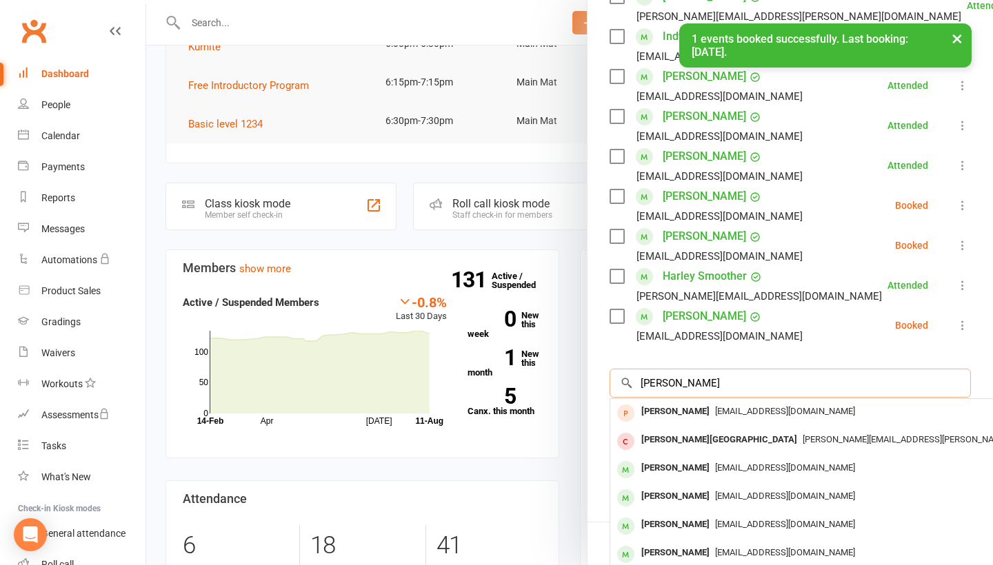
scroll to position [281, 0]
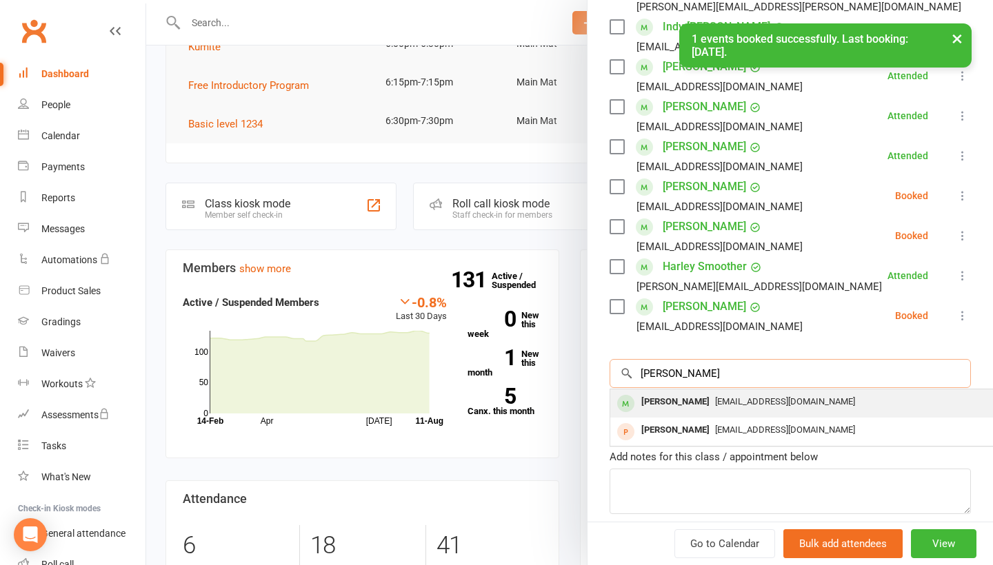
type input "[PERSON_NAME]"
click at [715, 406] on span "[EMAIL_ADDRESS][DOMAIN_NAME]" at bounding box center [785, 401] width 140 height 10
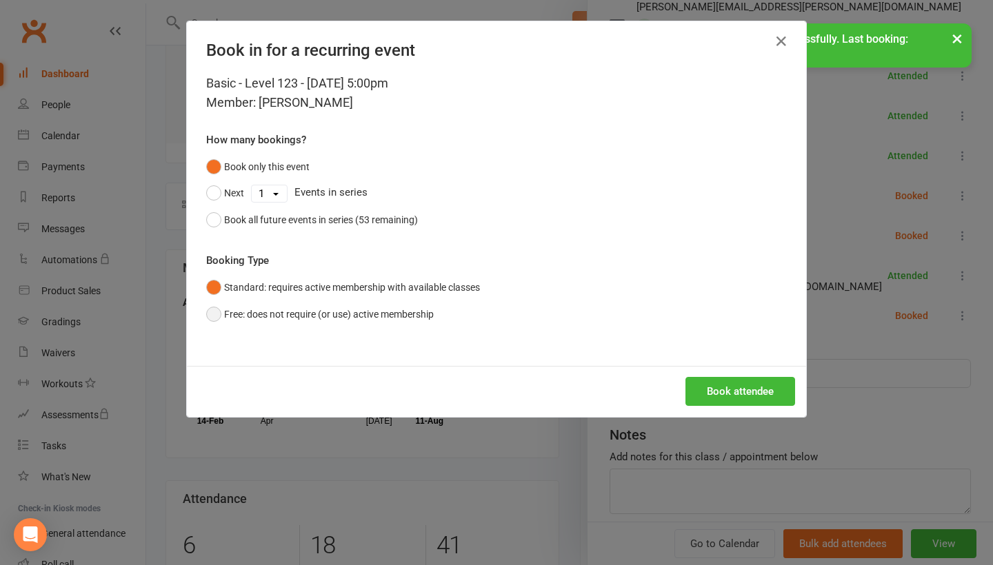
click at [414, 312] on button "Free: does not require (or use) active membership" at bounding box center [319, 314] width 227 height 26
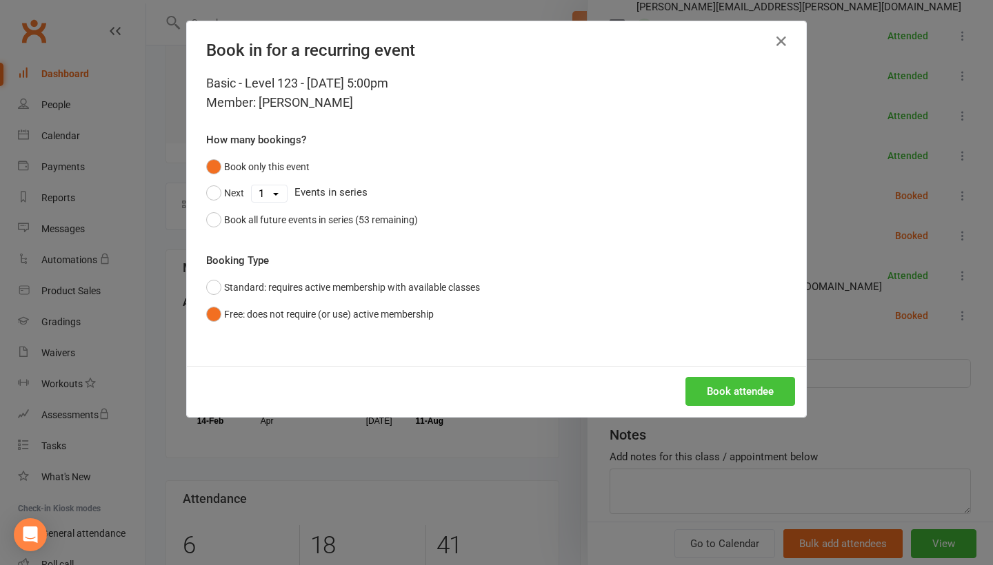
click at [749, 393] on button "Book attendee" at bounding box center [740, 391] width 110 height 29
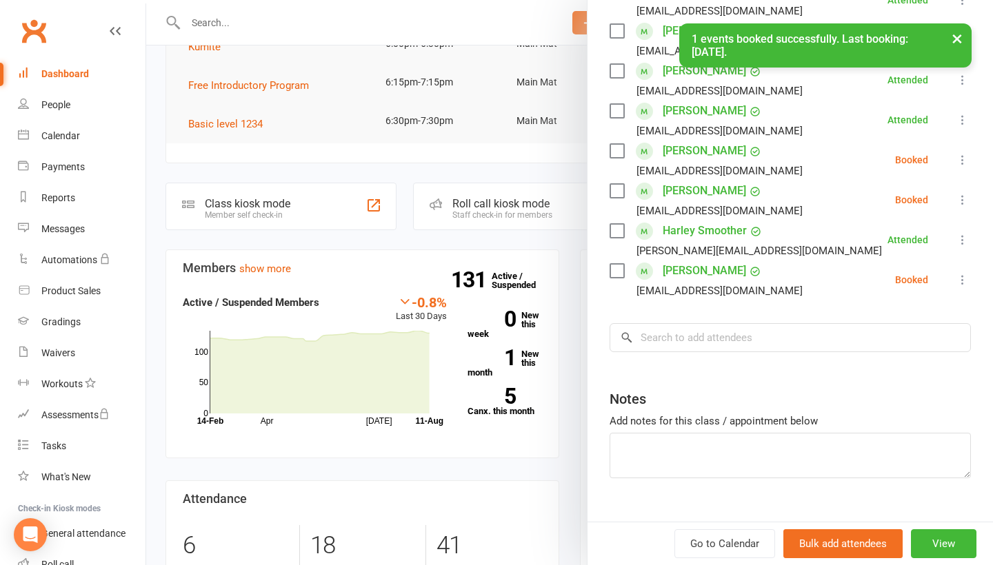
scroll to position [332, 0]
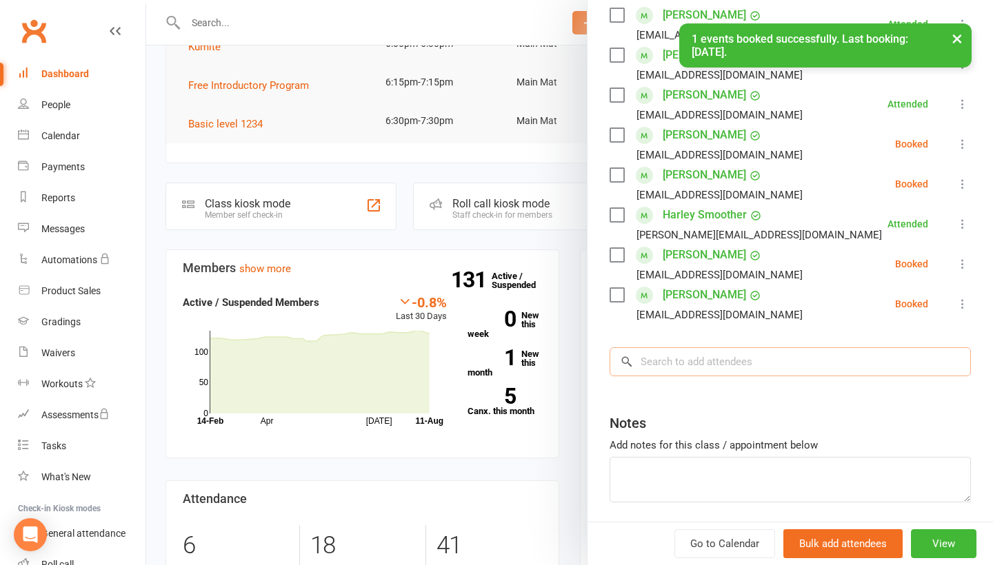
click at [720, 355] on input "search" at bounding box center [789, 361] width 361 height 29
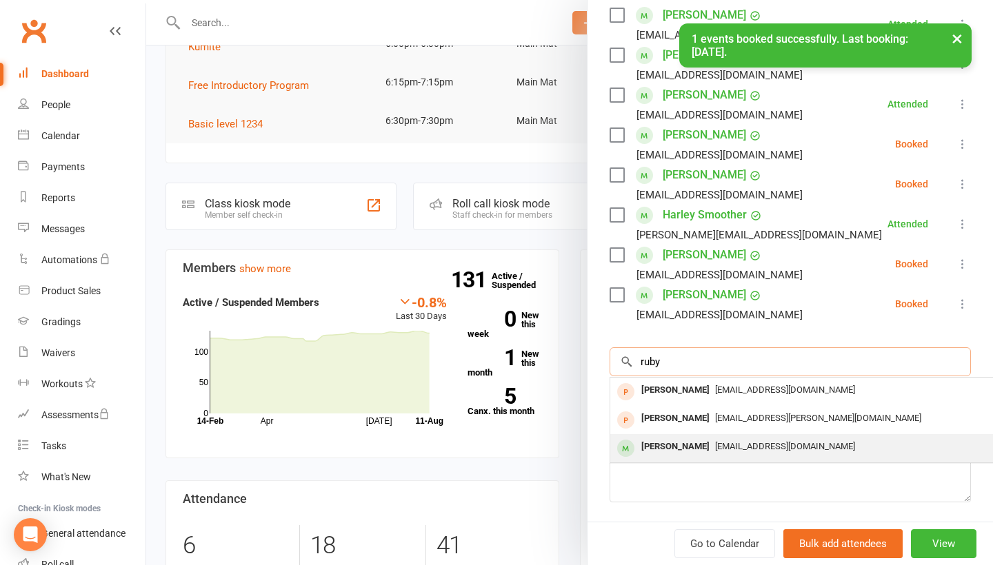
type input "ruby"
click at [715, 452] on span "[EMAIL_ADDRESS][DOMAIN_NAME]" at bounding box center [785, 446] width 140 height 10
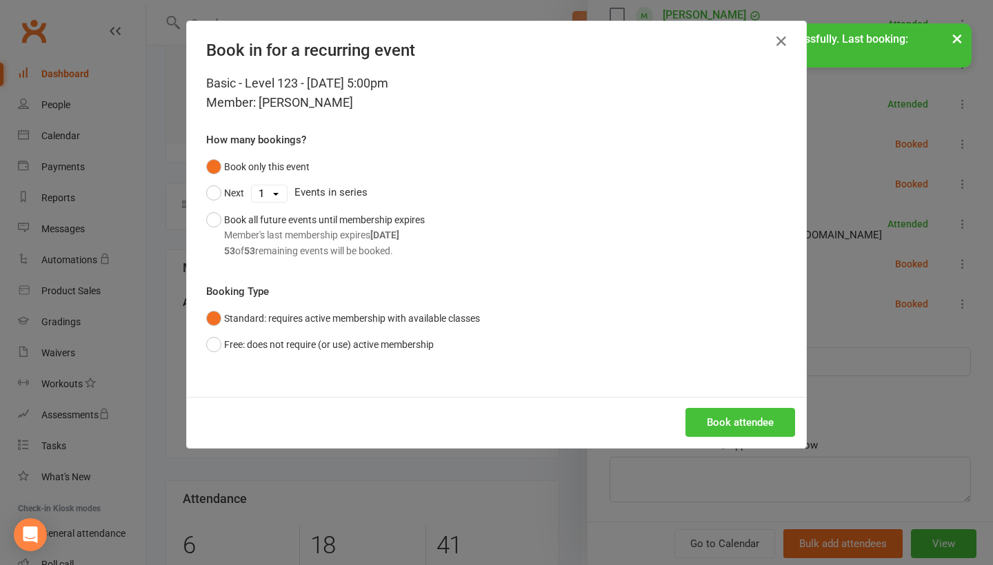
click at [725, 415] on button "Book attendee" at bounding box center [740, 422] width 110 height 29
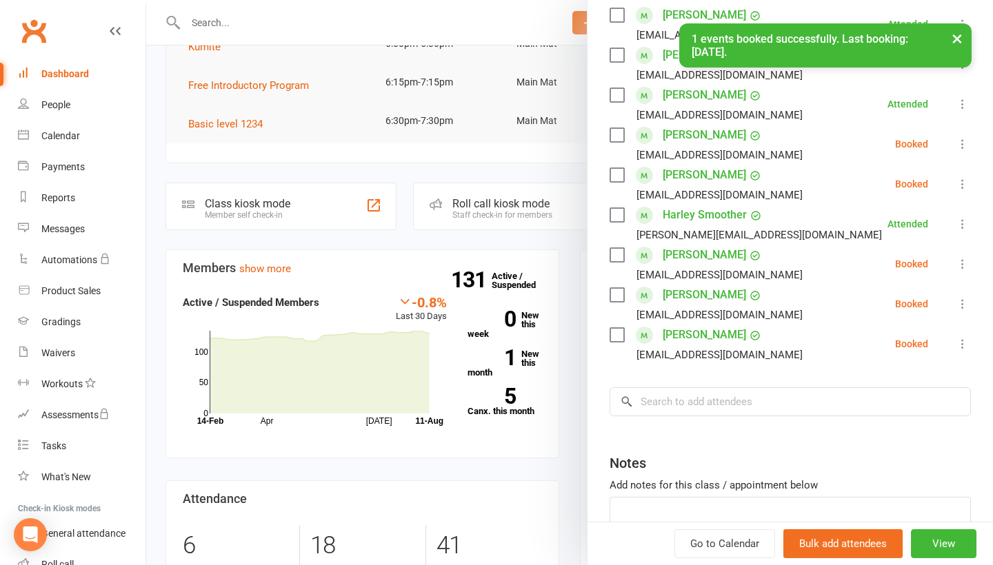
click at [964, 146] on icon at bounding box center [962, 144] width 14 height 14
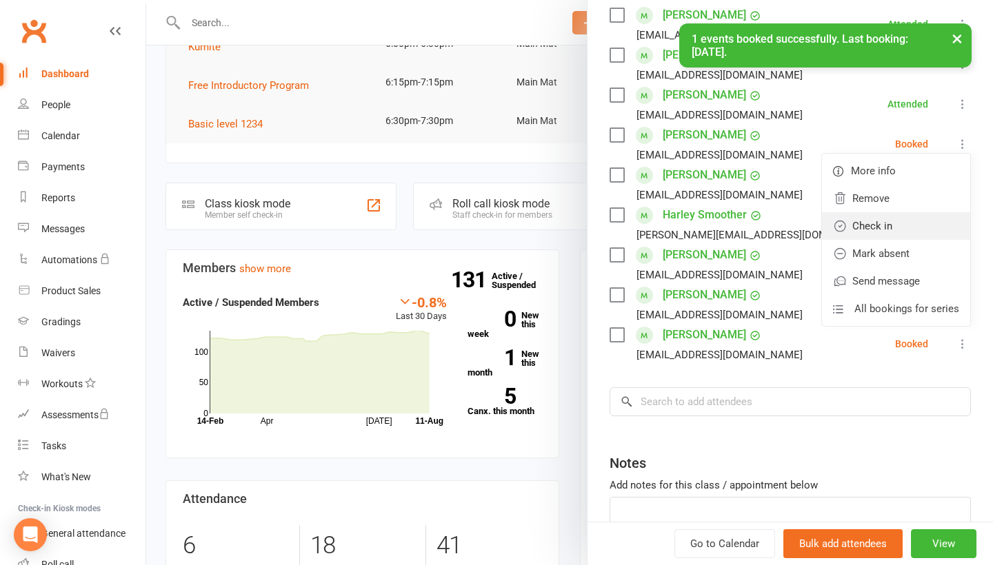
click at [928, 223] on link "Check in" at bounding box center [896, 226] width 148 height 28
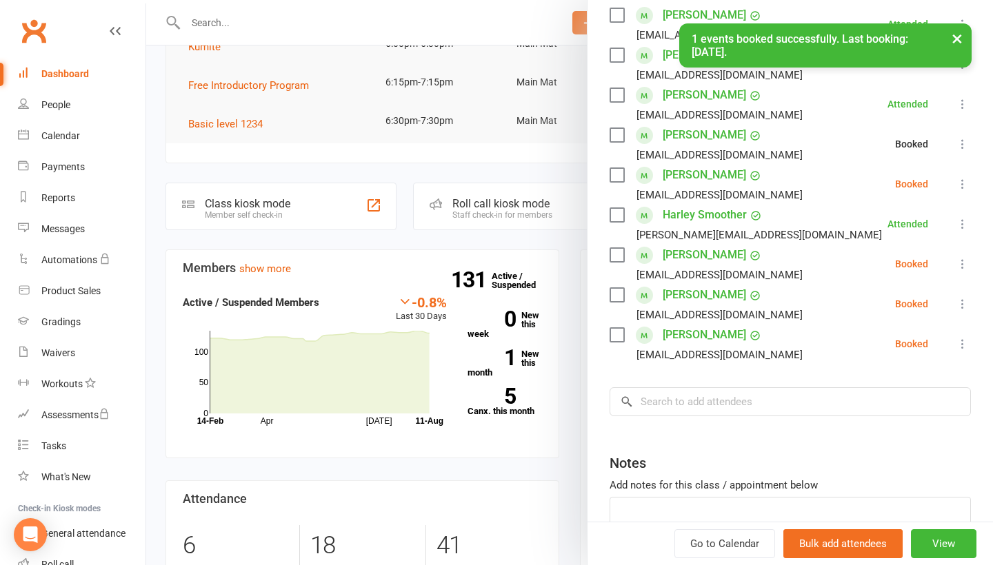
click at [962, 187] on icon at bounding box center [962, 184] width 14 height 14
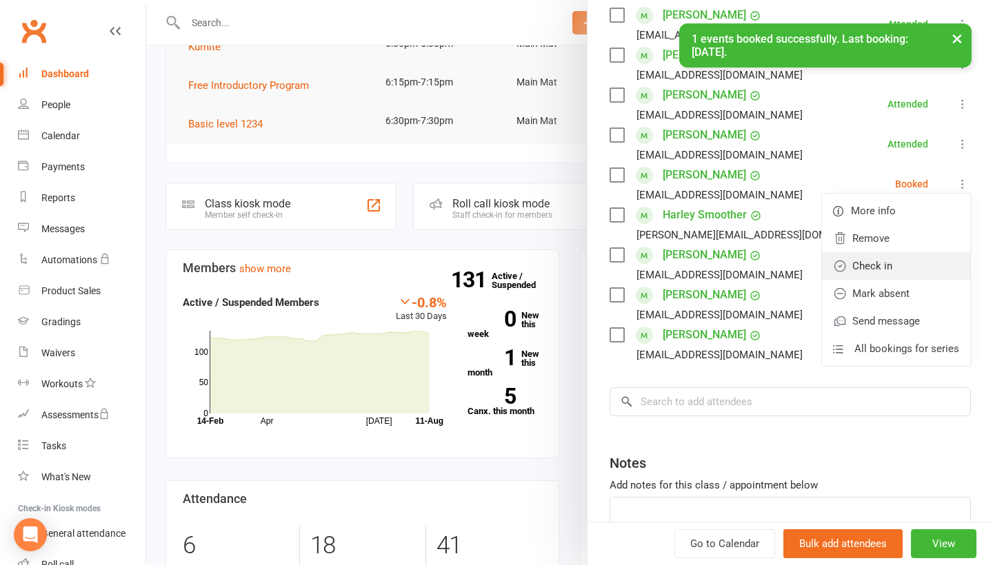
click at [918, 268] on link "Check in" at bounding box center [896, 266] width 148 height 28
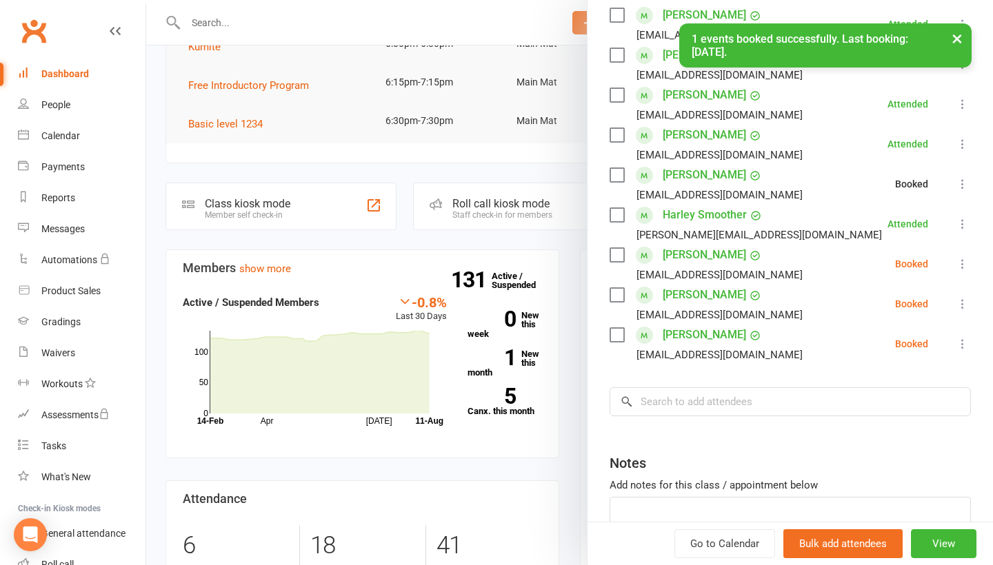
click at [960, 267] on icon at bounding box center [962, 264] width 14 height 14
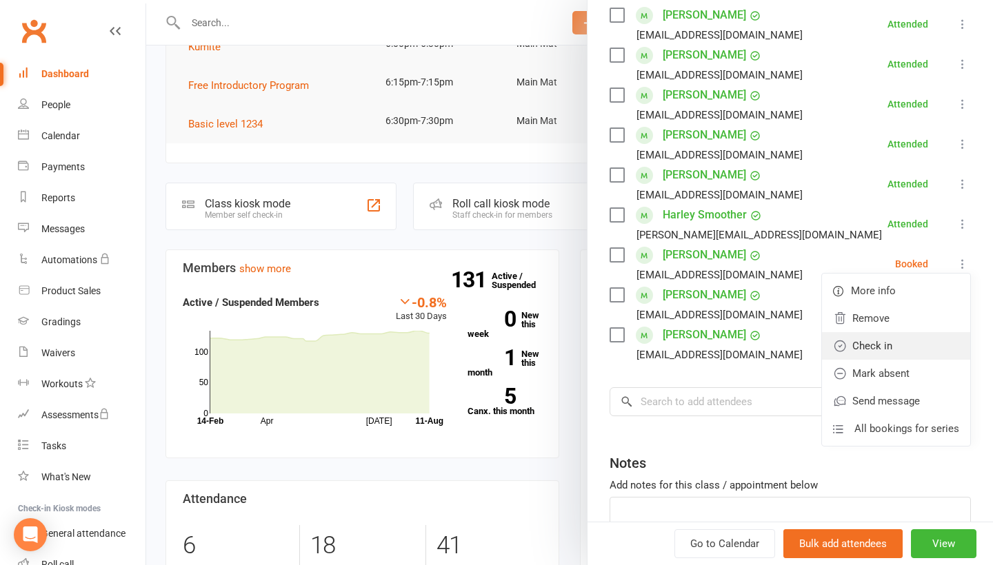
click at [918, 345] on link "Check in" at bounding box center [896, 346] width 148 height 28
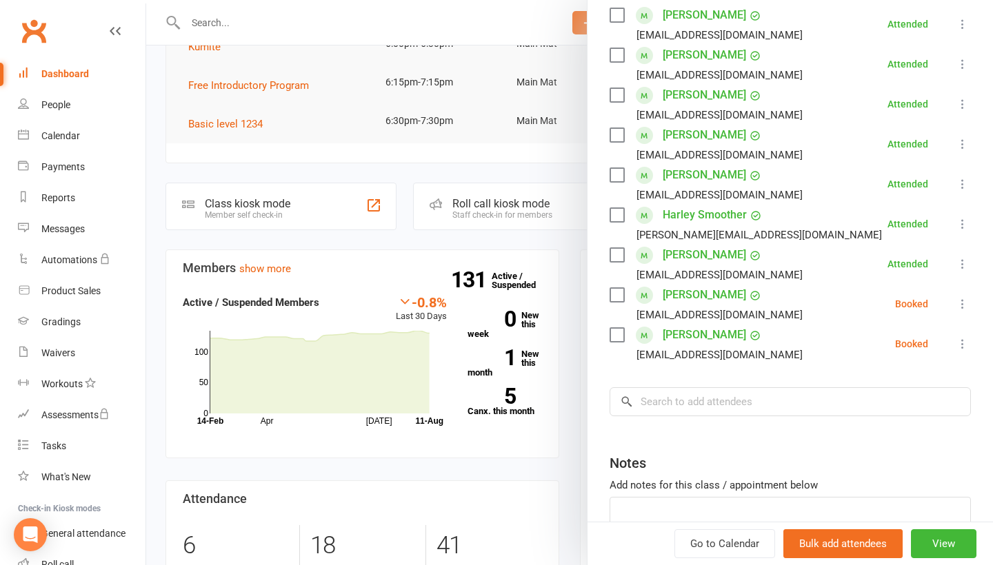
click at [963, 305] on icon at bounding box center [962, 304] width 14 height 14
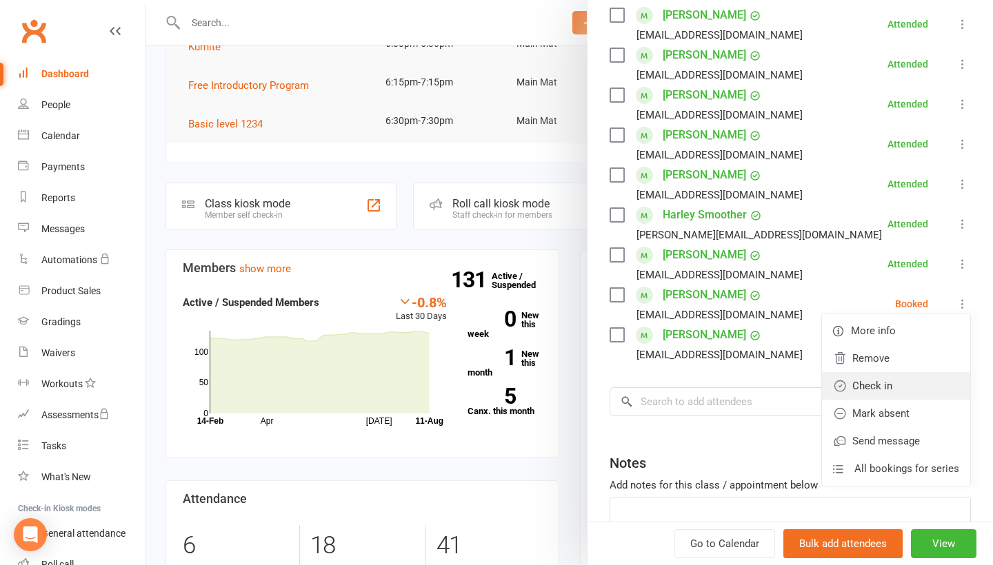
click at [915, 383] on link "Check in" at bounding box center [896, 386] width 148 height 28
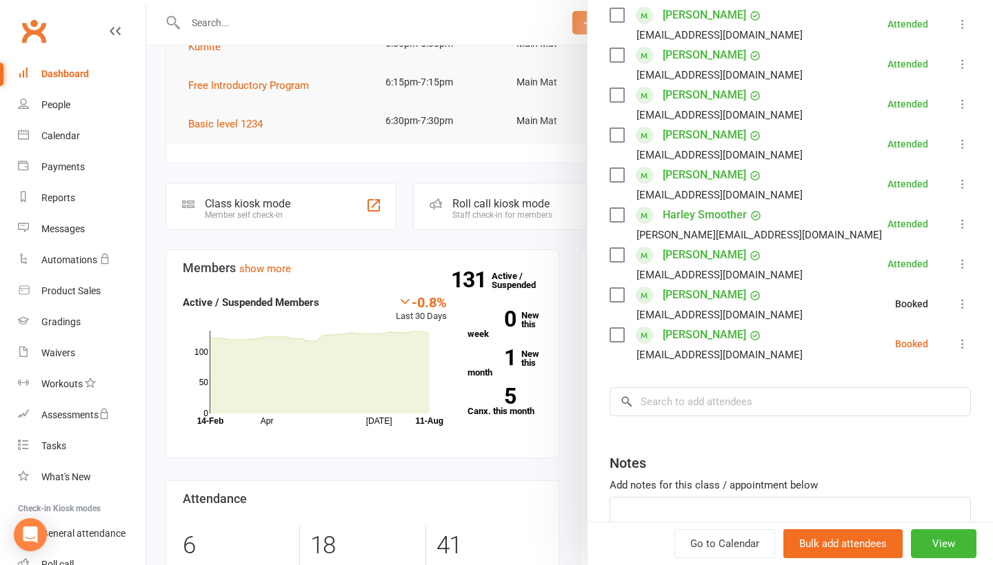
click at [961, 345] on icon at bounding box center [962, 344] width 14 height 14
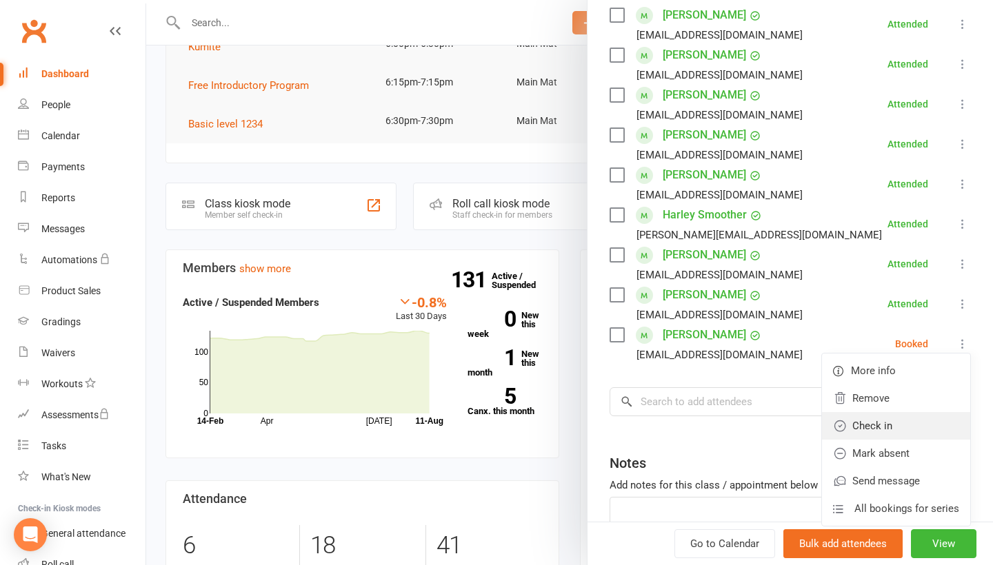
click at [898, 419] on link "Check in" at bounding box center [896, 426] width 148 height 28
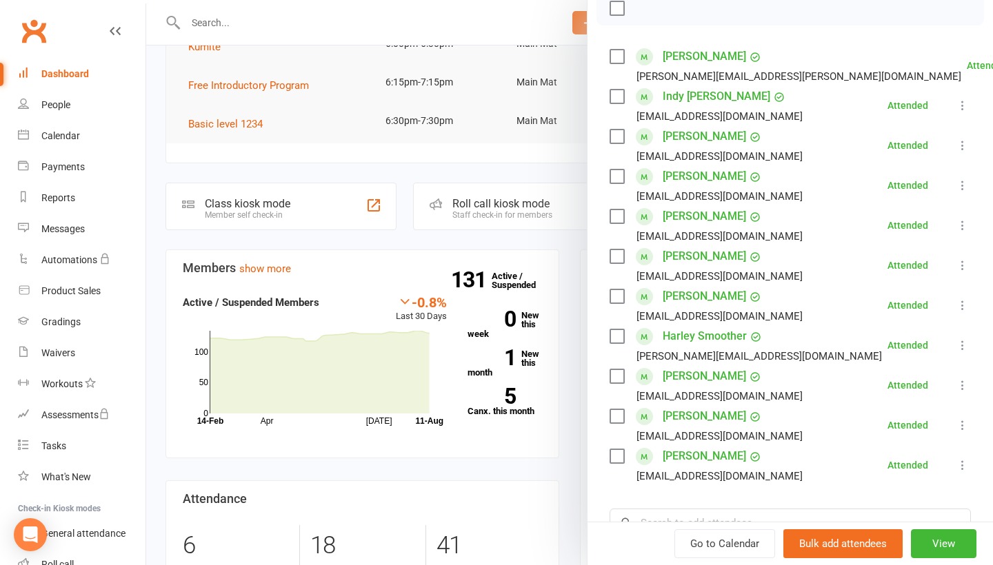
scroll to position [211, 0]
